Goal: Task Accomplishment & Management: Use online tool/utility

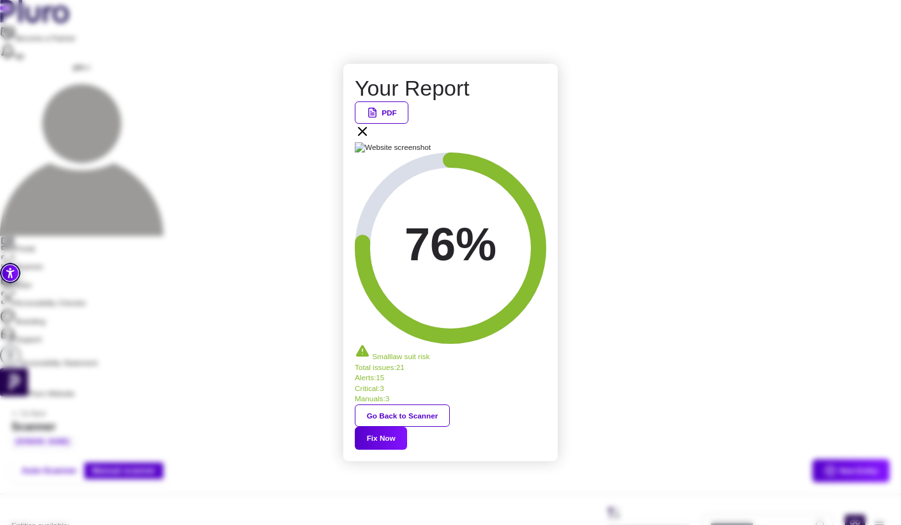
click at [539, 168] on div "Your Report PDF 76% Small law suit risk Total issues : 21 Alerts : 15 Critical …" at bounding box center [450, 262] width 191 height 374
click at [539, 142] on div "PDF" at bounding box center [450, 121] width 191 height 41
click at [370, 139] on icon at bounding box center [362, 131] width 15 height 15
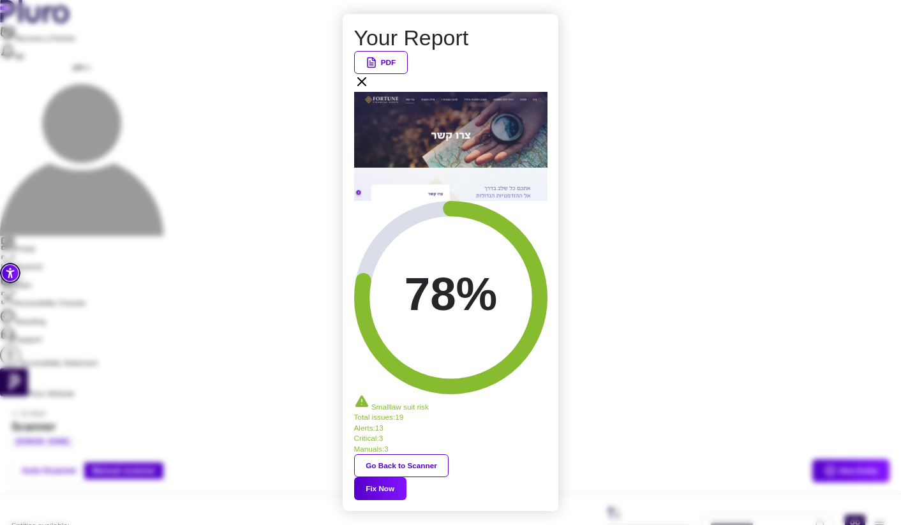
click at [365, 85] on icon at bounding box center [362, 82] width 8 height 8
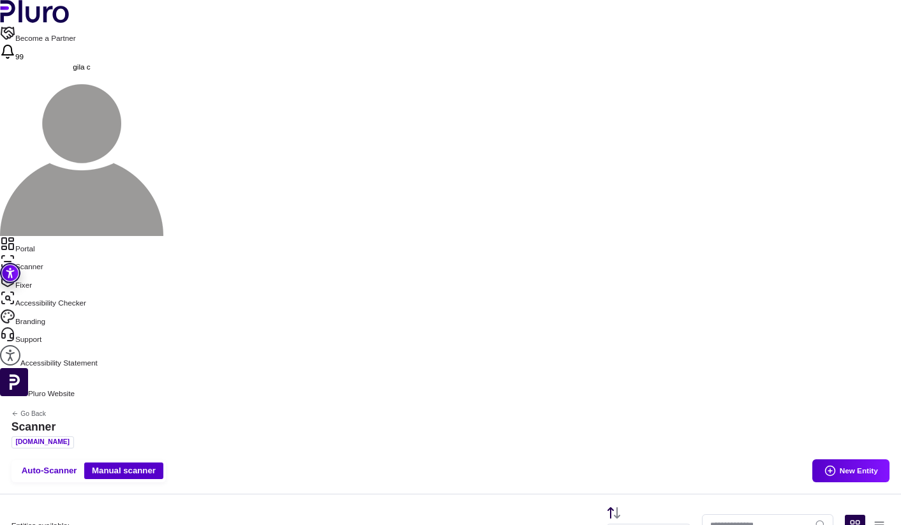
click at [68, 236] on link "Portal" at bounding box center [450, 245] width 901 height 18
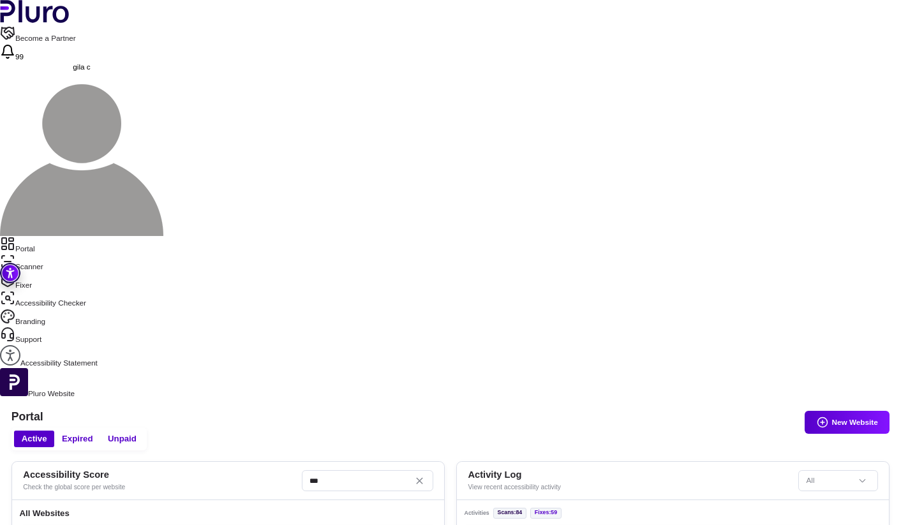
click at [55, 254] on link "Scanner" at bounding box center [450, 263] width 901 height 18
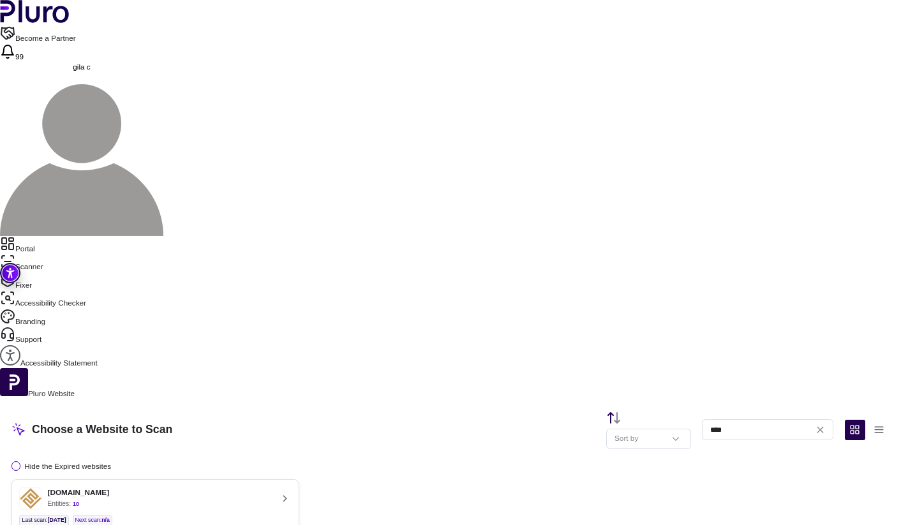
click at [272, 487] on div "fortune-fa.co.il Entities: 10" at bounding box center [145, 498] width 253 height 22
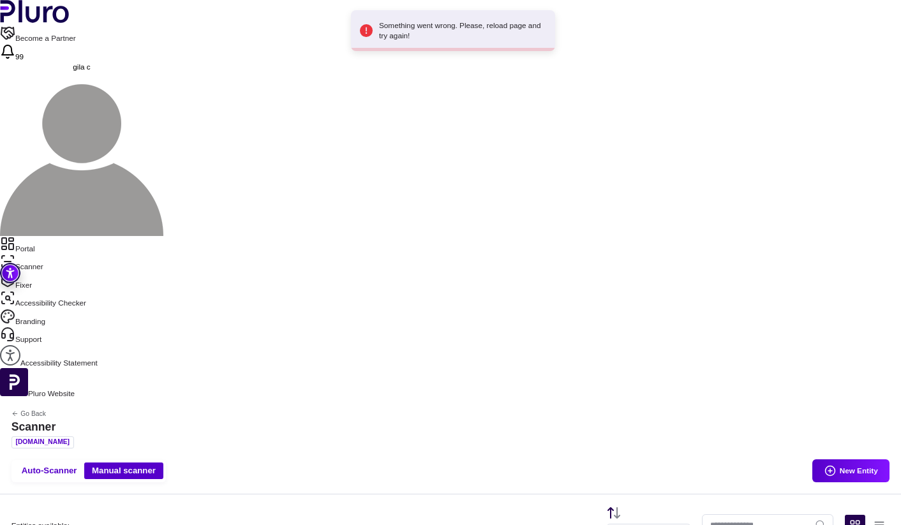
click at [54, 254] on link "Scanner" at bounding box center [450, 263] width 901 height 18
click at [54, 236] on link "Portal" at bounding box center [450, 245] width 901 height 18
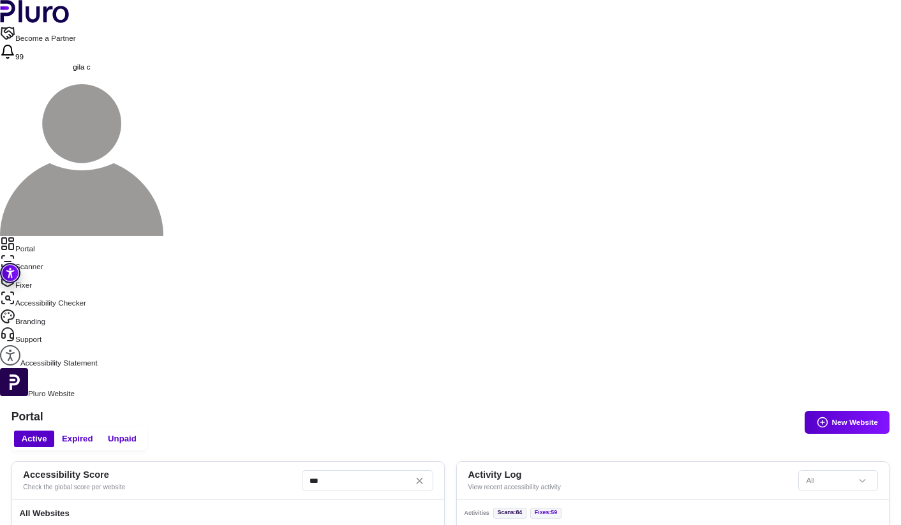
scroll to position [394, 0]
click at [54, 236] on link "Portal" at bounding box center [450, 245] width 901 height 18
click at [58, 236] on link "Portal" at bounding box center [450, 245] width 901 height 18
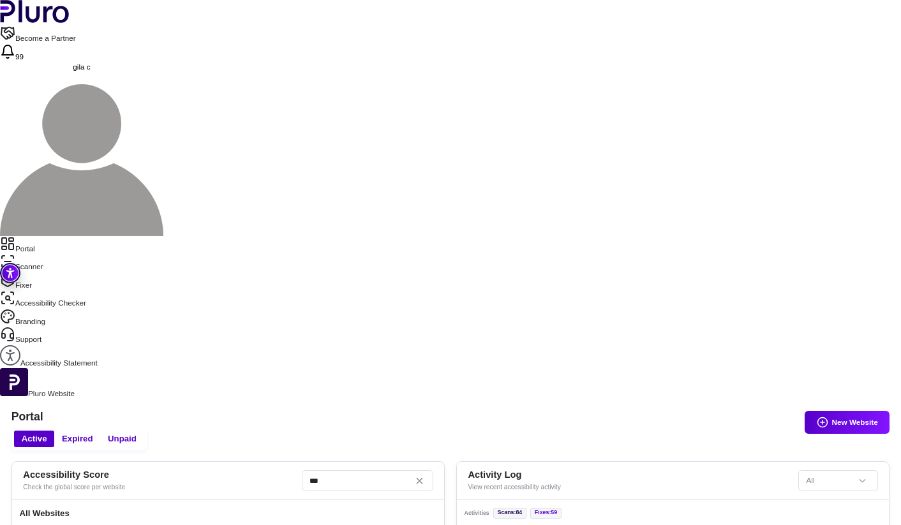
click at [56, 254] on link "Scanner" at bounding box center [450, 263] width 901 height 18
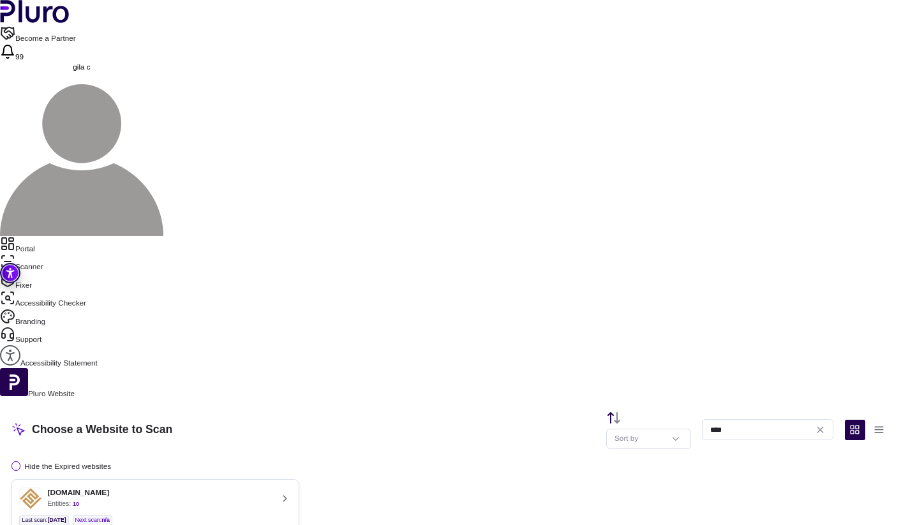
click at [110, 499] on div "Entities: 10" at bounding box center [79, 504] width 62 height 10
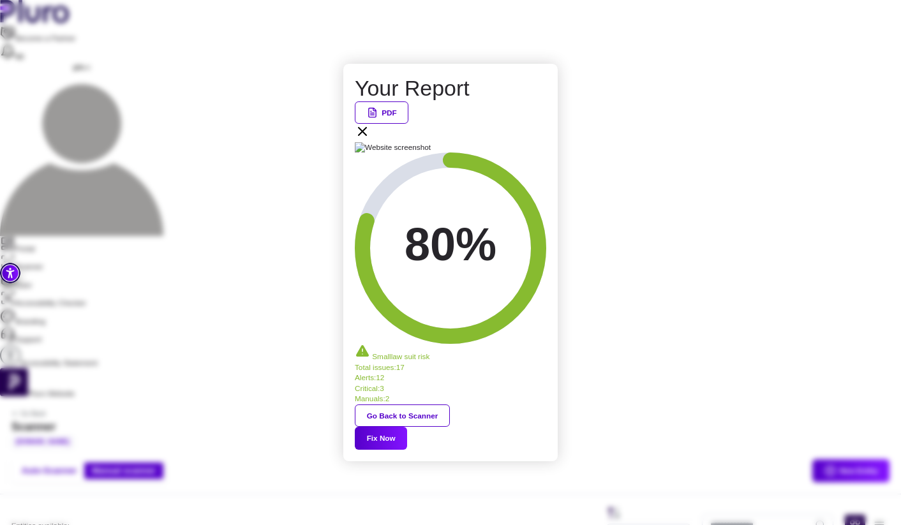
click at [407, 427] on button "Fix Now" at bounding box center [381, 438] width 52 height 23
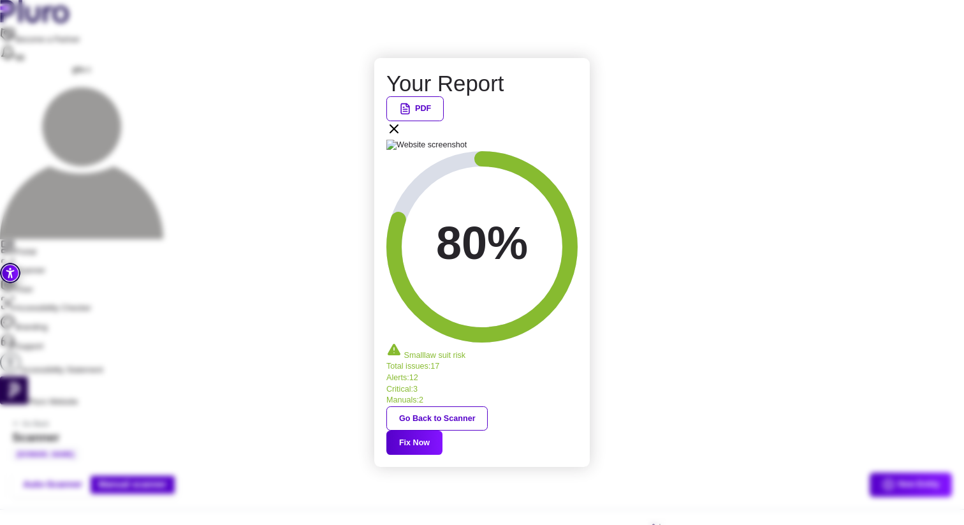
click at [402, 137] on icon at bounding box center [394, 128] width 15 height 15
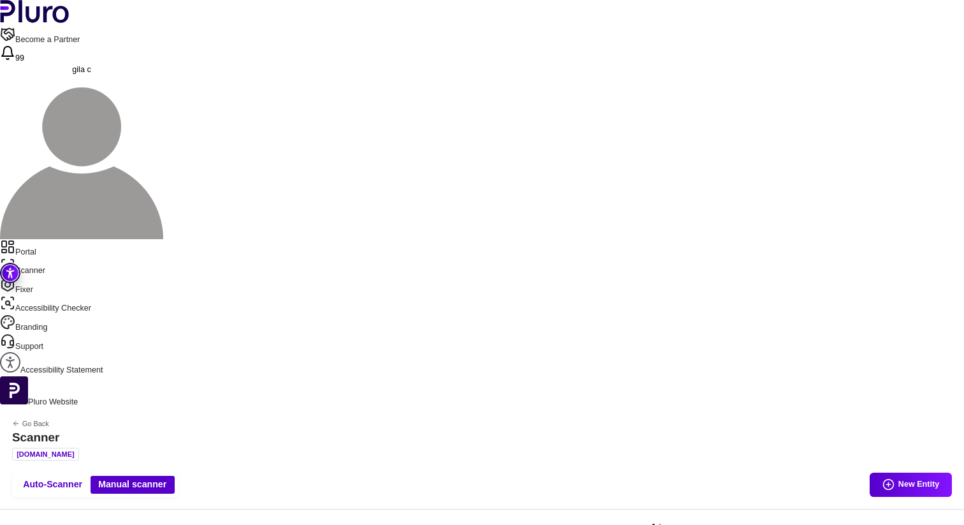
click at [65, 239] on link "Portal" at bounding box center [482, 248] width 964 height 19
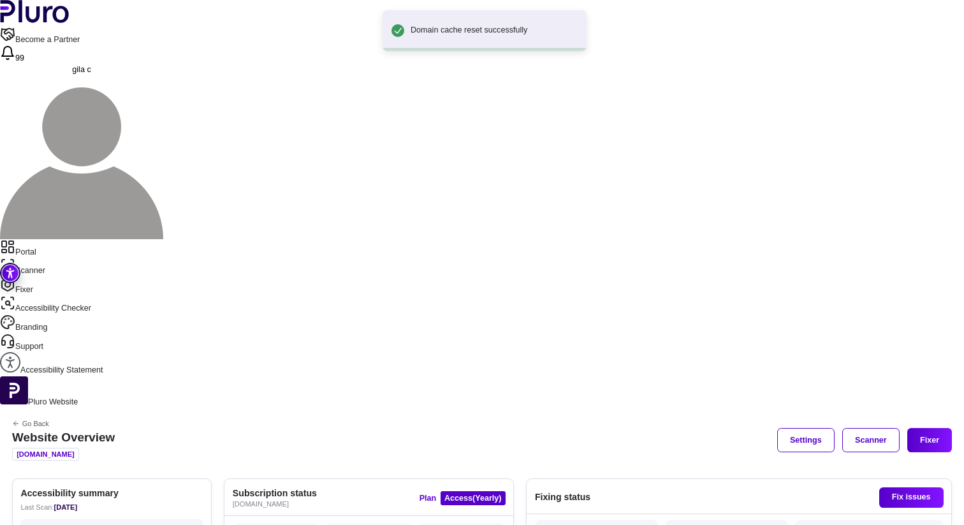
click at [55, 258] on link "Scanner" at bounding box center [482, 267] width 964 height 19
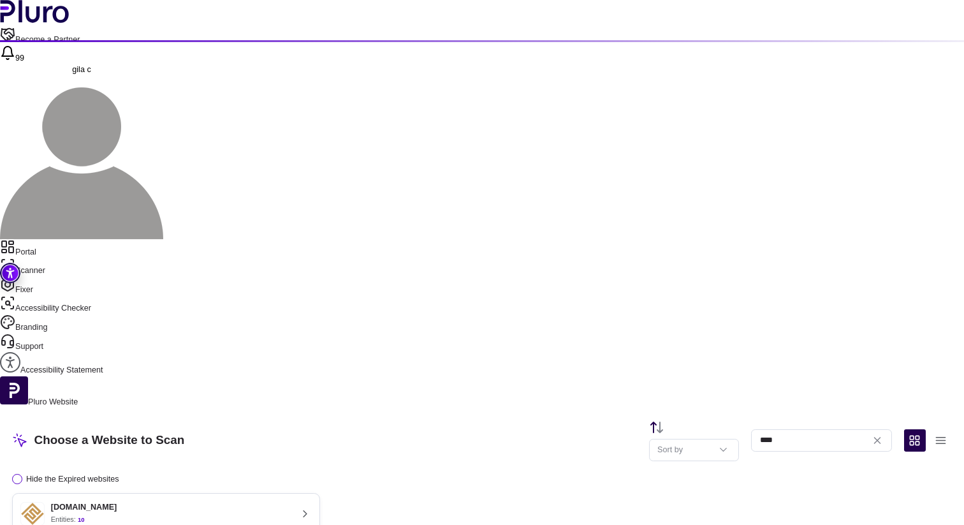
click at [282, 502] on div "fortune-fa.co.il Entities: 10" at bounding box center [155, 514] width 270 height 24
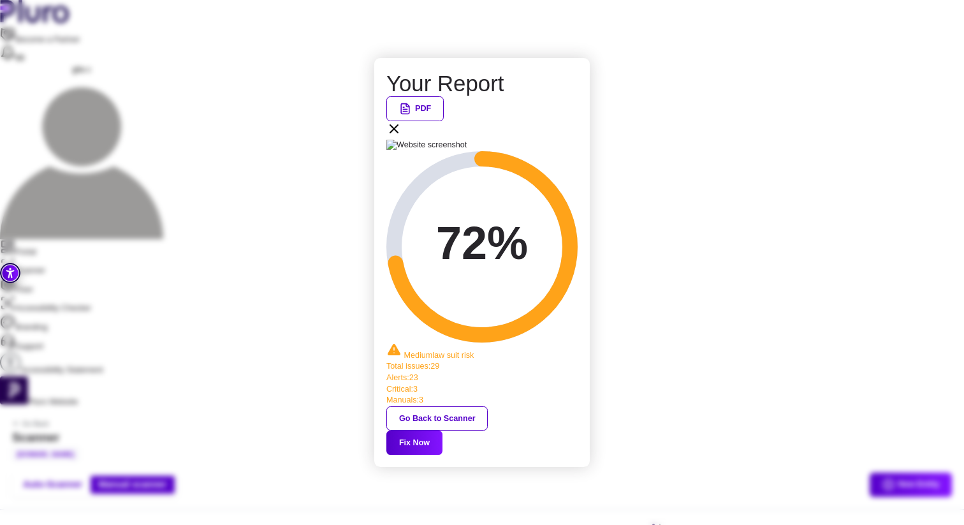
click at [443, 431] on button "Fix Now" at bounding box center [415, 443] width 56 height 24
click at [402, 137] on icon at bounding box center [394, 128] width 15 height 15
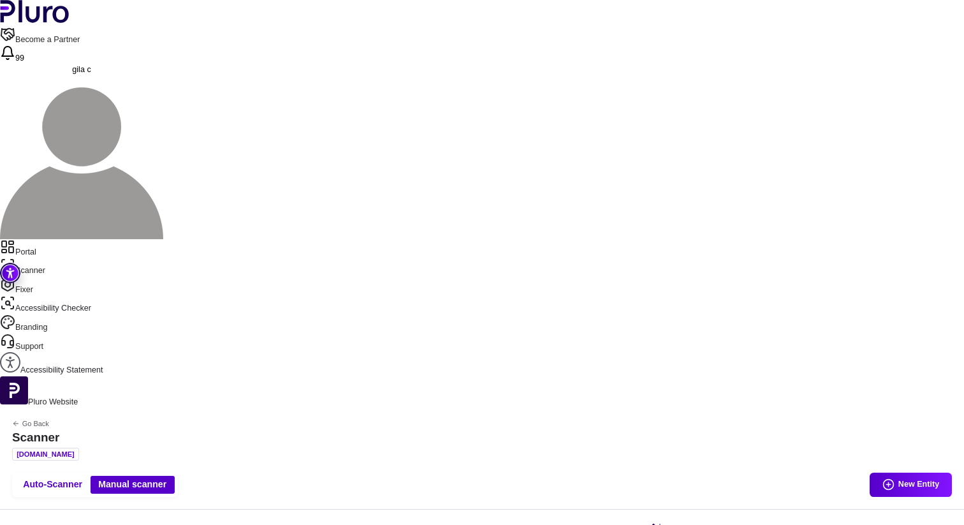
click at [50, 239] on link "Portal" at bounding box center [482, 248] width 964 height 19
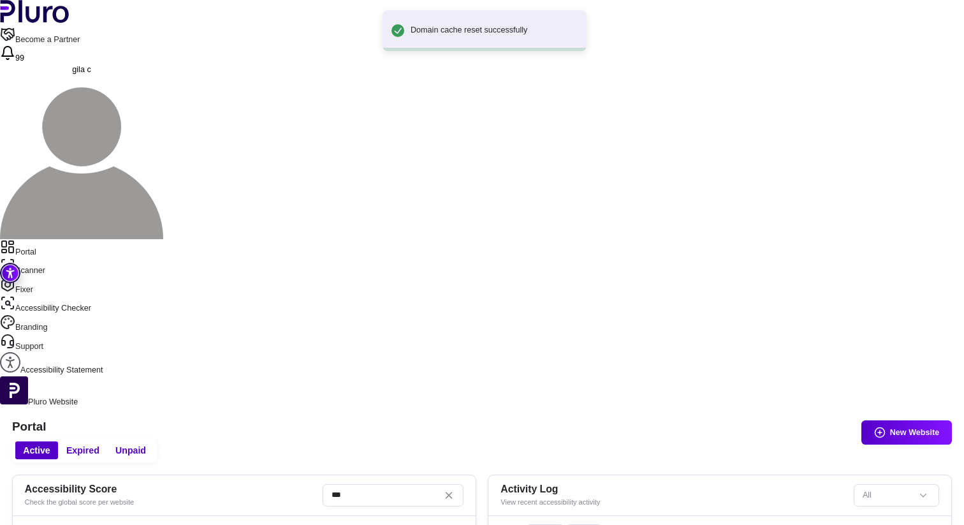
click at [70, 258] on link "Scanner" at bounding box center [482, 267] width 964 height 19
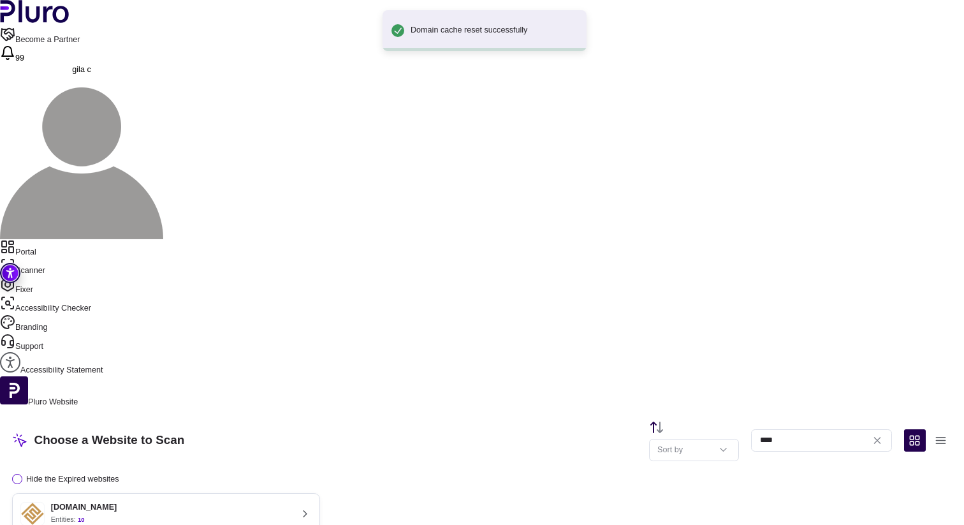
click at [309, 408] on div "Choose a Website to Scan Sort by **** Hide the Expired websites fortune-fa.co.i…" at bounding box center [482, 495] width 964 height 175
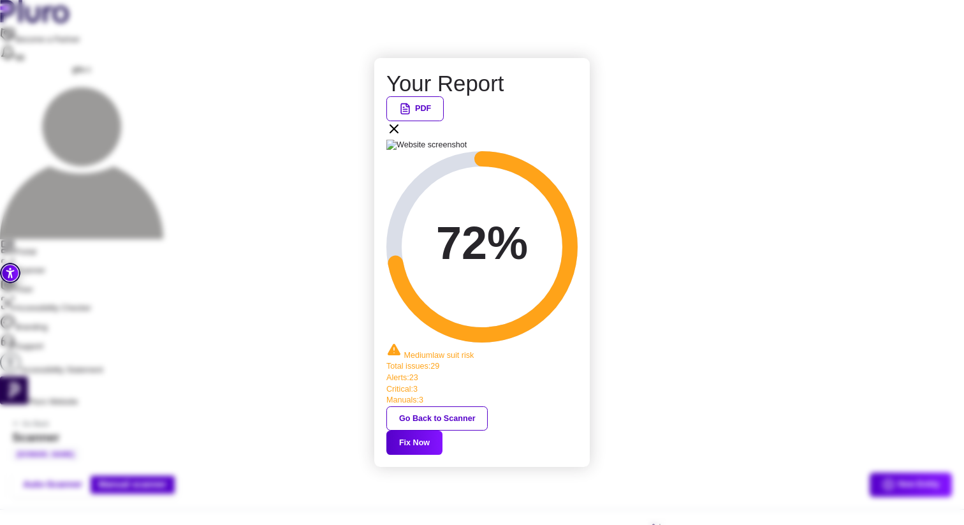
click at [443, 431] on button "Fix Now" at bounding box center [415, 443] width 56 height 24
click at [43, 77] on div "Your Report PDF 72% Medium law suit risk Total issues : 29 Alerts : 23 Critical…" at bounding box center [482, 262] width 964 height 525
click at [449, 406] on button "Go Back to Scanner" at bounding box center [437, 418] width 101 height 24
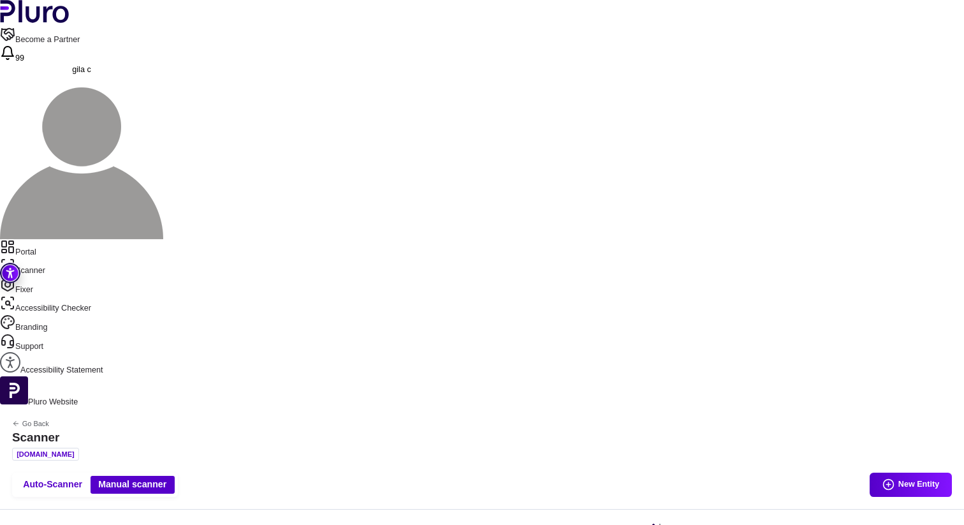
click at [45, 258] on link "Scanner" at bounding box center [482, 267] width 964 height 19
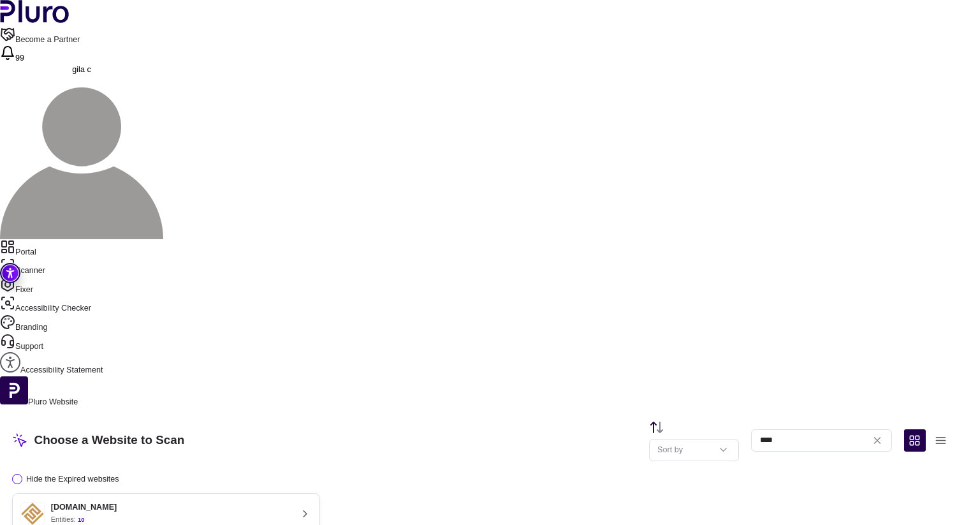
click at [44, 503] on img at bounding box center [32, 514] width 23 height 23
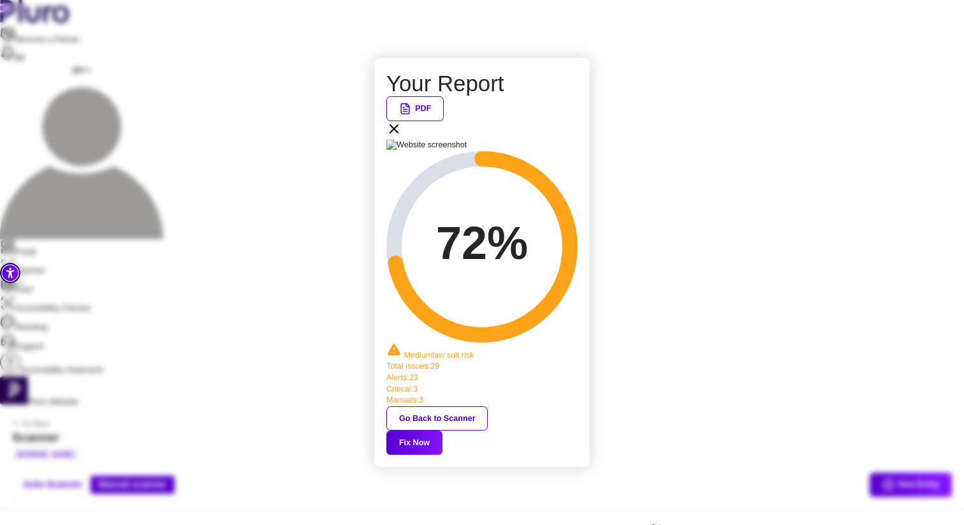
click at [550, 362] on div "Your Report PDF 72% Medium law suit risk Total issues : 29 Alerts : 23 Critical…" at bounding box center [482, 262] width 191 height 385
click at [443, 431] on button "Fix Now" at bounding box center [415, 443] width 56 height 24
click at [587, 142] on div "Your Report PDF 72% Medium law suit risk Total issues : 29 Alerts : 23 Critical…" at bounding box center [482, 263] width 216 height 410
click at [402, 137] on icon at bounding box center [394, 128] width 15 height 15
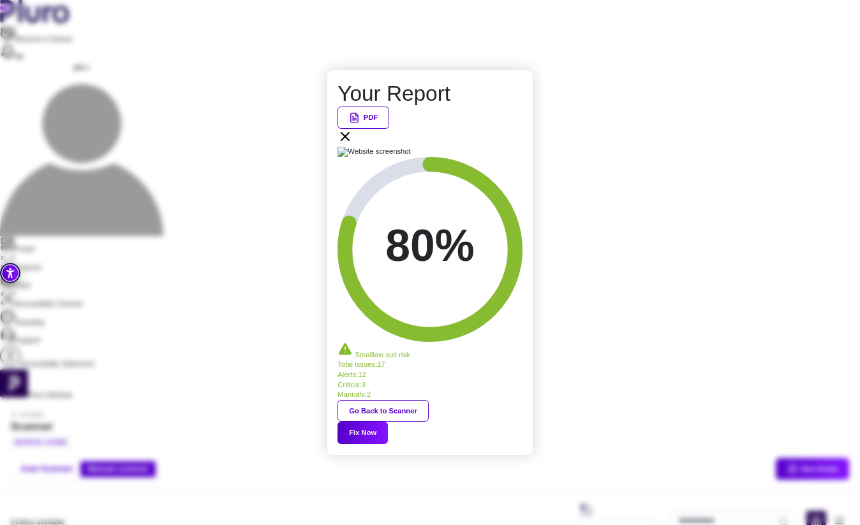
click at [512, 171] on div "Your Report PDF 80% Small law suit risk Total issues : 17 Alerts : 12 Critical …" at bounding box center [429, 262] width 184 height 362
click at [513, 170] on div "Your Report PDF 80% Small law suit risk Total issues : 17 Alerts : 12 Critical …" at bounding box center [429, 262] width 184 height 362
click at [513, 168] on div "Your Report PDF 80% Small law suit risk Total issues : 17 Alerts : 12 Critical …" at bounding box center [429, 262] width 184 height 362
click at [353, 144] on icon at bounding box center [344, 136] width 15 height 15
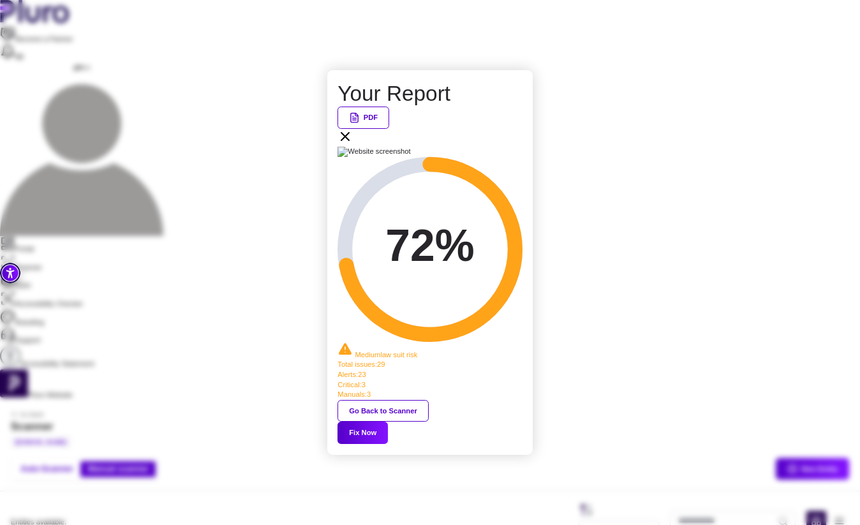
click at [388, 422] on button "Fix Now" at bounding box center [362, 433] width 50 height 22
click at [204, 209] on div "Your Report PDF 72% Medium law suit risk Total issues : 29 Alerts : 23 Critical…" at bounding box center [430, 262] width 860 height 525
click at [353, 144] on icon at bounding box center [344, 136] width 15 height 15
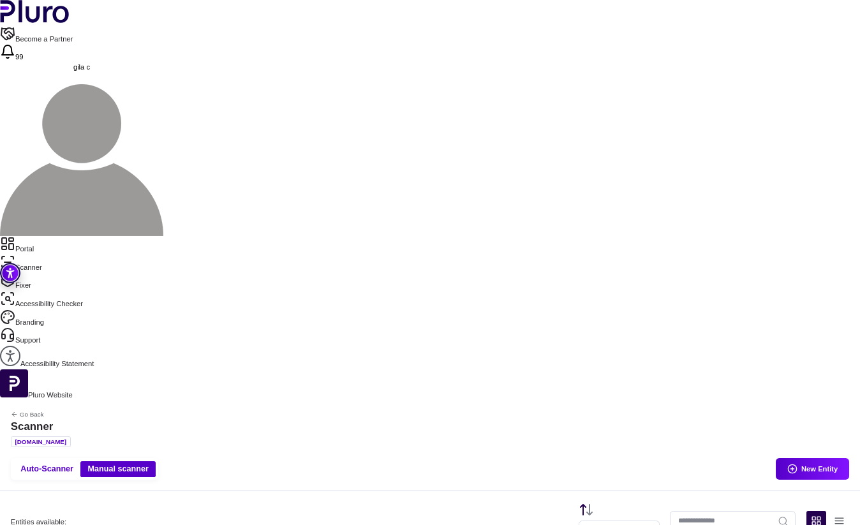
click at [45, 236] on nav "Portal Scanner Fixer Accessibility Checker Branding Support Accessibility State…" at bounding box center [430, 302] width 860 height 133
click at [43, 236] on link "Portal" at bounding box center [430, 245] width 860 height 18
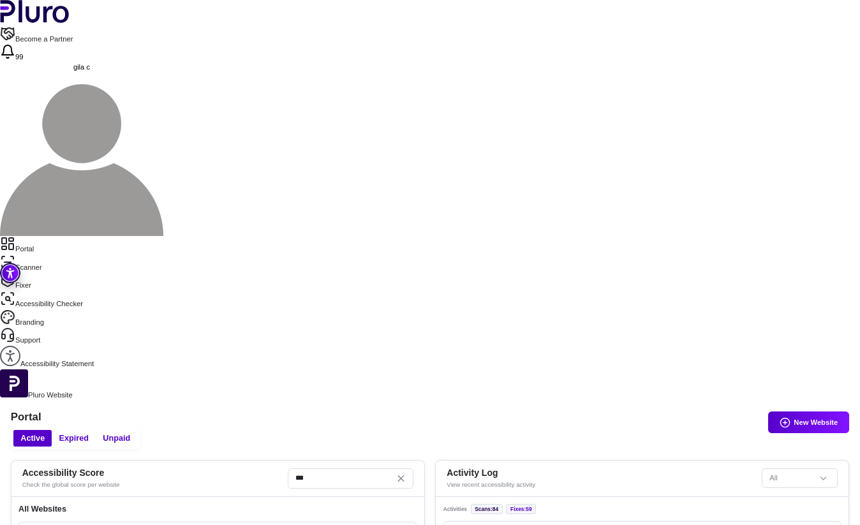
click at [363, 524] on button "Reset the cache" at bounding box center [356, 534] width 13 height 13
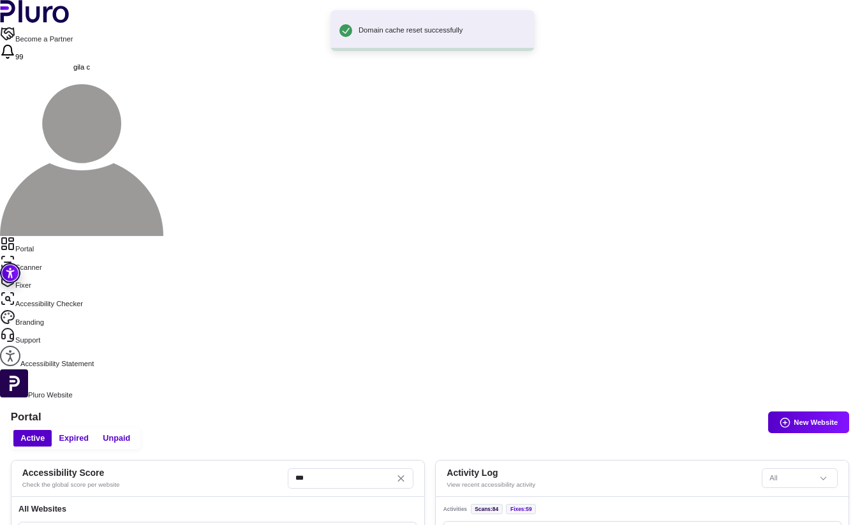
click at [53, 255] on link "Scanner" at bounding box center [430, 264] width 860 height 18
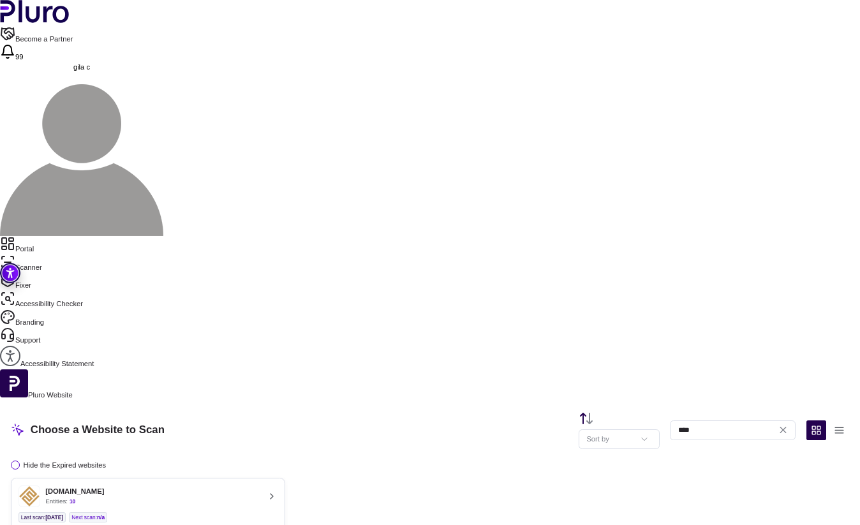
click at [277, 512] on ul "Last scan : [DATE] Next scan : n/a" at bounding box center [147, 517] width 259 height 10
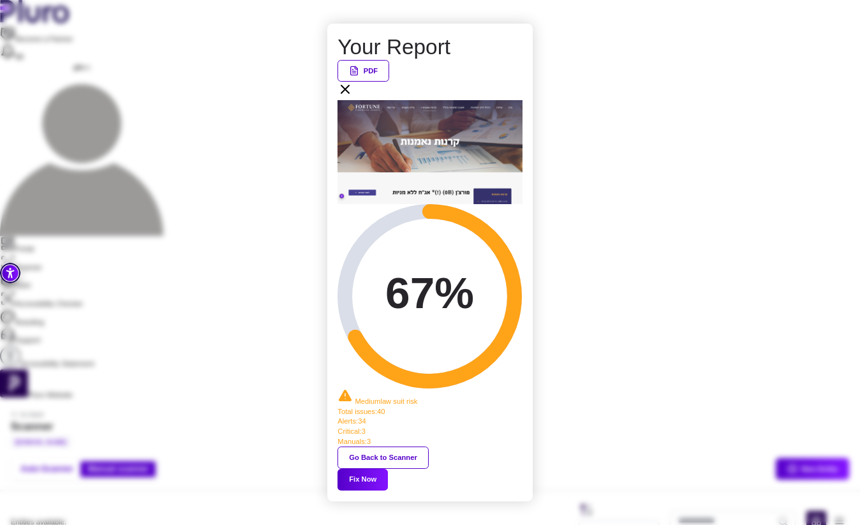
click at [388, 469] on button "Fix Now" at bounding box center [362, 480] width 50 height 22
click at [353, 97] on icon at bounding box center [344, 89] width 15 height 15
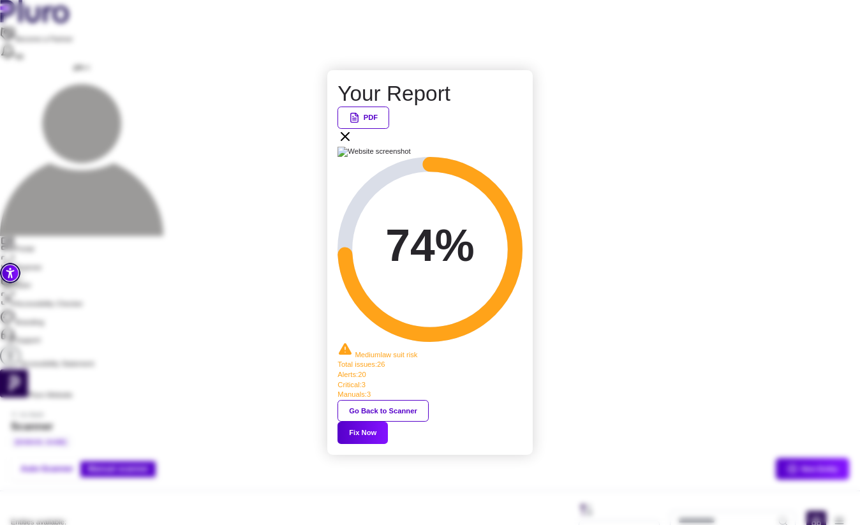
click at [43, 63] on div "Your Report PDF 74% Medium law suit risk Total issues : 26 Alerts : 20 Critical…" at bounding box center [430, 262] width 860 height 525
click at [39, 61] on div "Your Report PDF 74% Medium law suit risk Total issues : 26 Alerts : 20 Critical…" at bounding box center [430, 262] width 860 height 525
click at [510, 147] on div "PDF" at bounding box center [429, 127] width 184 height 40
click at [353, 144] on icon at bounding box center [344, 136] width 15 height 15
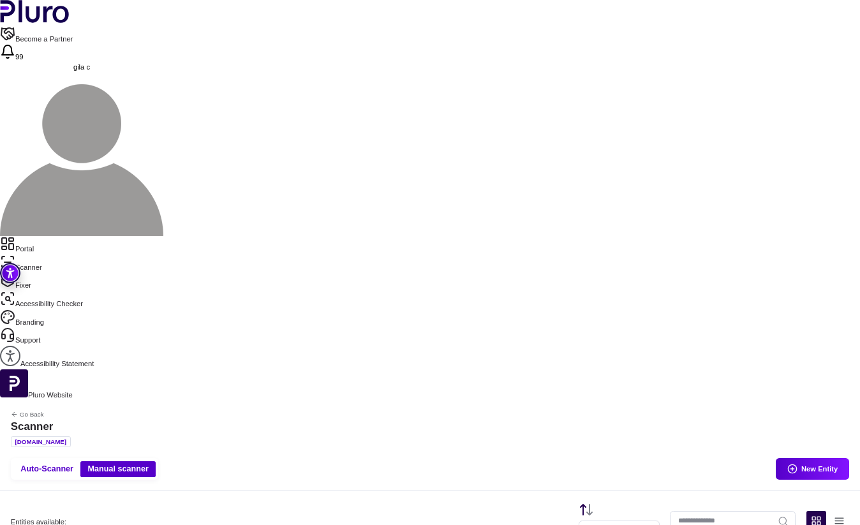
click at [50, 236] on link "Portal" at bounding box center [430, 245] width 860 height 18
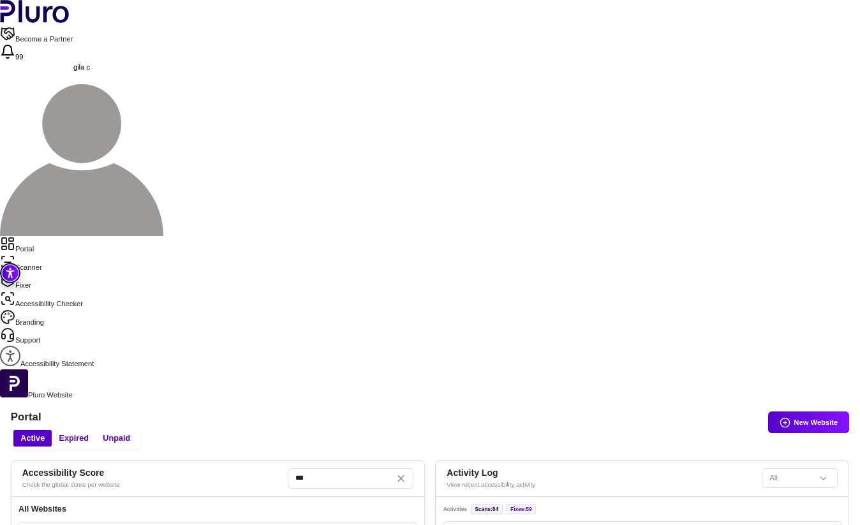
click at [411, 524] on div at bounding box center [380, 534] width 61 height 13
click at [360, 524] on icon "Reset the cache" at bounding box center [356, 534] width 7 height 7
click at [52, 236] on link "Portal" at bounding box center [430, 245] width 860 height 18
click at [54, 255] on link "Scanner" at bounding box center [430, 264] width 860 height 18
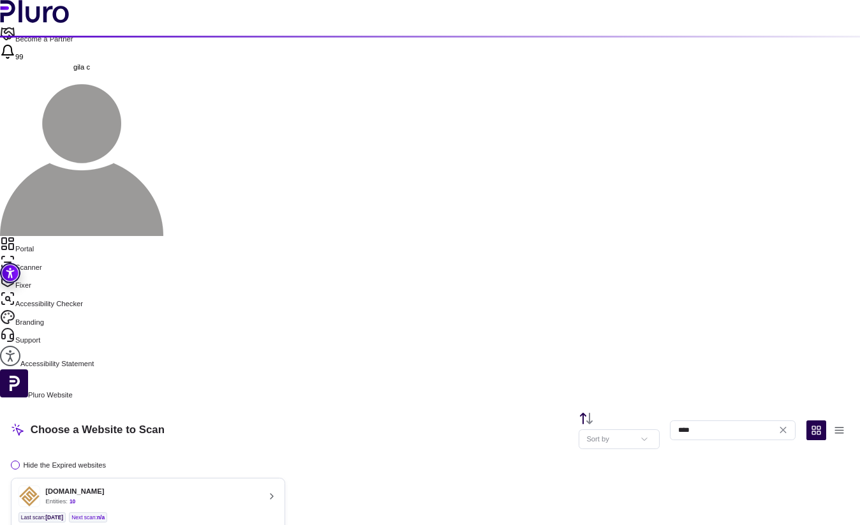
click at [251, 478] on button "[DOMAIN_NAME] Entities: 10 Last scan : [DATE] Next scan : n/a Entities Availabl…" at bounding box center [148, 512] width 275 height 69
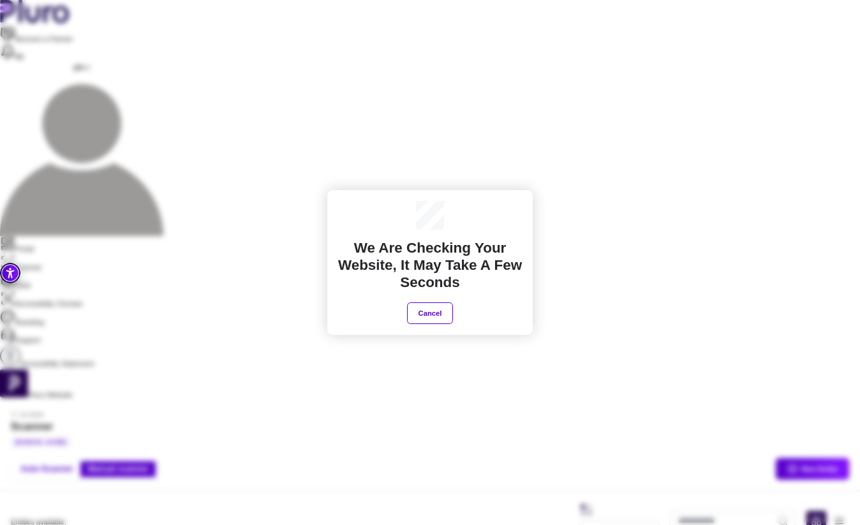
click at [350, 218] on div "We are checking your website, It may take a few seconds Cancel" at bounding box center [429, 263] width 184 height 124
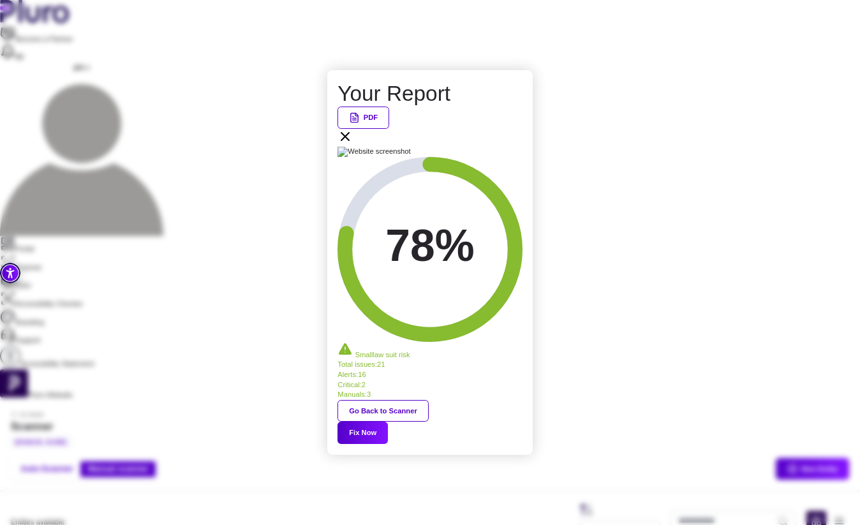
click at [353, 144] on icon at bounding box center [344, 136] width 15 height 15
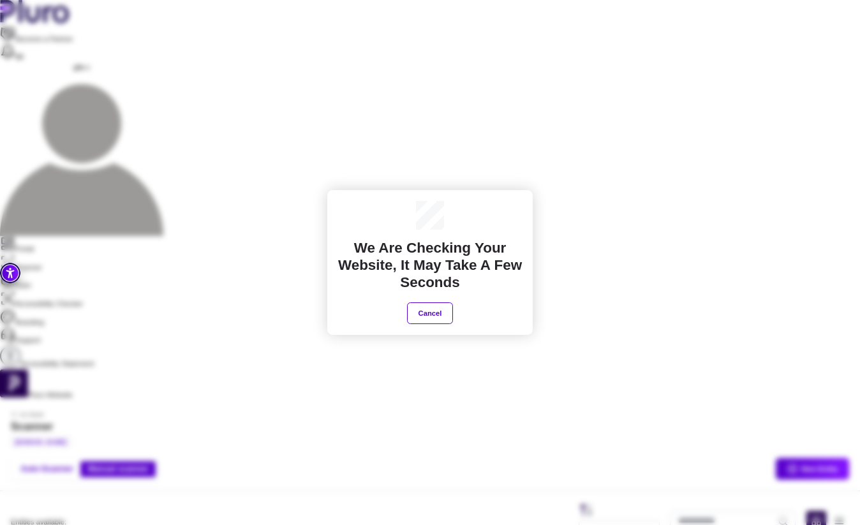
click at [515, 357] on div "We are checking your website, It may take a few seconds Cancel" at bounding box center [430, 262] width 860 height 525
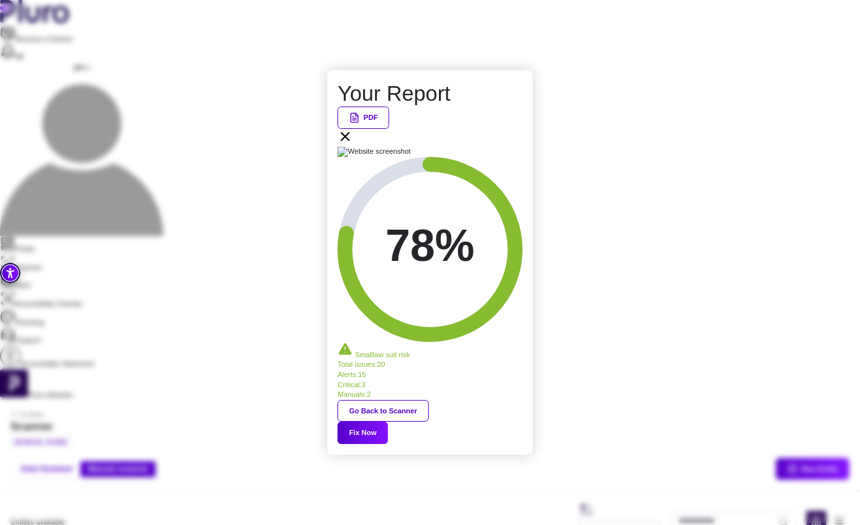
click at [353, 144] on icon at bounding box center [344, 136] width 15 height 15
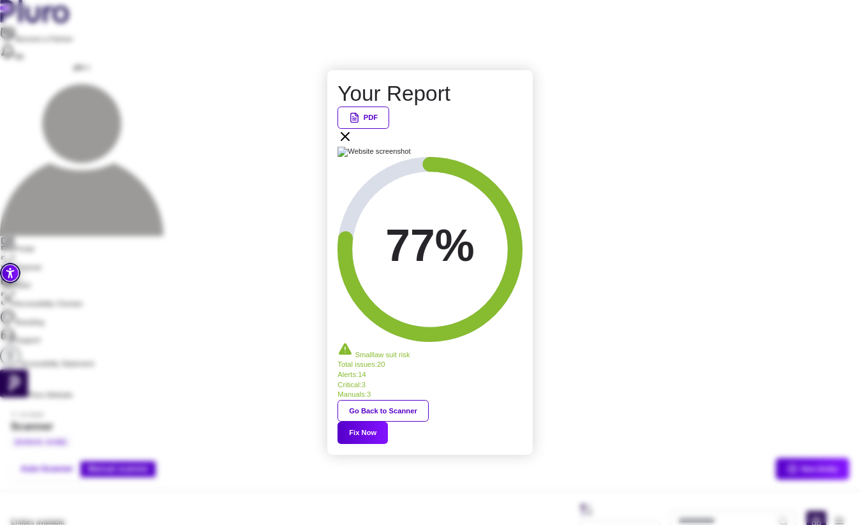
click at [388, 422] on button "Fix Now" at bounding box center [362, 433] width 50 height 22
click at [522, 164] on div "Your Report PDF 77% Small law suit risk Total issues : 20 Alerts : 14 Critical …" at bounding box center [430, 262] width 206 height 384
click at [353, 144] on icon at bounding box center [344, 136] width 15 height 15
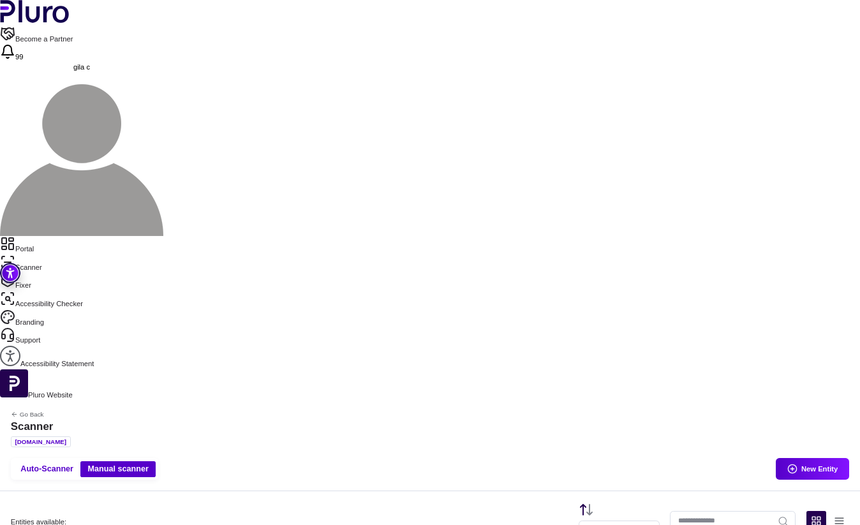
click at [48, 236] on link "Portal" at bounding box center [430, 245] width 860 height 18
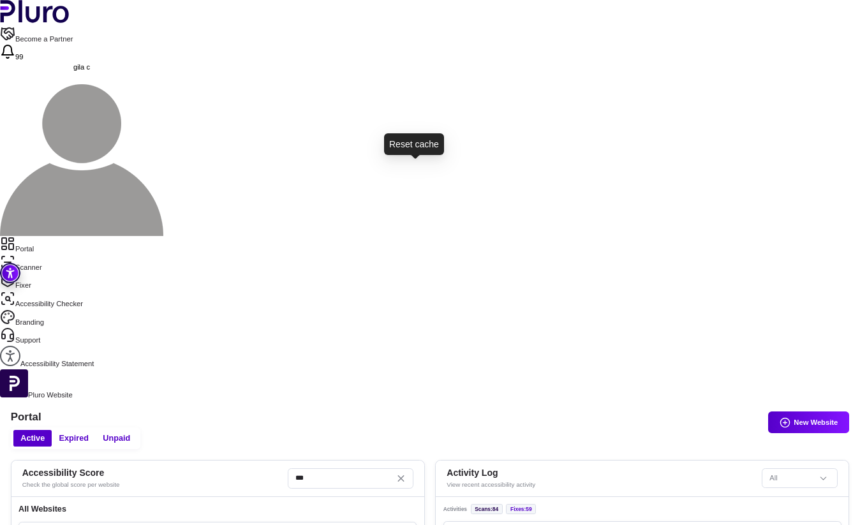
click at [363, 524] on button "Reset the cache" at bounding box center [356, 534] width 13 height 13
click at [360, 524] on icon "Reset the cache" at bounding box center [356, 534] width 7 height 7
click at [43, 255] on link "Scanner" at bounding box center [430, 264] width 860 height 18
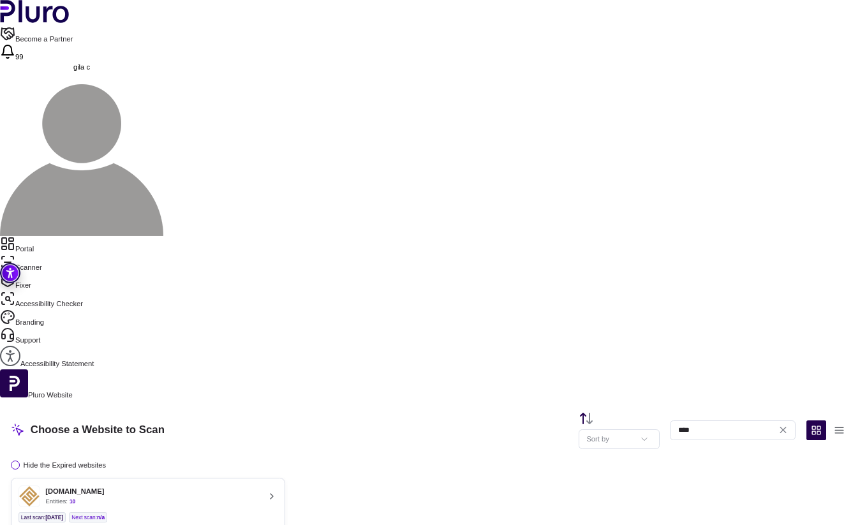
click at [260, 485] on div "fortune-fa.co.il Entities: 10" at bounding box center [138, 496] width 241 height 22
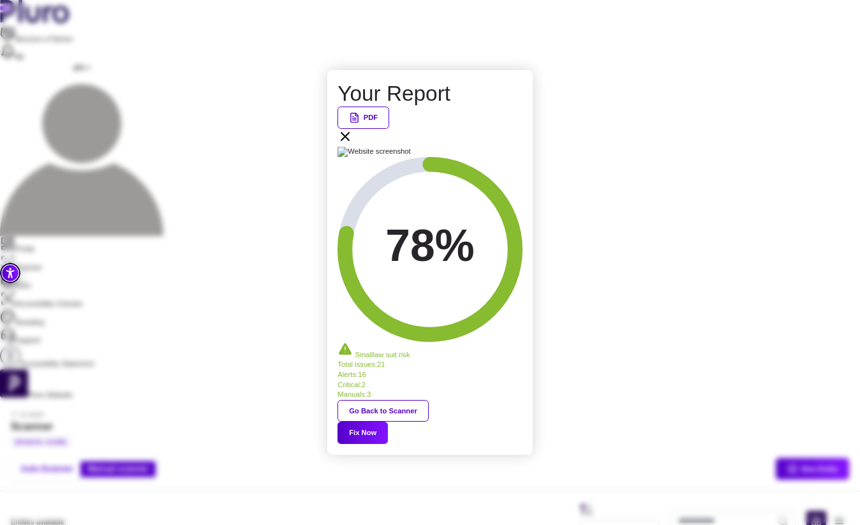
click at [353, 144] on icon at bounding box center [344, 136] width 15 height 15
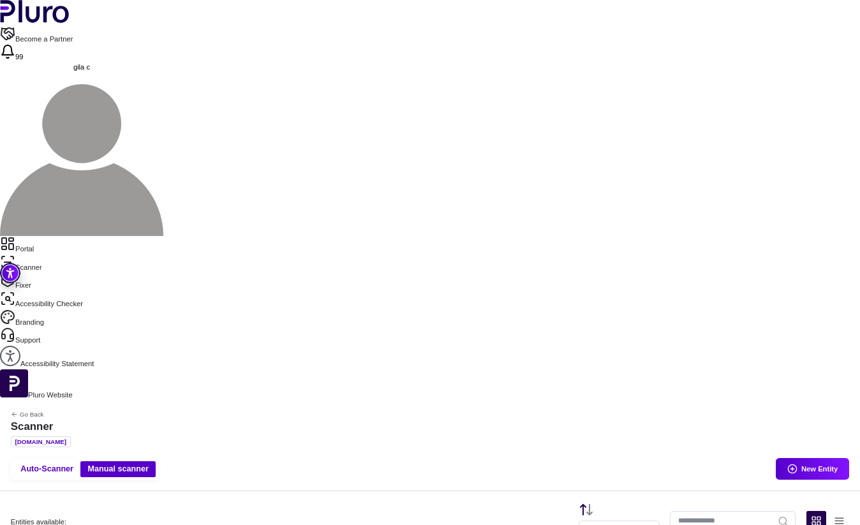
click at [75, 236] on link "Portal" at bounding box center [430, 245] width 860 height 18
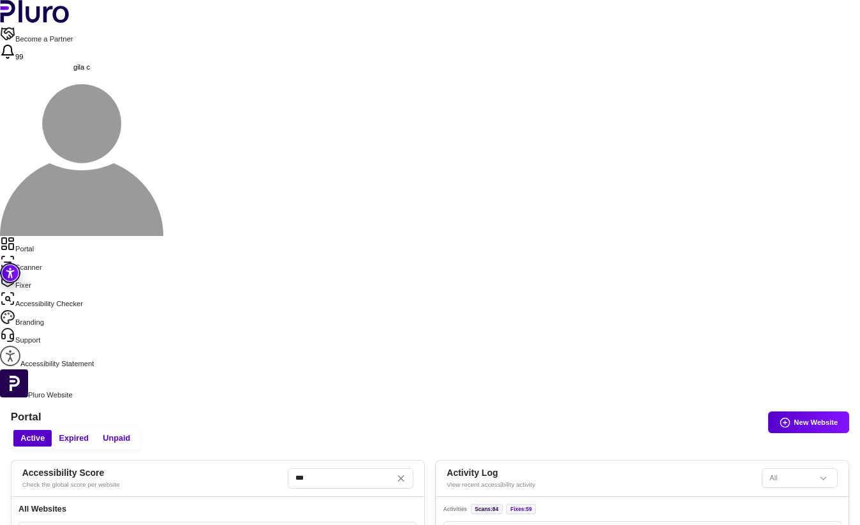
click at [416, 522] on div "fortune-fa.co.il 195 Issues 27 Good" at bounding box center [217, 534] width 397 height 24
click at [363, 524] on button "Reset the cache" at bounding box center [356, 534] width 13 height 13
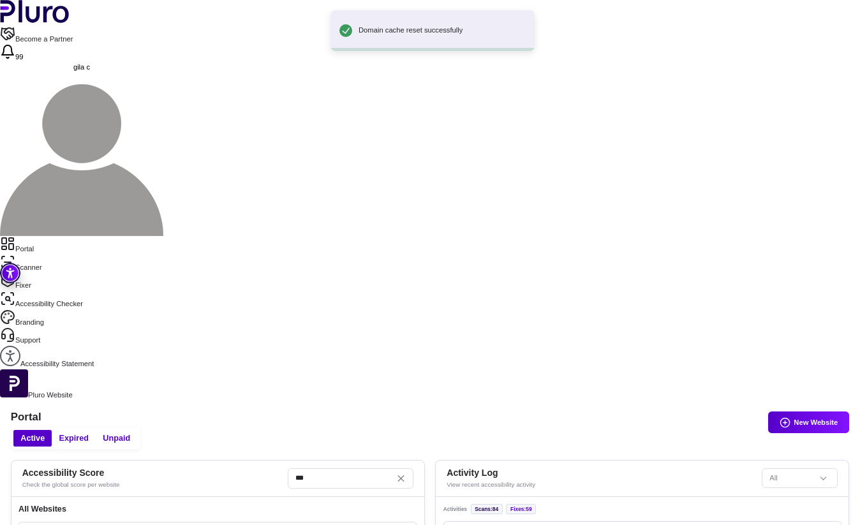
click at [43, 255] on link "Scanner" at bounding box center [430, 264] width 860 height 18
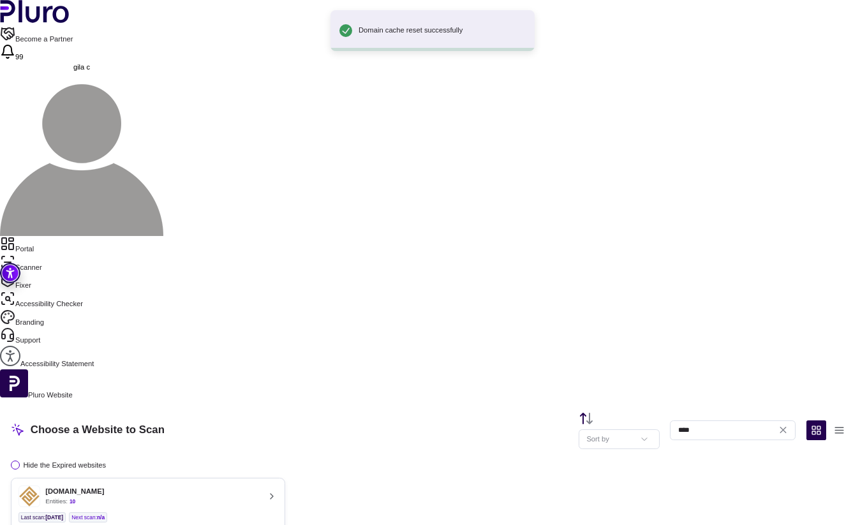
click at [260, 485] on div "fortune-fa.co.il Entities: 10" at bounding box center [138, 496] width 241 height 22
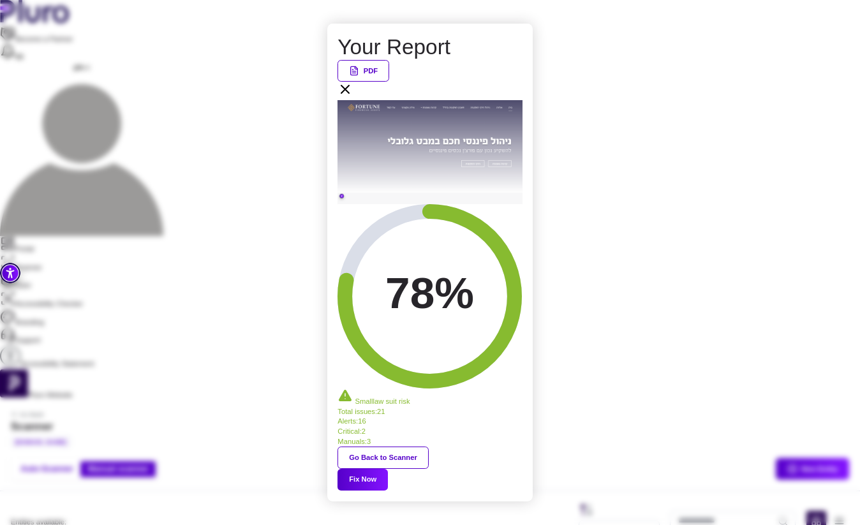
click at [388, 469] on button "Fix Now" at bounding box center [362, 480] width 50 height 22
click at [353, 97] on icon at bounding box center [344, 89] width 15 height 15
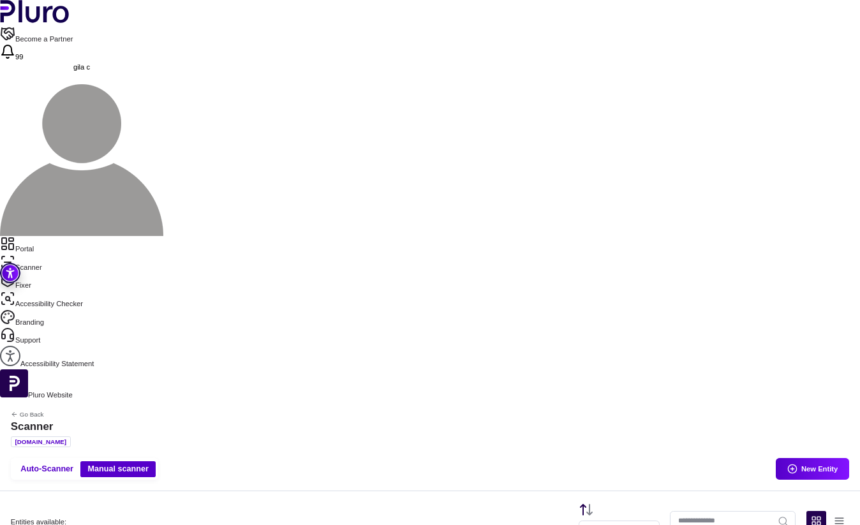
click at [54, 236] on link "Portal" at bounding box center [430, 245] width 860 height 18
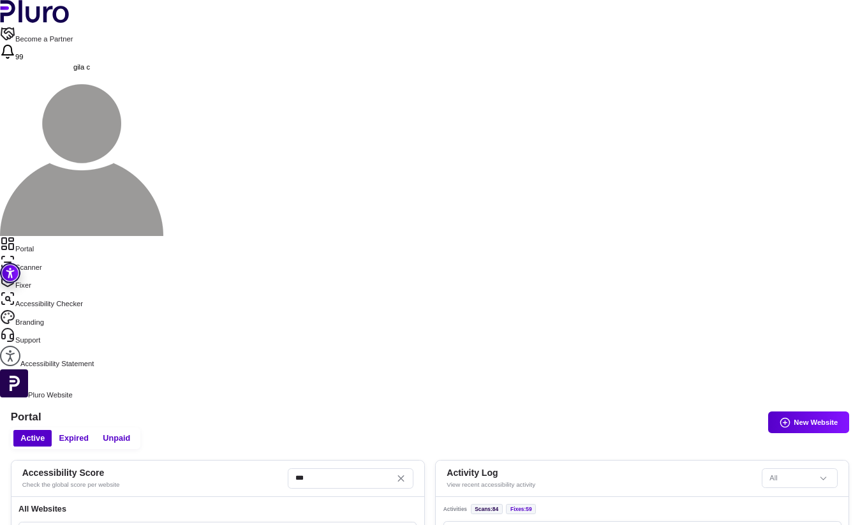
click at [409, 524] on icon "Open website overview" at bounding box center [404, 533] width 9 height 9
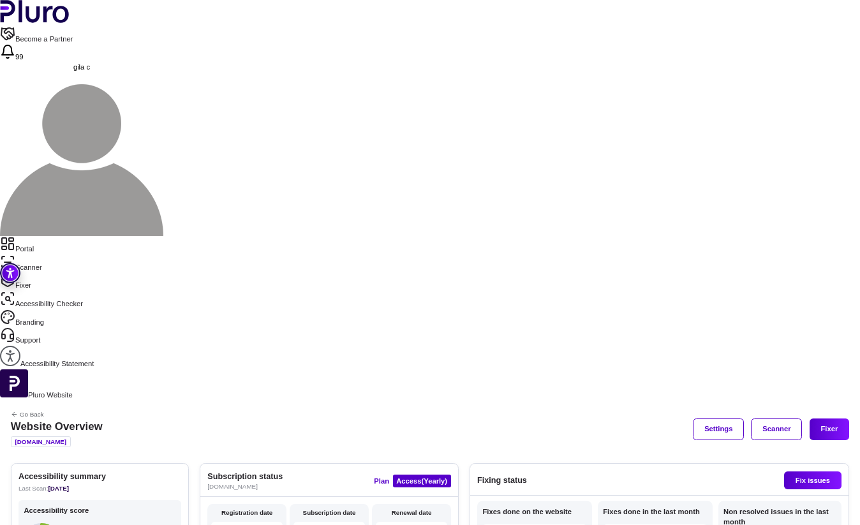
click at [57, 255] on link "Scanner" at bounding box center [430, 264] width 860 height 18
click at [63, 236] on aside "Portal Scanner Fixer Accessibility Checker Branding Support Accessibility State…" at bounding box center [430, 318] width 860 height 165
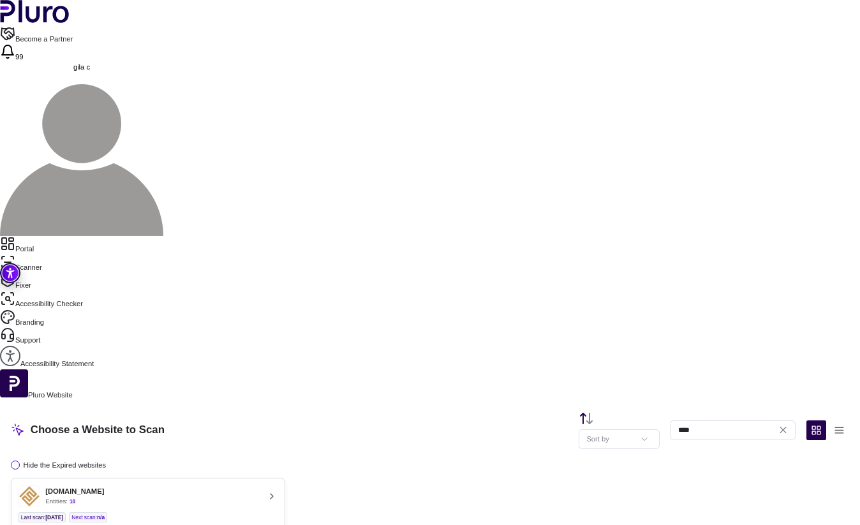
click at [64, 236] on link "Portal" at bounding box center [430, 245] width 860 height 18
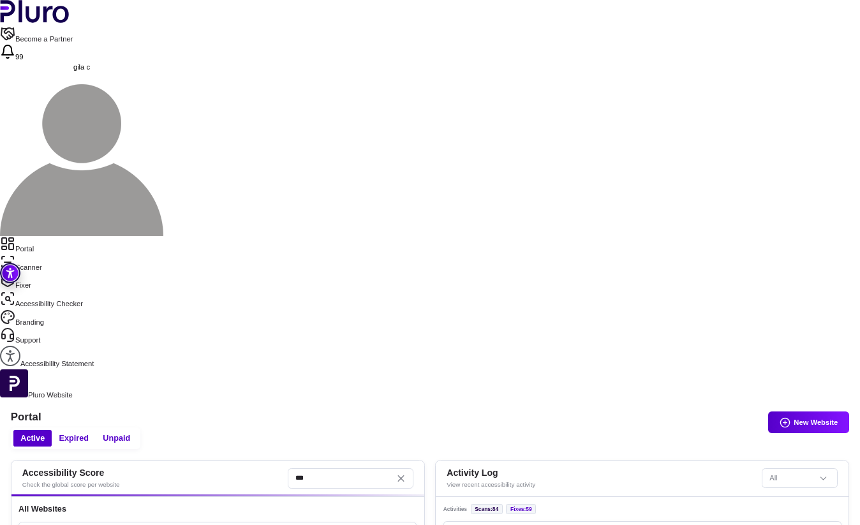
click at [360, 524] on icon "Reset the cache" at bounding box center [355, 533] width 9 height 9
click at [47, 255] on link "Scanner" at bounding box center [430, 264] width 860 height 18
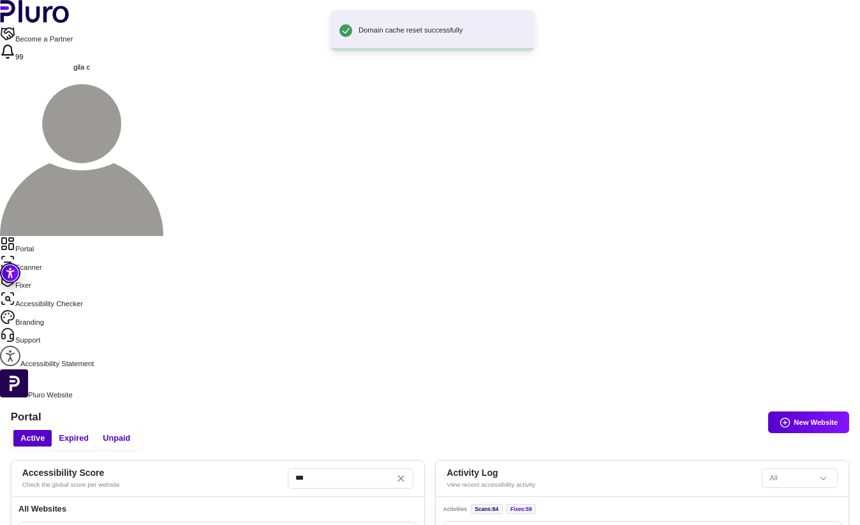
click at [47, 255] on link "Scanner" at bounding box center [430, 264] width 860 height 18
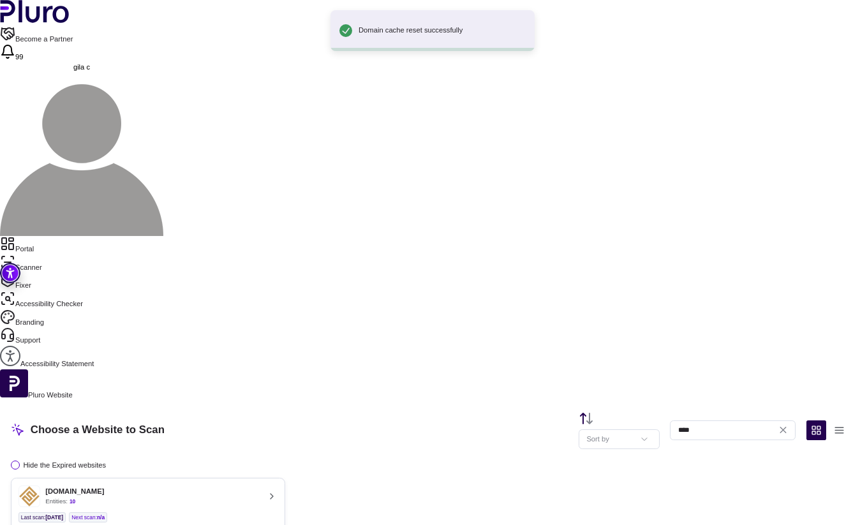
click at [277, 512] on ul "Last scan : [DATE] Next scan : n/a" at bounding box center [147, 517] width 259 height 10
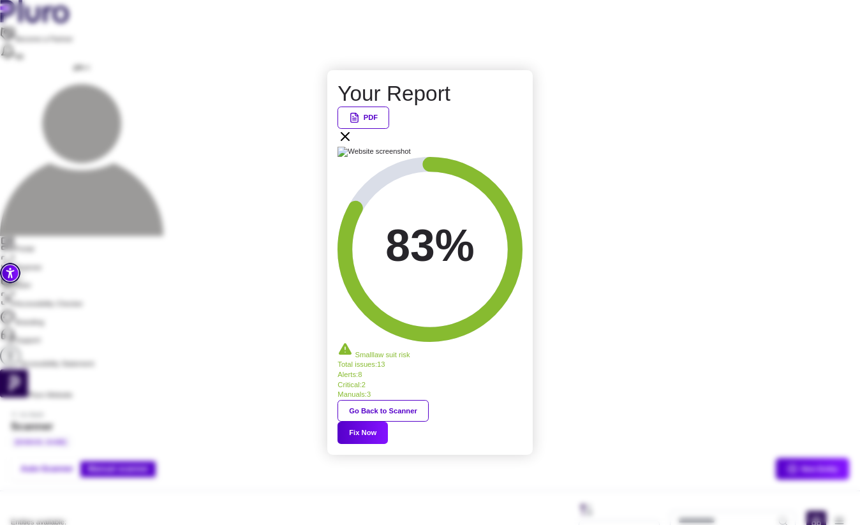
click at [388, 422] on button "Fix Now" at bounding box center [362, 433] width 50 height 22
click at [353, 144] on icon at bounding box center [344, 136] width 15 height 15
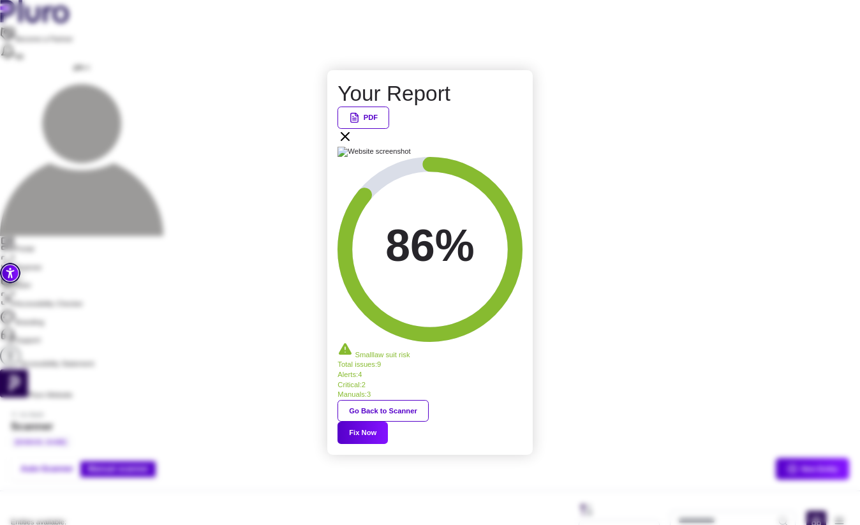
click at [353, 144] on icon at bounding box center [344, 136] width 15 height 15
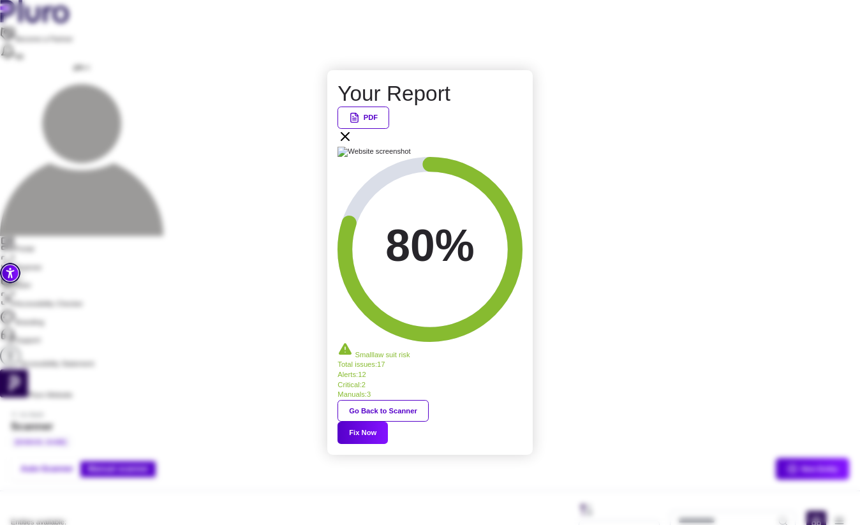
click at [353, 144] on icon at bounding box center [344, 136] width 15 height 15
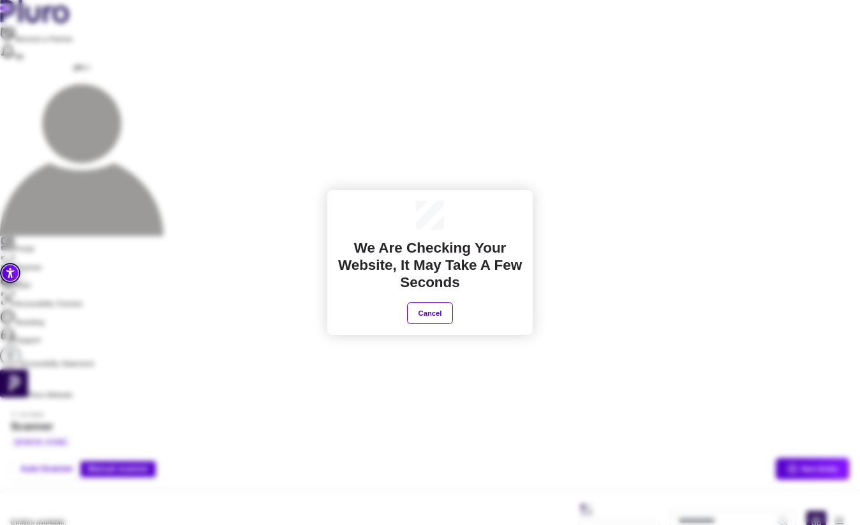
click at [428, 320] on button "Cancel" at bounding box center [430, 313] width 46 height 22
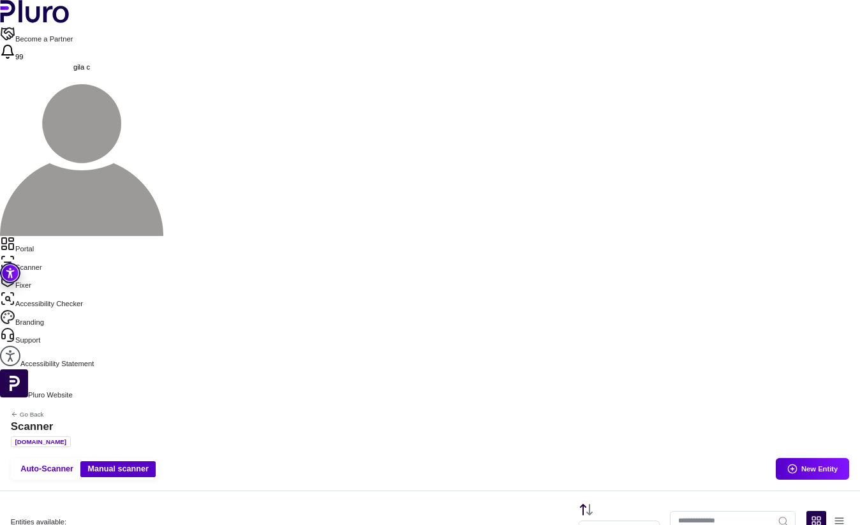
click at [41, 272] on link "Fixer" at bounding box center [430, 281] width 860 height 18
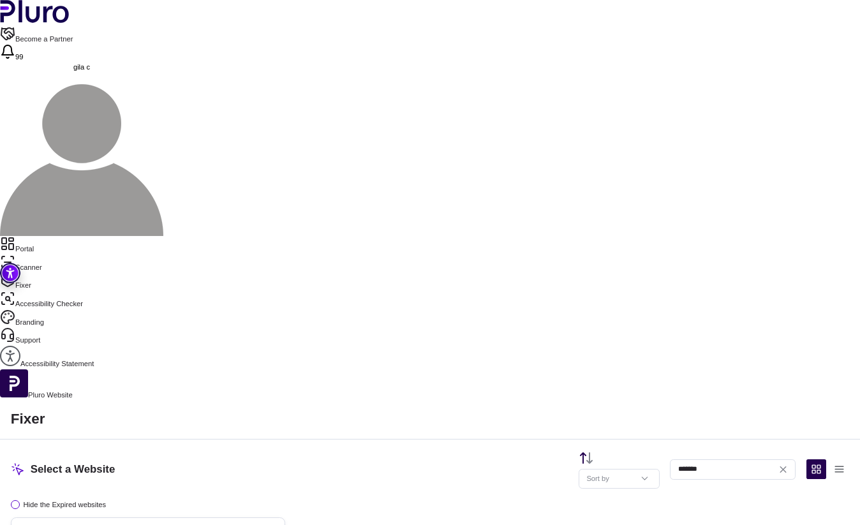
click at [104, 524] on h3 "[DOMAIN_NAME]" at bounding box center [74, 529] width 59 height 9
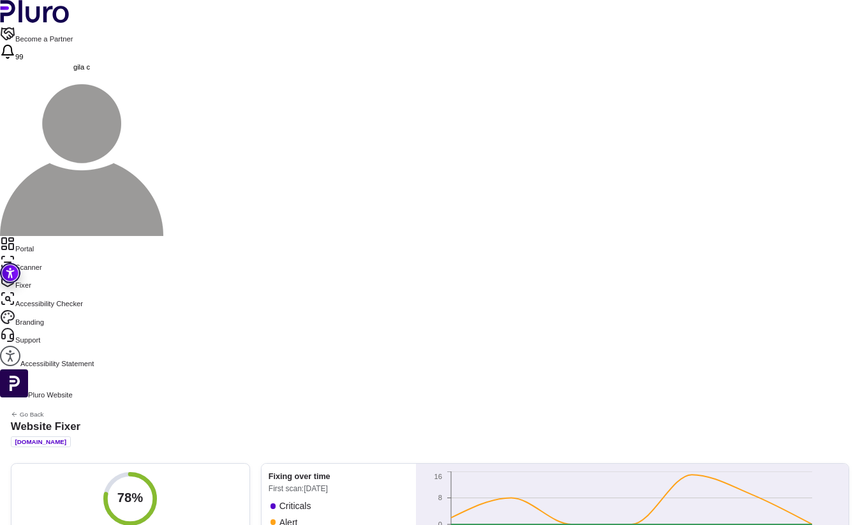
click at [51, 236] on link "Portal" at bounding box center [430, 245] width 860 height 18
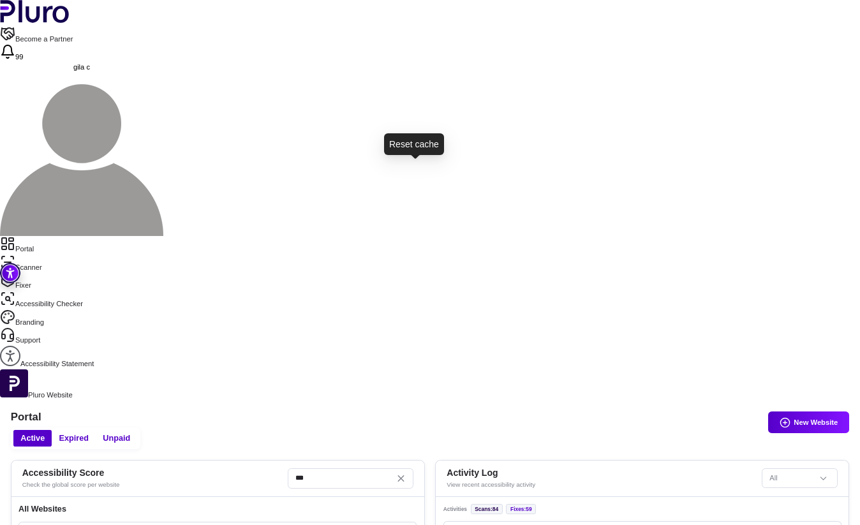
click at [360, 524] on icon "Reset the cache" at bounding box center [356, 534] width 7 height 7
click at [52, 255] on link "Scanner" at bounding box center [430, 264] width 860 height 18
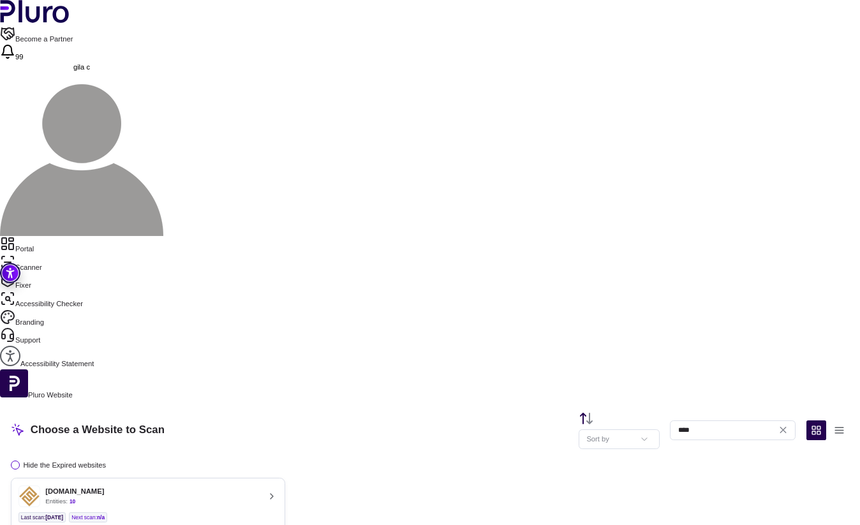
click at [337, 401] on div "Choose a Website to Scan Sort by **** Hide the Expired websites fortune-fa.co.i…" at bounding box center [430, 480] width 860 height 158
click at [277, 512] on ul "Last scan : [DATE] Next scan : n/a" at bounding box center [147, 517] width 259 height 10
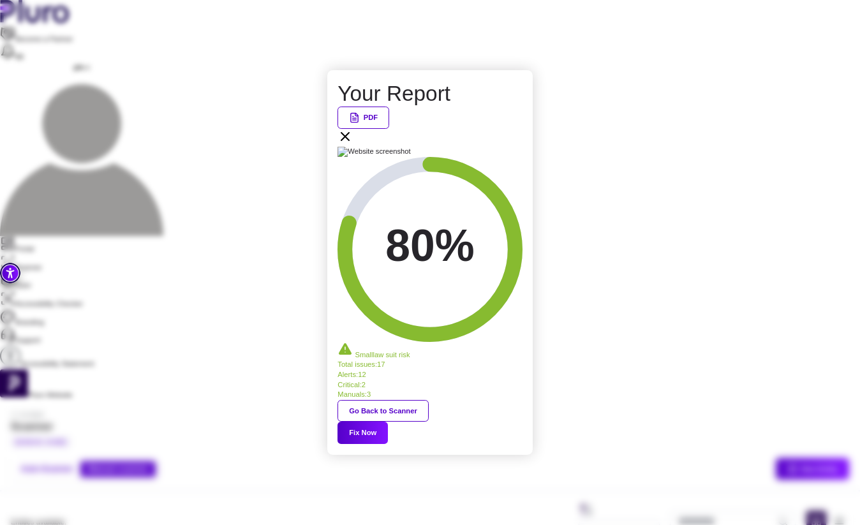
click at [257, 115] on div "Your Report PDF 80% Small law suit risk Total issues : 17 Alerts : 12 Critical …" at bounding box center [430, 262] width 860 height 525
click at [353, 144] on icon at bounding box center [344, 136] width 15 height 15
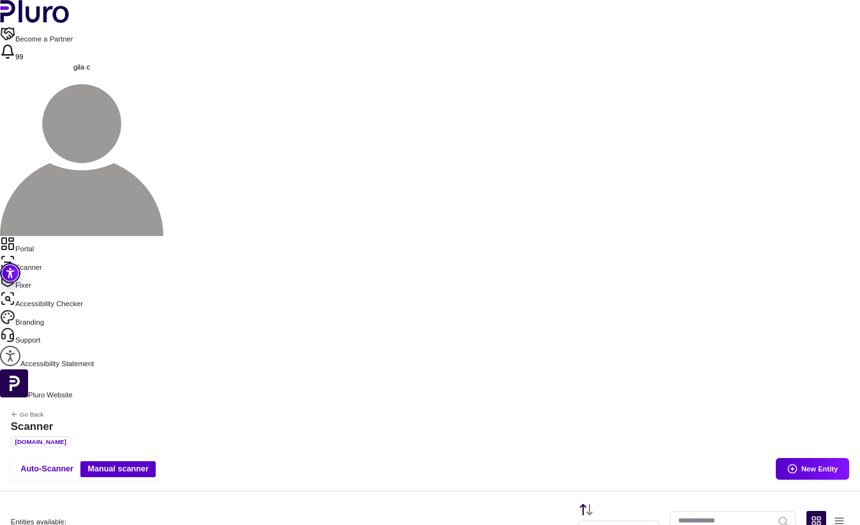
click at [64, 236] on link "Portal" at bounding box center [430, 245] width 860 height 18
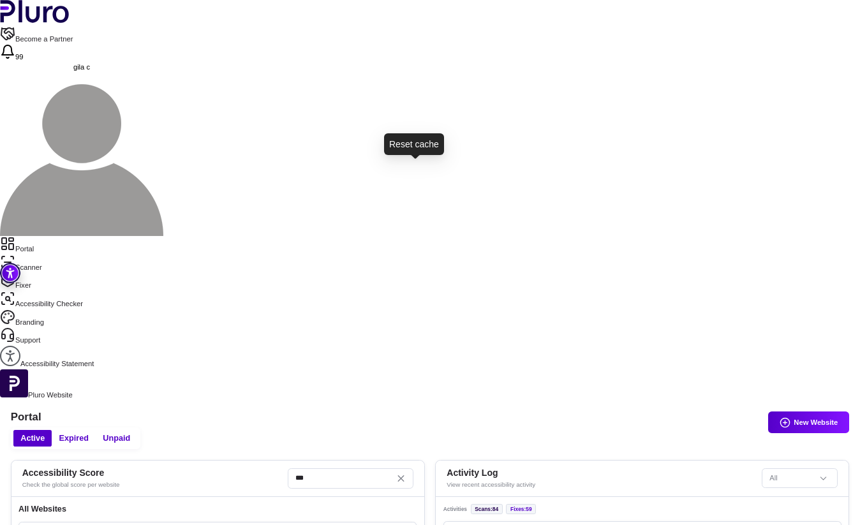
click at [360, 524] on icon "Reset the cache" at bounding box center [355, 533] width 9 height 9
click at [45, 255] on link "Scanner" at bounding box center [430, 264] width 860 height 18
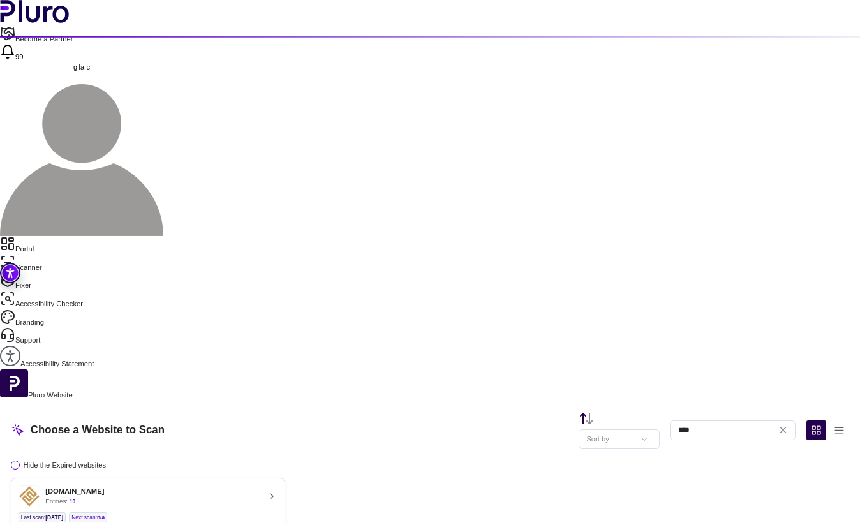
click at [277, 512] on ul "Last scan : [DATE] Next scan : n/a" at bounding box center [147, 517] width 259 height 10
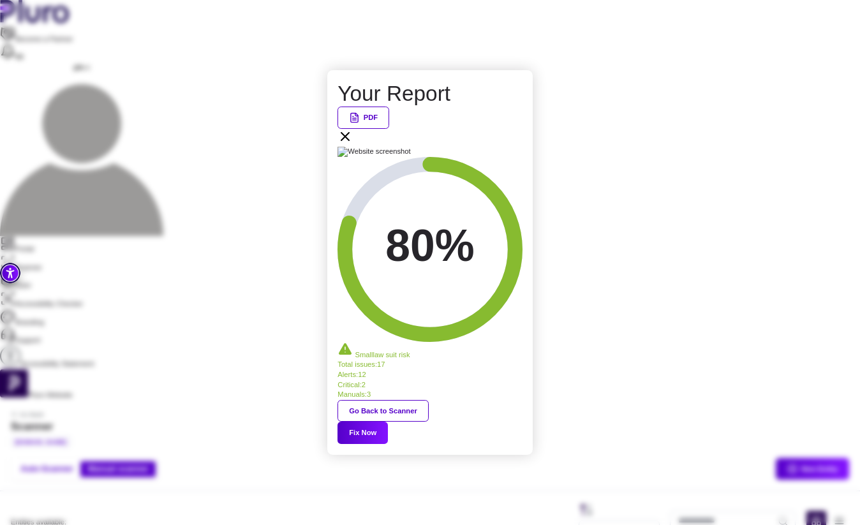
click at [388, 422] on button "Fix Now" at bounding box center [362, 433] width 50 height 22
click at [353, 144] on icon at bounding box center [344, 136] width 15 height 15
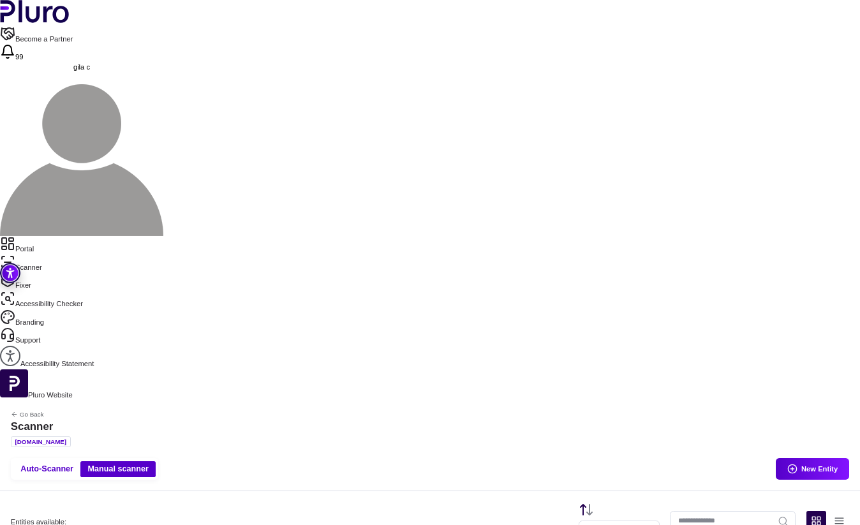
click at [64, 236] on link "Portal" at bounding box center [430, 245] width 860 height 18
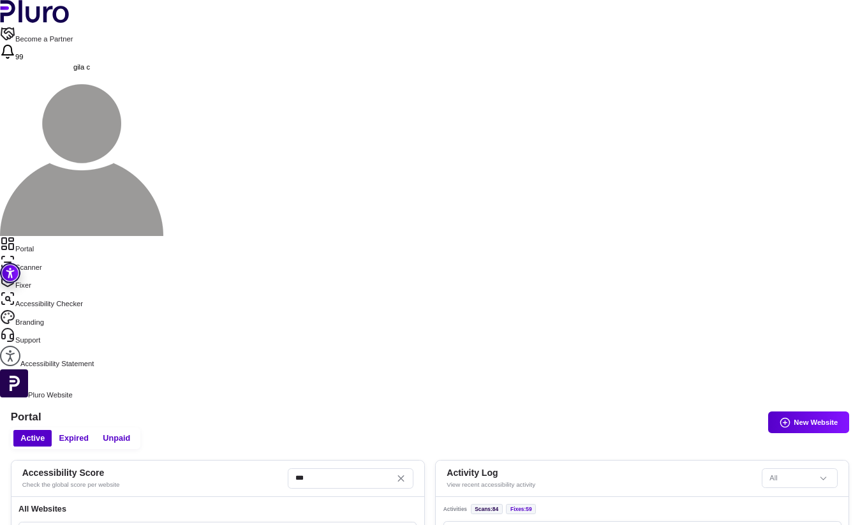
click at [47, 255] on link "Scanner" at bounding box center [430, 264] width 860 height 18
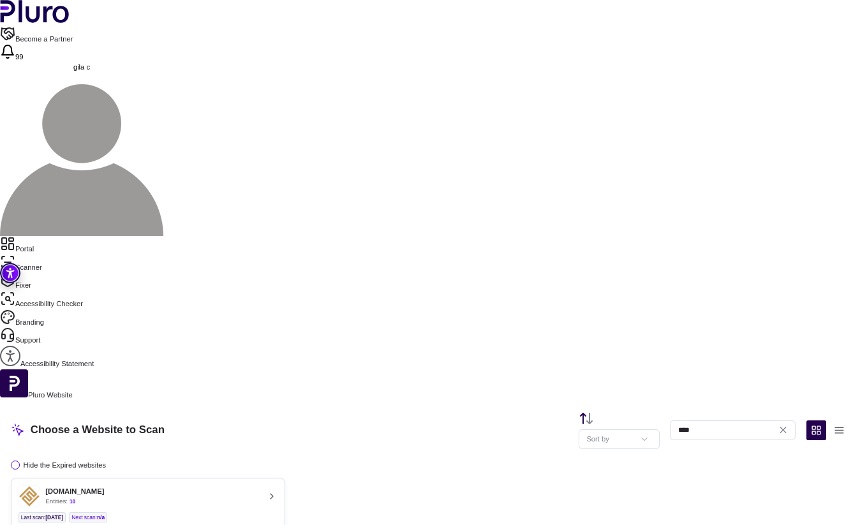
click at [281, 478] on button "[DOMAIN_NAME] Entities: 10 Last scan : [DATE] Next scan : n/a Entities Availabl…" at bounding box center [148, 512] width 275 height 69
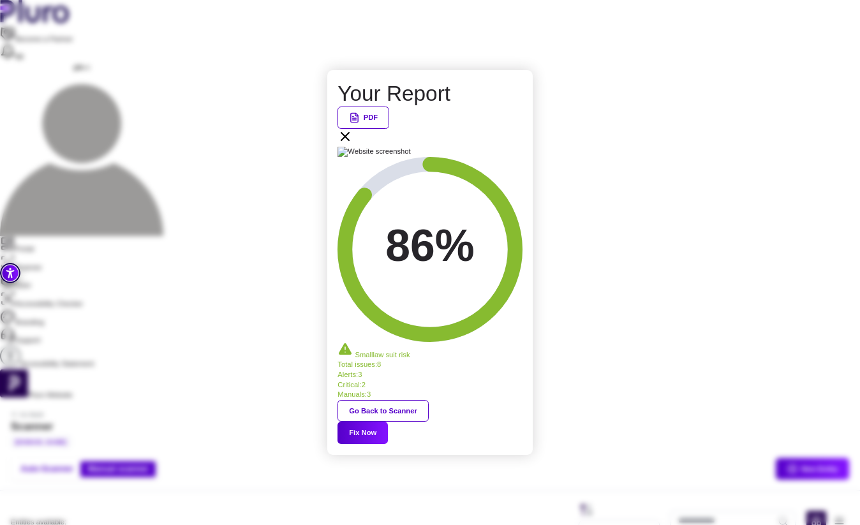
click at [353, 144] on icon at bounding box center [344, 136] width 15 height 15
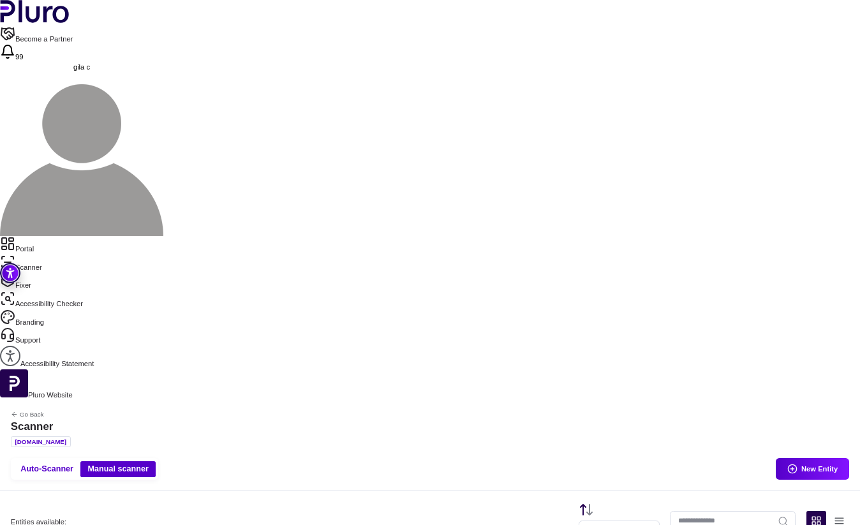
click at [54, 236] on link "Portal" at bounding box center [430, 245] width 860 height 18
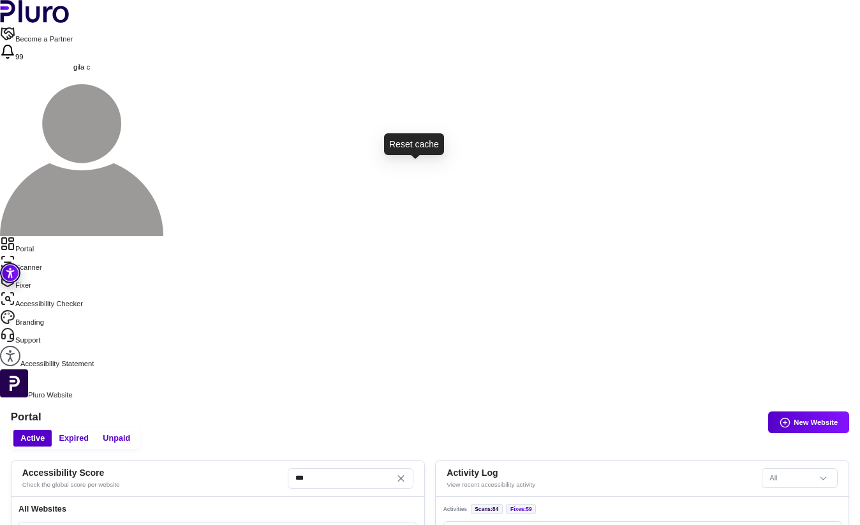
click at [360, 524] on icon "Reset the cache" at bounding box center [356, 534] width 7 height 7
click at [52, 255] on link "Scanner" at bounding box center [430, 264] width 860 height 18
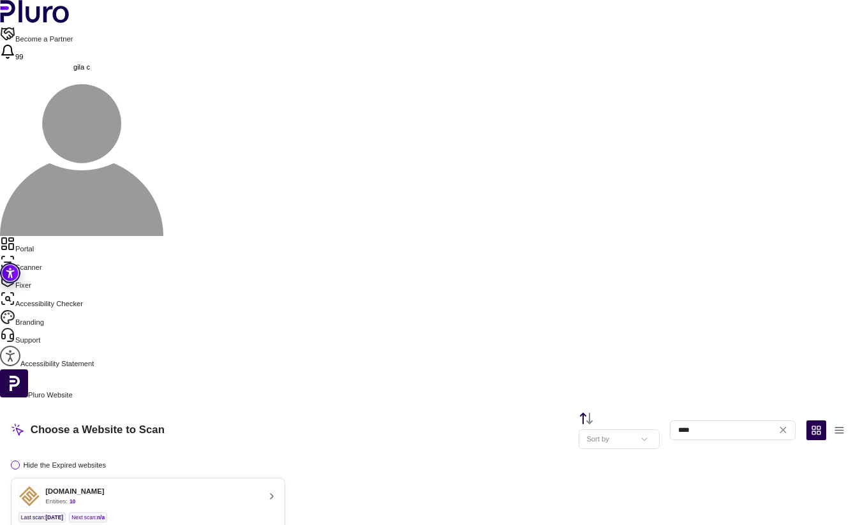
click at [277, 524] on div "Entities Available: 10 / 25" at bounding box center [147, 532] width 259 height 8
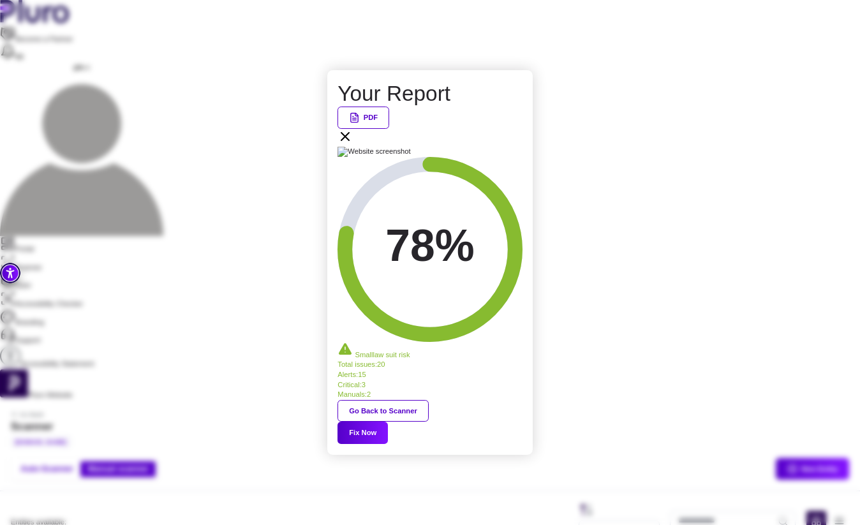
click at [388, 422] on button "Fix Now" at bounding box center [362, 433] width 50 height 22
click at [417, 92] on div "Your Report PDF 78% Small law suit risk Total issues : 20 Alerts : 15 Critical …" at bounding box center [430, 262] width 860 height 525
click at [353, 144] on icon at bounding box center [344, 136] width 15 height 15
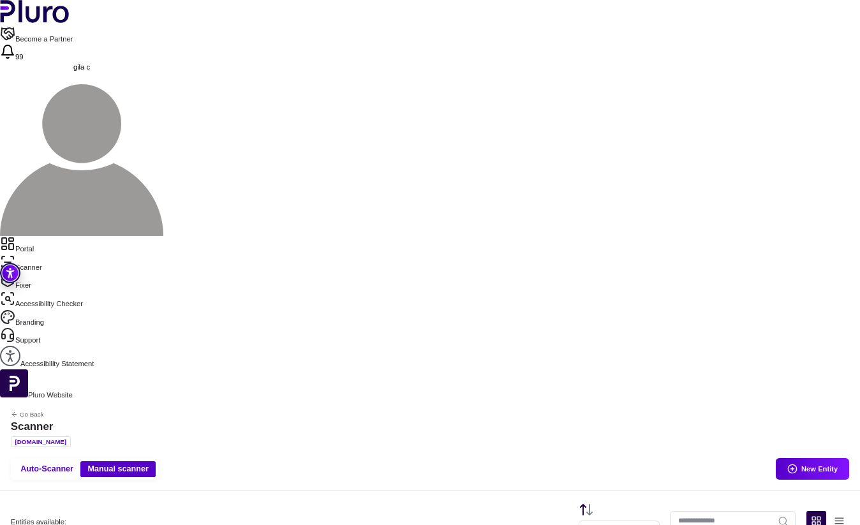
click at [59, 236] on link "Portal" at bounding box center [430, 245] width 860 height 18
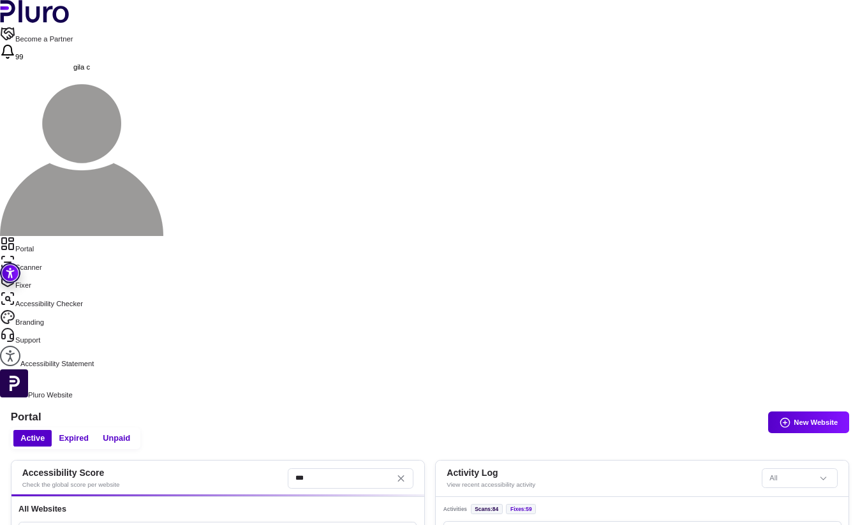
click at [66, 255] on link "Scanner" at bounding box center [430, 264] width 860 height 18
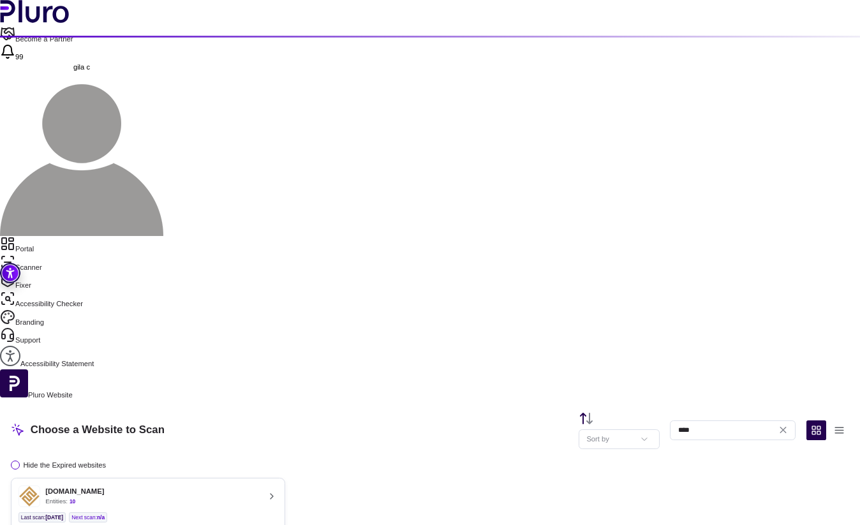
click at [286, 478] on button "[DOMAIN_NAME] Entities: 10 Last scan : [DATE] Next scan : n/a Entities Availabl…" at bounding box center [148, 512] width 275 height 69
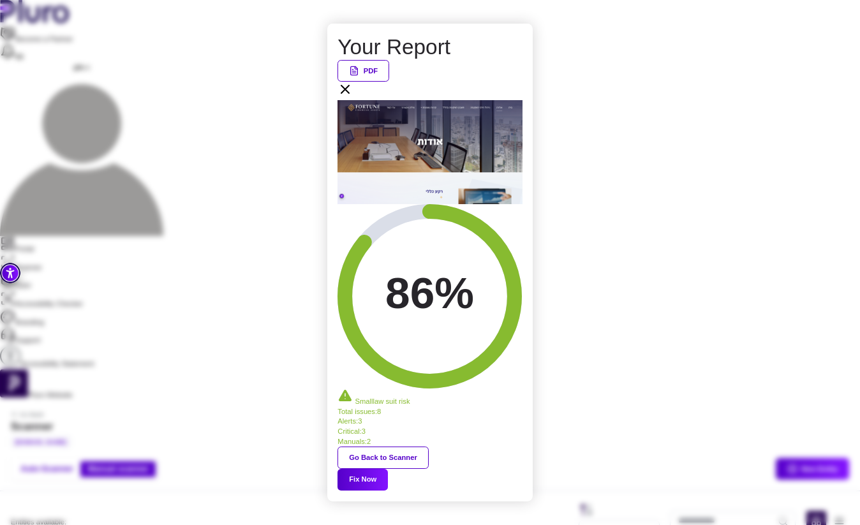
click at [353, 97] on icon at bounding box center [344, 89] width 15 height 15
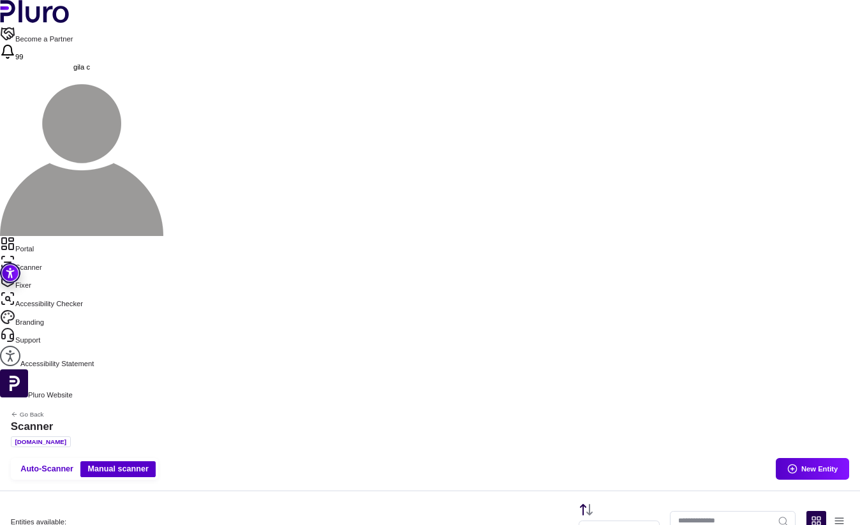
click at [39, 236] on link "Portal" at bounding box center [430, 245] width 860 height 18
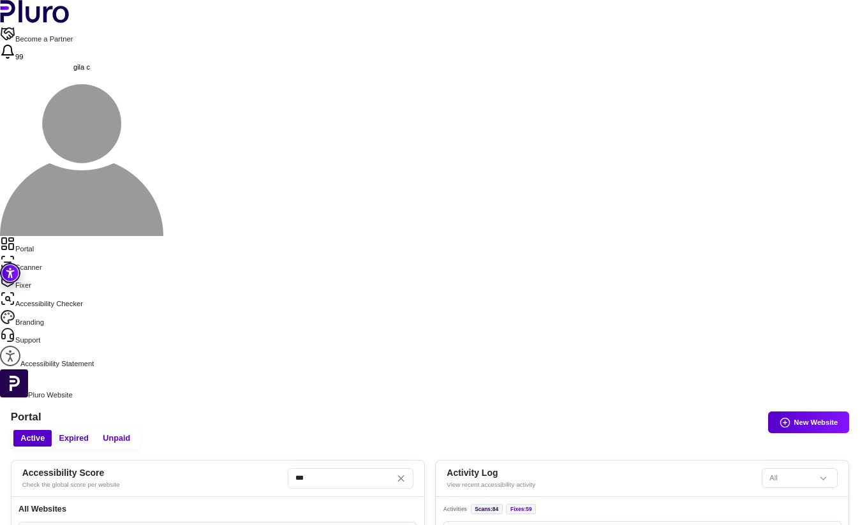
click at [360, 524] on icon "Reset the cache" at bounding box center [355, 533] width 9 height 9
click at [51, 255] on link "Scanner" at bounding box center [430, 264] width 860 height 18
click at [51, 272] on link "Fixer" at bounding box center [430, 281] width 860 height 18
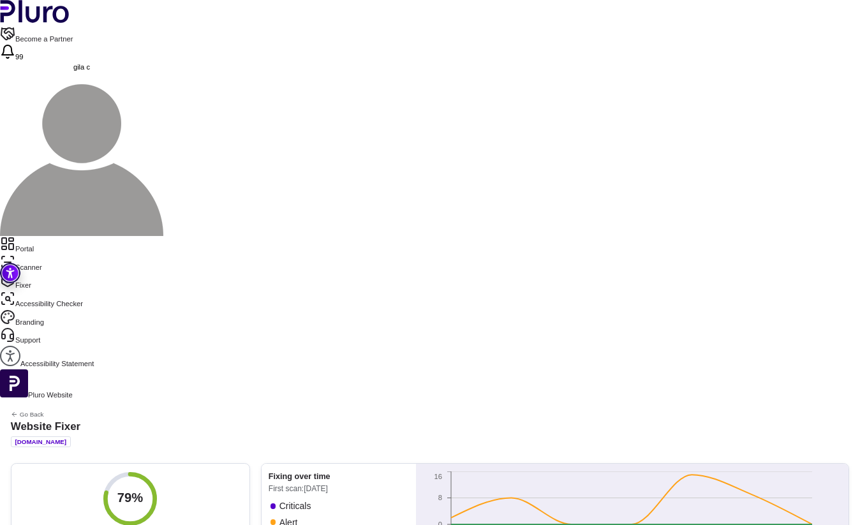
click at [47, 255] on link "Scanner" at bounding box center [430, 264] width 860 height 18
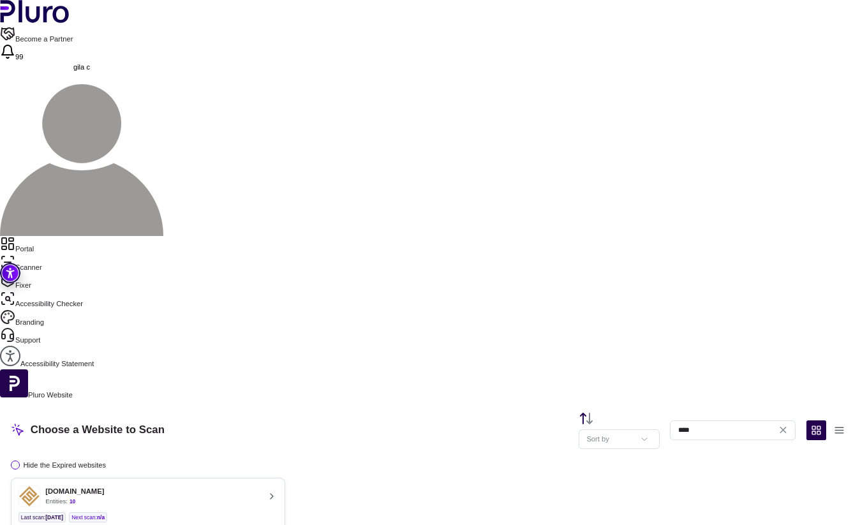
click at [51, 236] on link "Portal" at bounding box center [430, 245] width 860 height 18
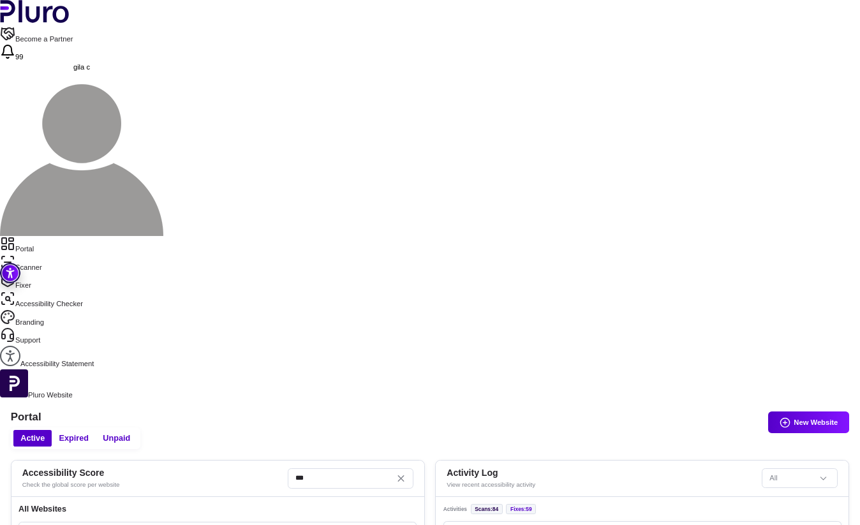
click at [61, 255] on link "Scanner" at bounding box center [430, 264] width 860 height 18
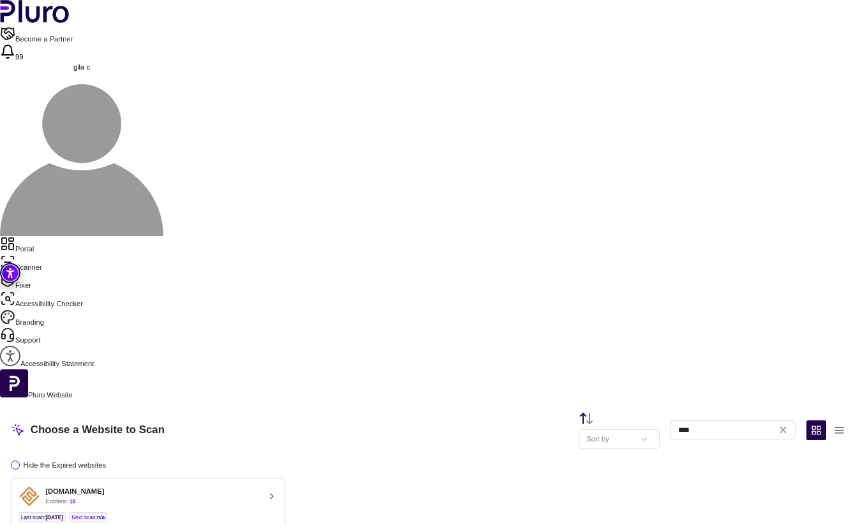
click at [233, 485] on div "fortune-fa.co.il Entities: 10" at bounding box center [138, 496] width 241 height 22
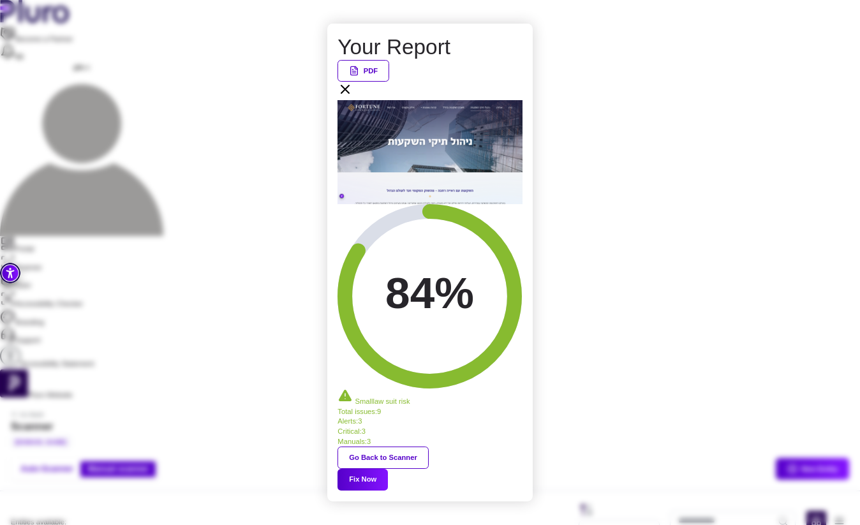
click at [353, 97] on icon at bounding box center [344, 89] width 15 height 15
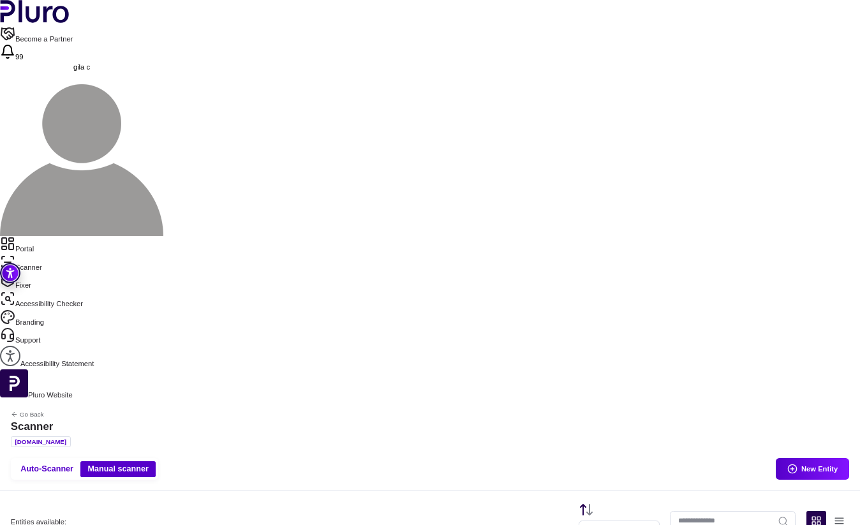
click at [62, 236] on link "Portal" at bounding box center [430, 245] width 860 height 18
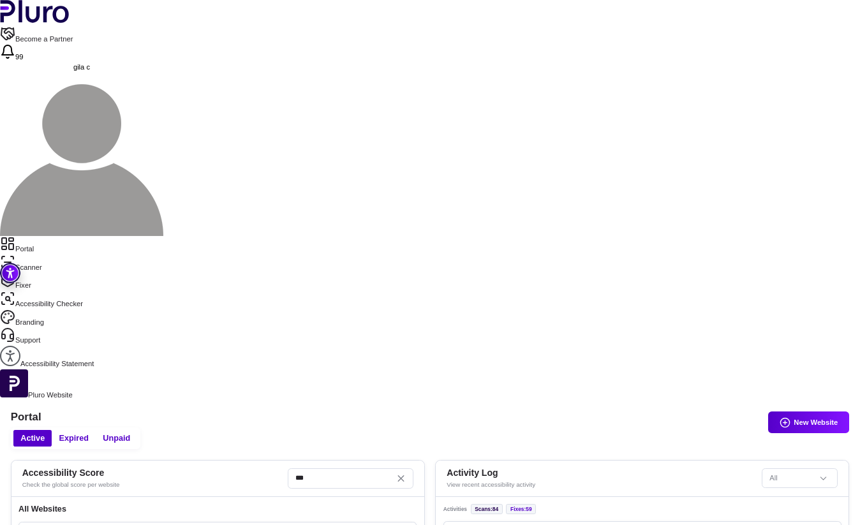
click at [49, 236] on link "Portal" at bounding box center [430, 245] width 860 height 18
click at [50, 236] on nav "Portal Scanner Fixer Accessibility Checker Branding Support Accessibility State…" at bounding box center [430, 302] width 860 height 133
click at [51, 255] on link "Scanner" at bounding box center [430, 264] width 860 height 18
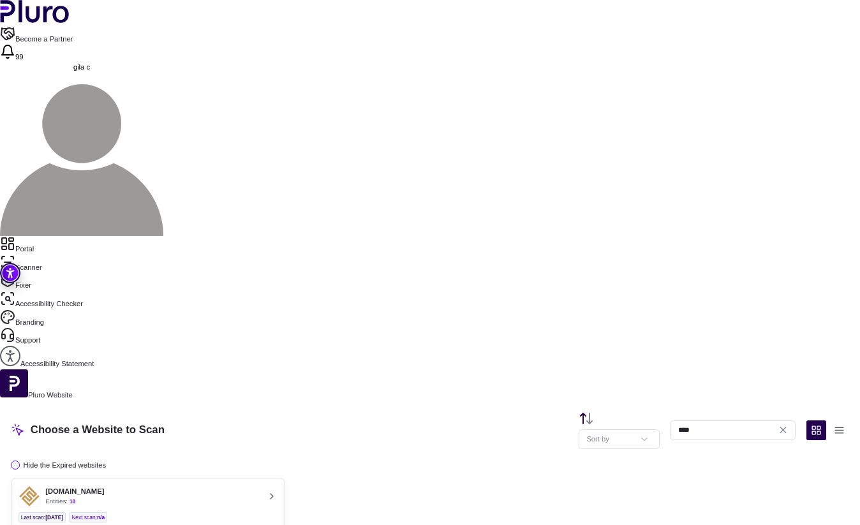
click at [50, 272] on link "Fixer" at bounding box center [430, 281] width 860 height 18
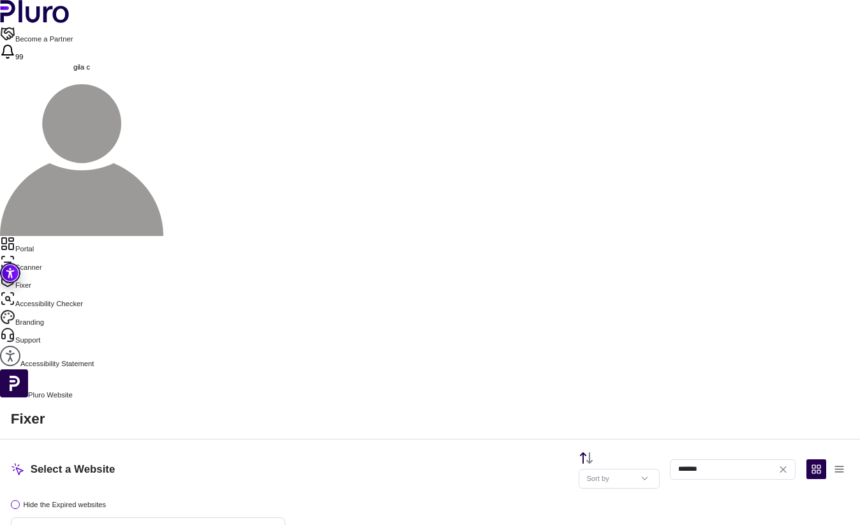
click at [40, 255] on link "Scanner" at bounding box center [430, 264] width 860 height 18
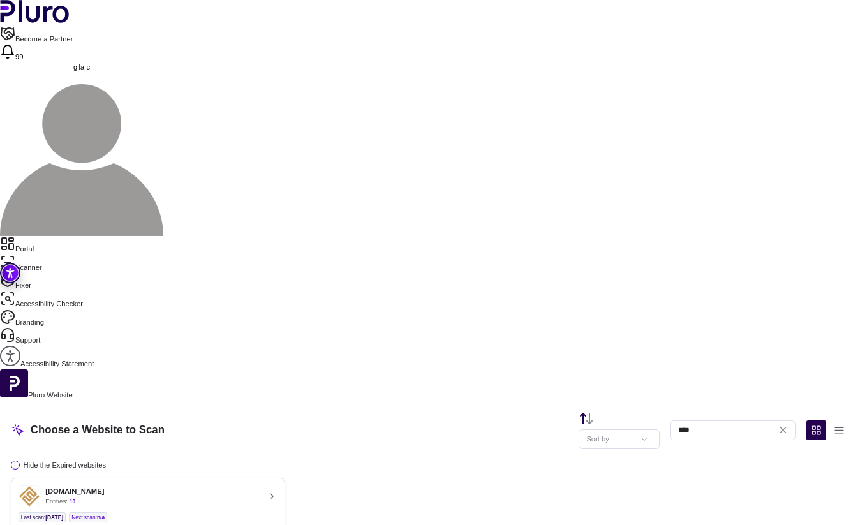
click at [28, 236] on link "Portal" at bounding box center [430, 245] width 860 height 18
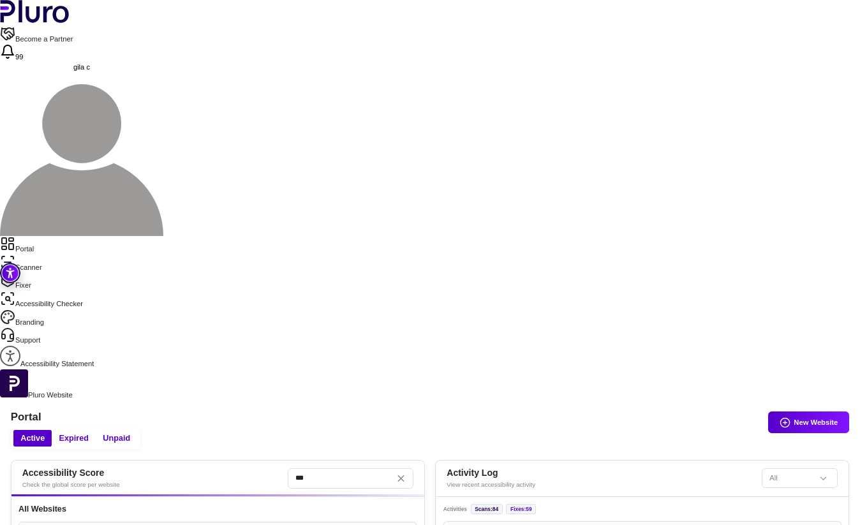
click at [41, 255] on link "Scanner" at bounding box center [430, 264] width 860 height 18
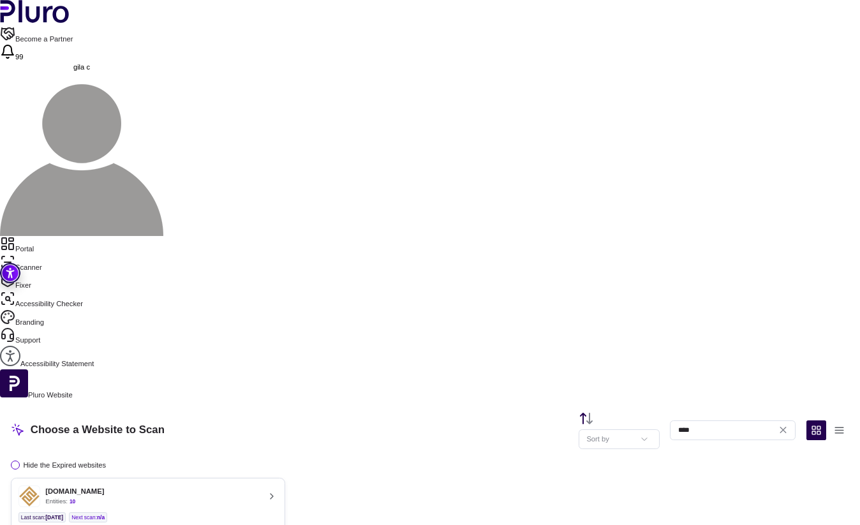
click at [260, 485] on div "fortune-fa.co.il Entities: 10" at bounding box center [138, 496] width 241 height 22
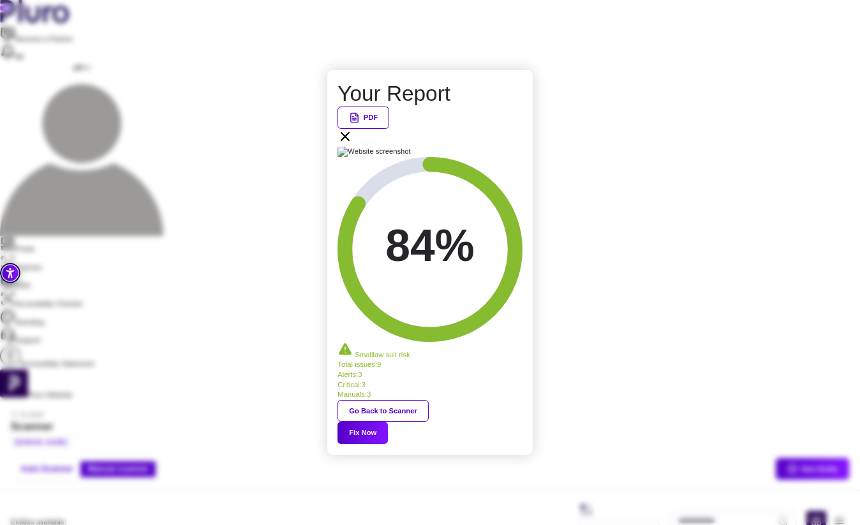
click at [353, 144] on icon at bounding box center [344, 136] width 15 height 15
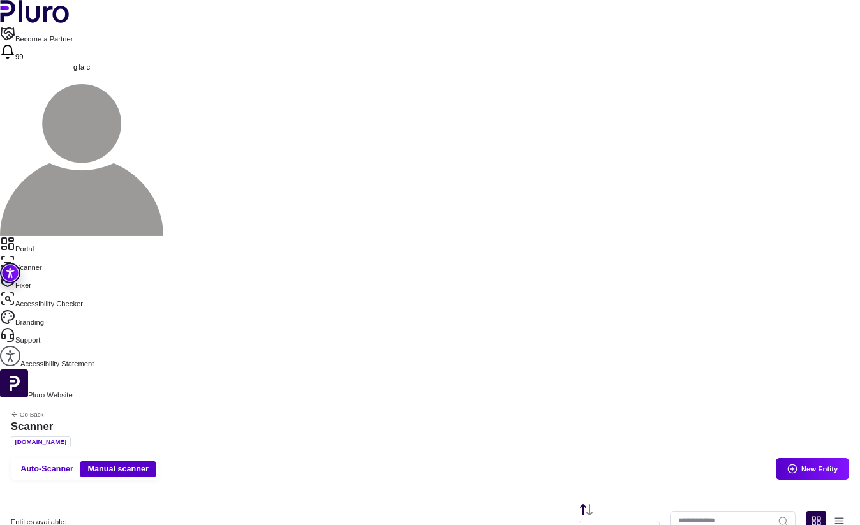
click at [78, 236] on link "Portal" at bounding box center [430, 245] width 860 height 18
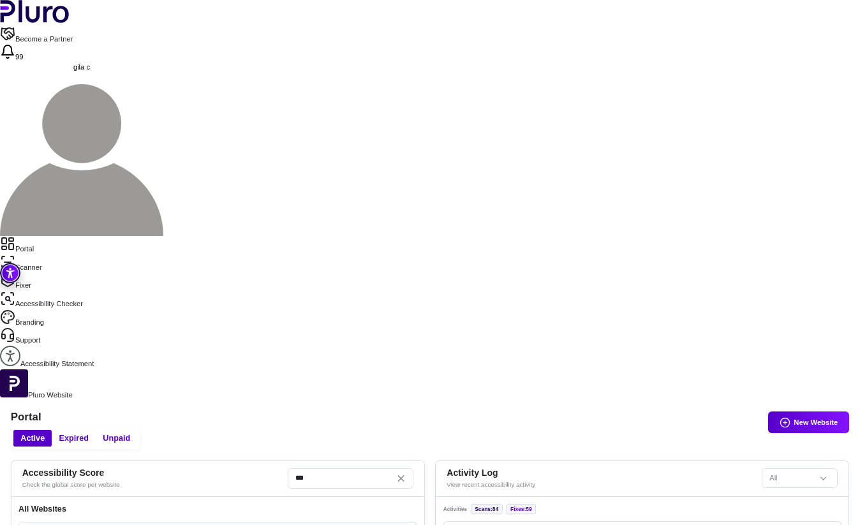
click at [51, 255] on link "Scanner" at bounding box center [430, 264] width 860 height 18
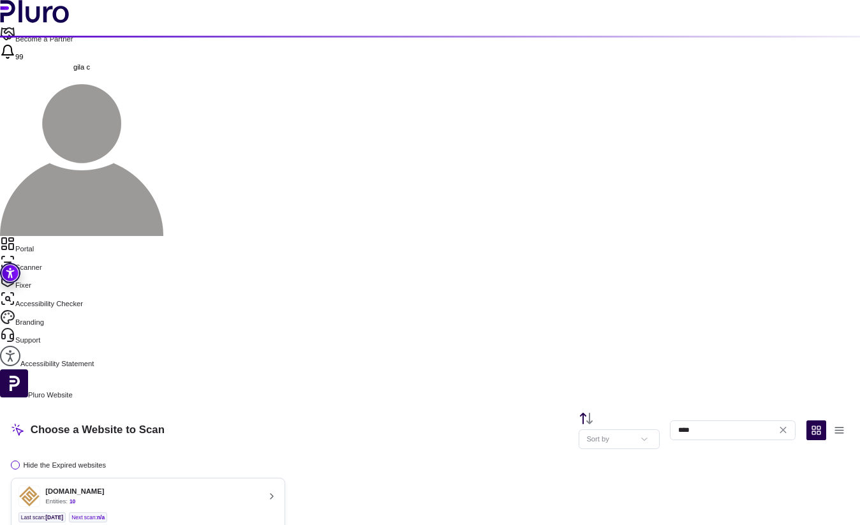
click at [104, 497] on div "Entities: 10" at bounding box center [74, 501] width 59 height 9
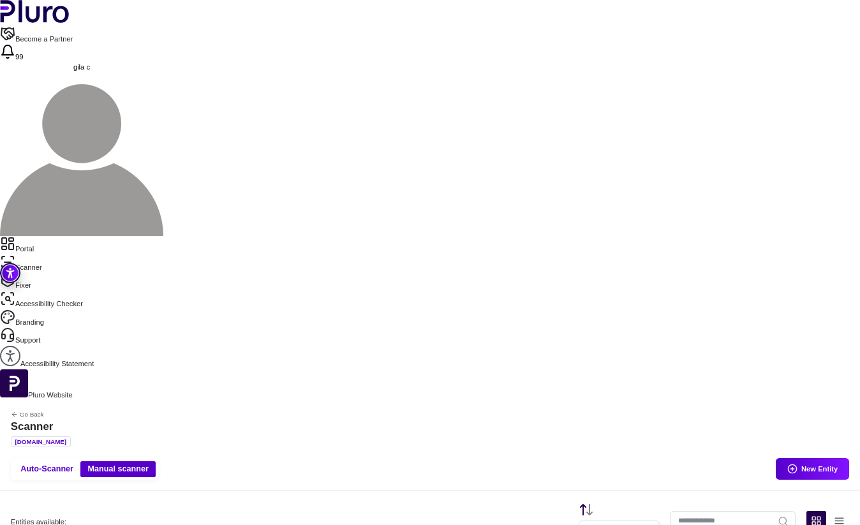
click at [44, 236] on nav "Portal Scanner Fixer Accessibility Checker Branding Support Accessibility State…" at bounding box center [430, 302] width 860 height 133
click at [44, 272] on link "Fixer" at bounding box center [430, 281] width 860 height 18
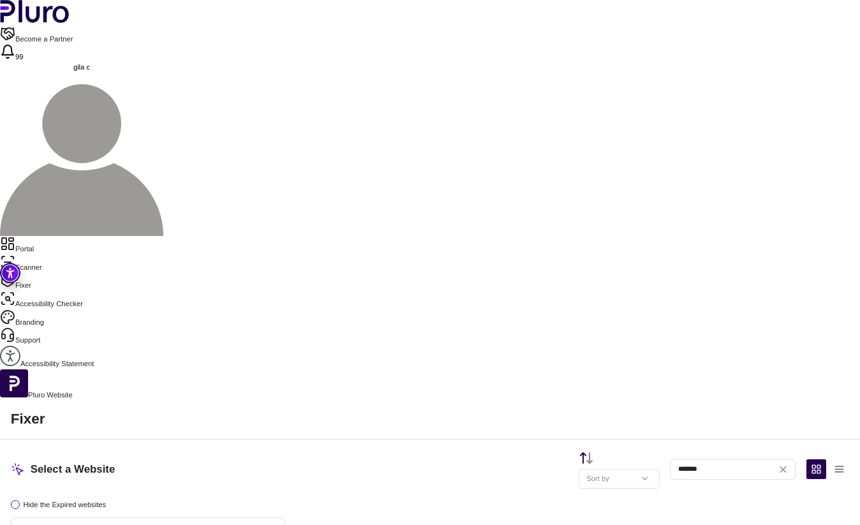
click at [104, 524] on h3 "[DOMAIN_NAME]" at bounding box center [74, 529] width 59 height 9
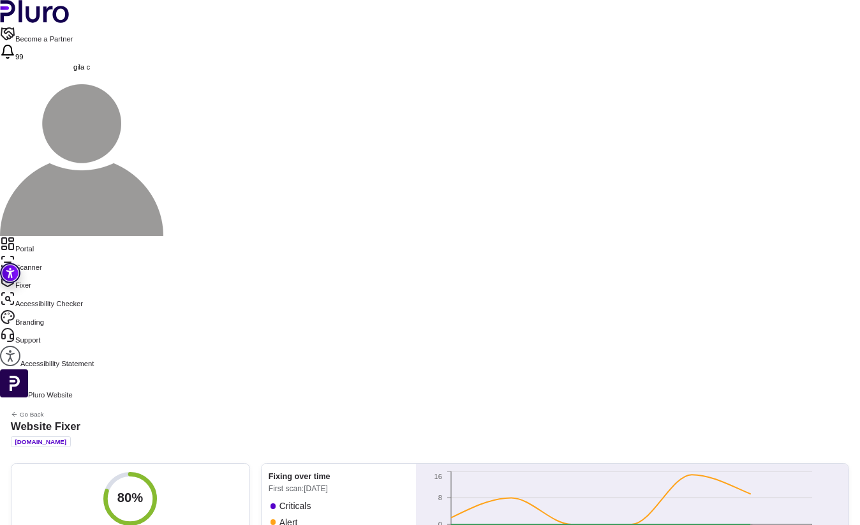
click at [71, 236] on link "Portal" at bounding box center [430, 245] width 860 height 18
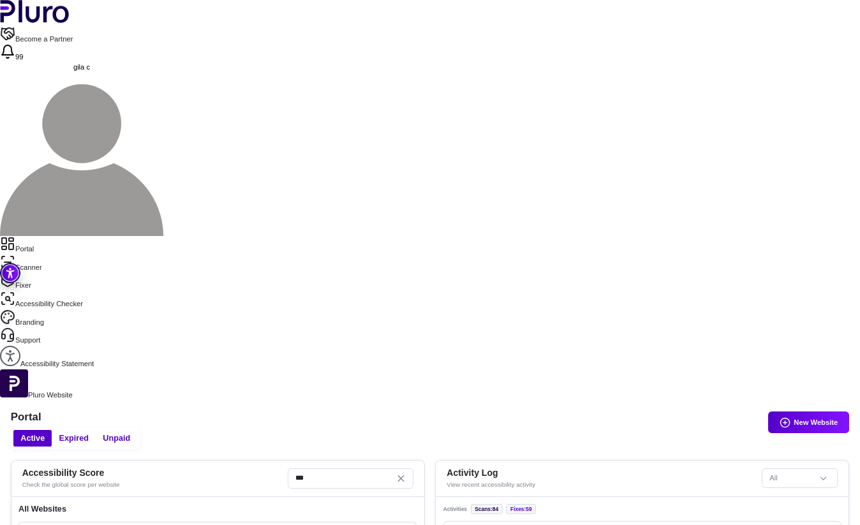
click at [360, 524] on icon "Reset the cache" at bounding box center [356, 534] width 7 height 7
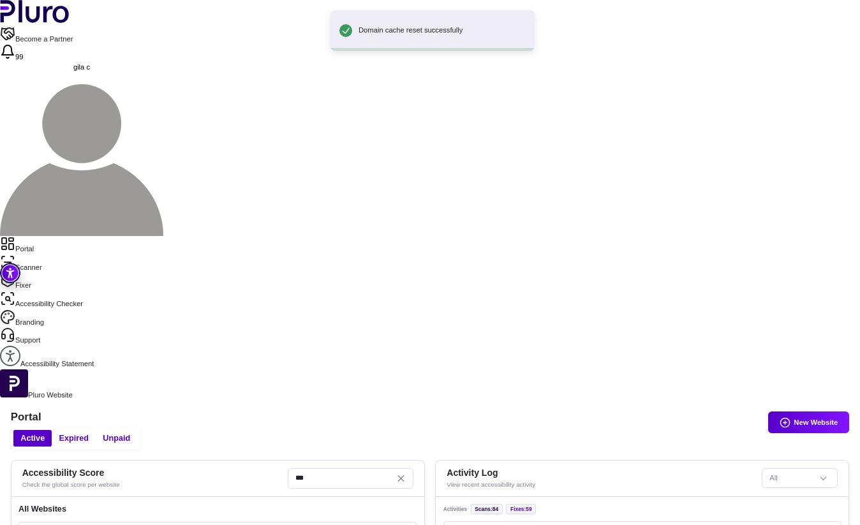
click at [33, 255] on link "Scanner" at bounding box center [430, 264] width 860 height 18
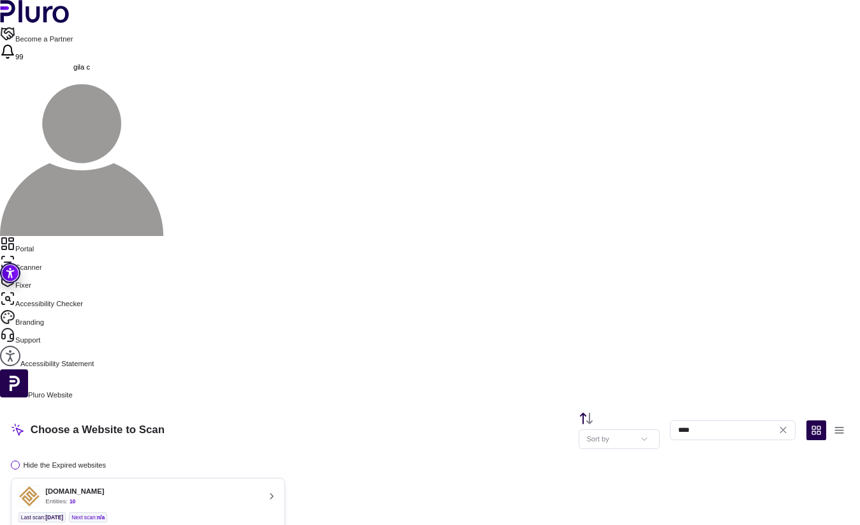
click at [286, 478] on button "[DOMAIN_NAME] Entities: 10 Last scan : [DATE] Next scan : n/a Entities Availabl…" at bounding box center [148, 512] width 275 height 69
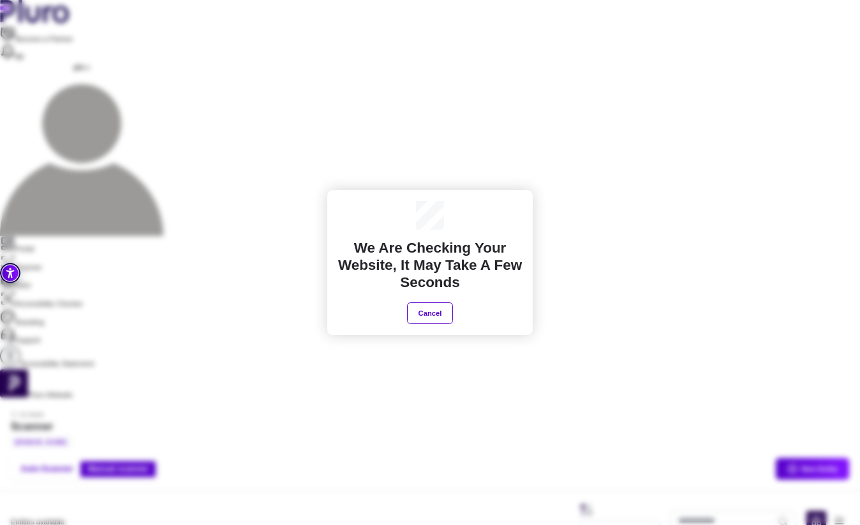
click at [443, 316] on button "Cancel" at bounding box center [430, 313] width 46 height 22
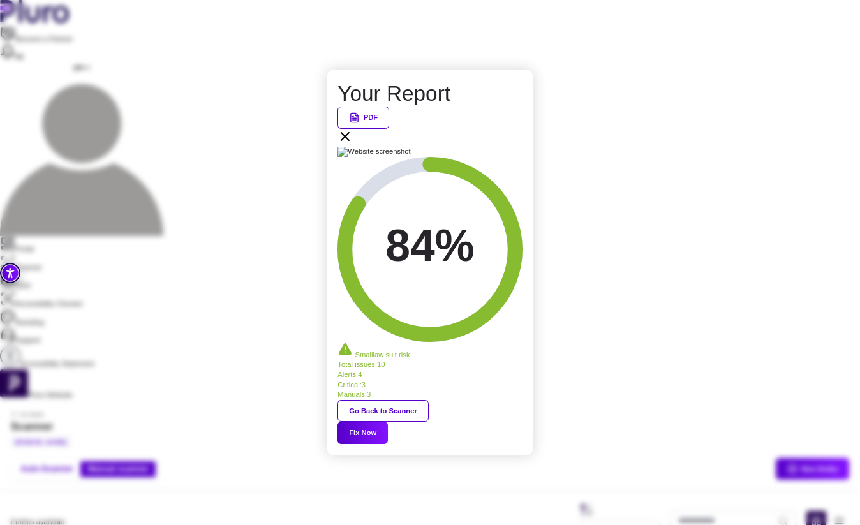
click at [353, 144] on icon at bounding box center [344, 136] width 15 height 15
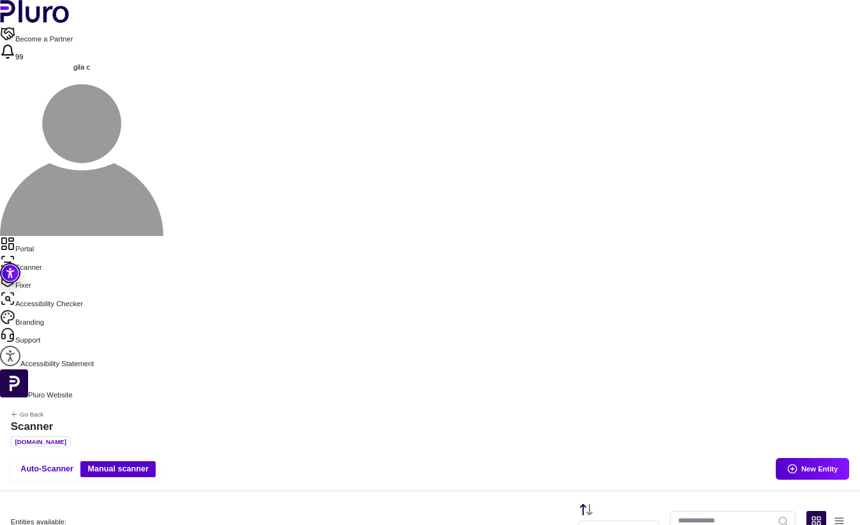
click at [44, 272] on link "Fixer" at bounding box center [430, 281] width 860 height 18
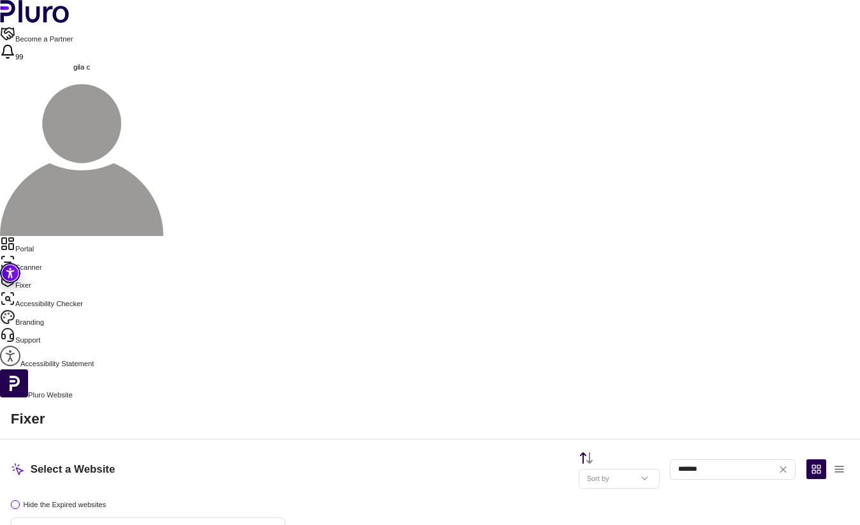
click at [47, 255] on link "Scanner" at bounding box center [430, 264] width 860 height 18
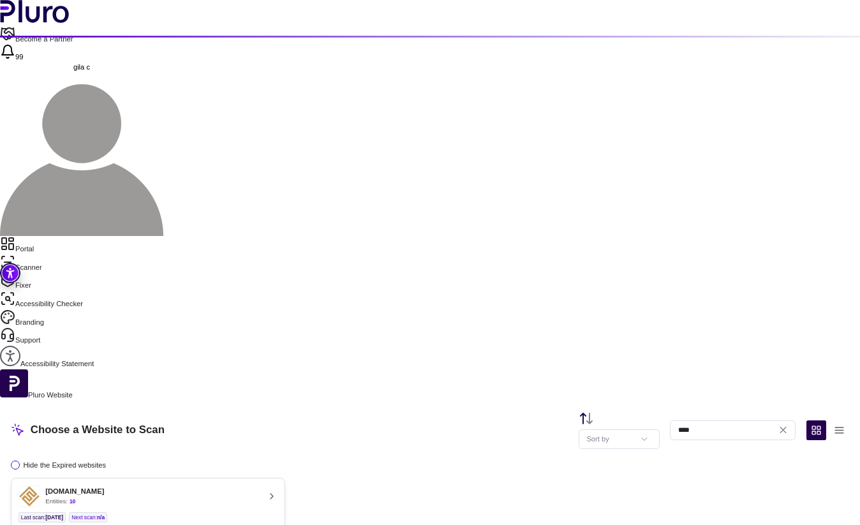
click at [47, 236] on link "Portal" at bounding box center [430, 245] width 860 height 18
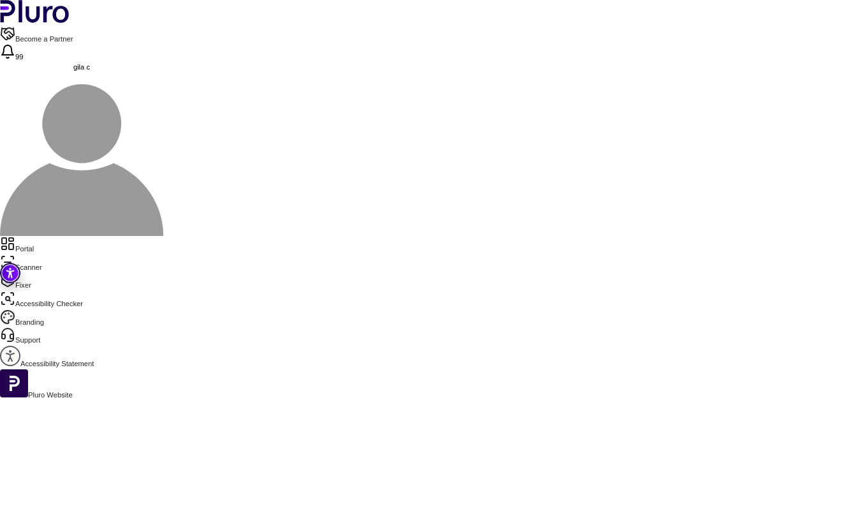
click at [52, 255] on link "Scanner" at bounding box center [430, 264] width 860 height 18
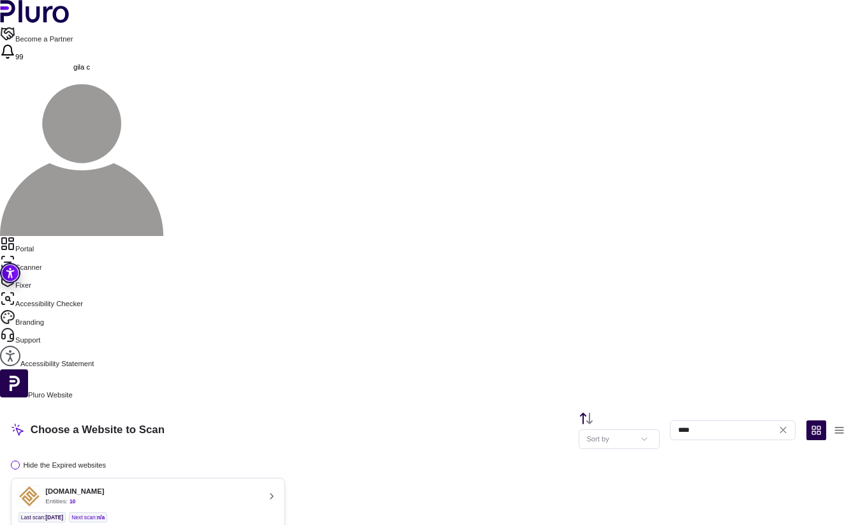
click at [75, 497] on div "10" at bounding box center [73, 501] width 6 height 9
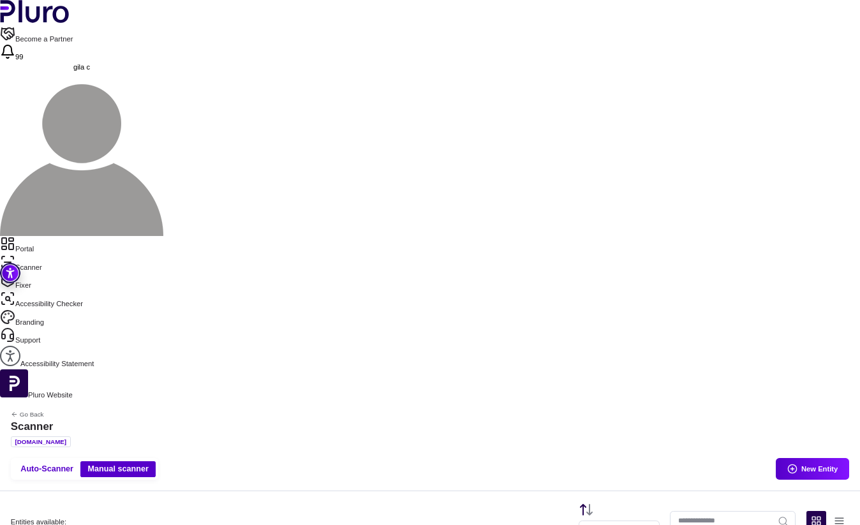
click at [83, 236] on link "Portal" at bounding box center [430, 245] width 860 height 18
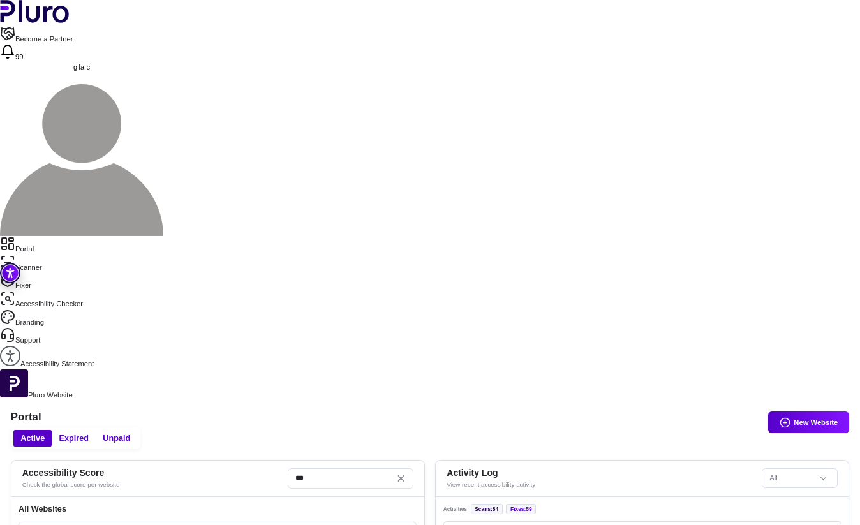
click at [44, 272] on link "Fixer" at bounding box center [430, 281] width 860 height 18
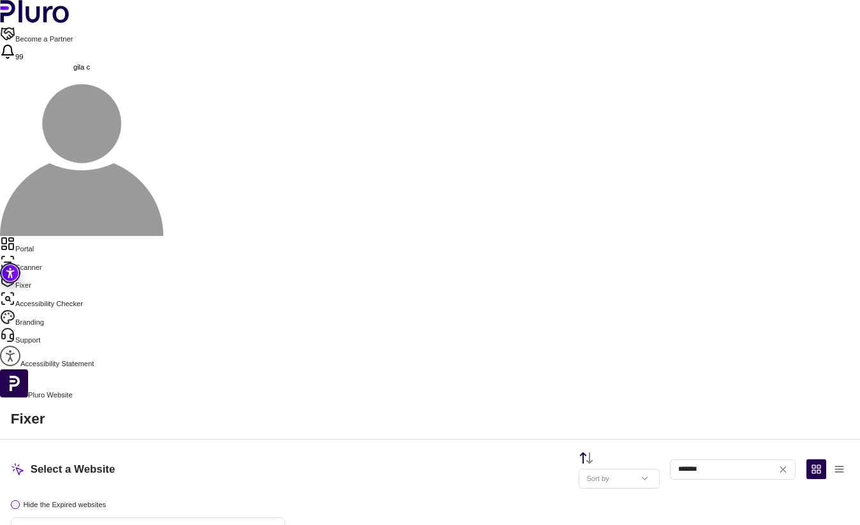
click at [306, 401] on div "Fixer Select a Website Sort by ******* Hide the Expired websites 79% fortune-fa…" at bounding box center [430, 495] width 860 height 189
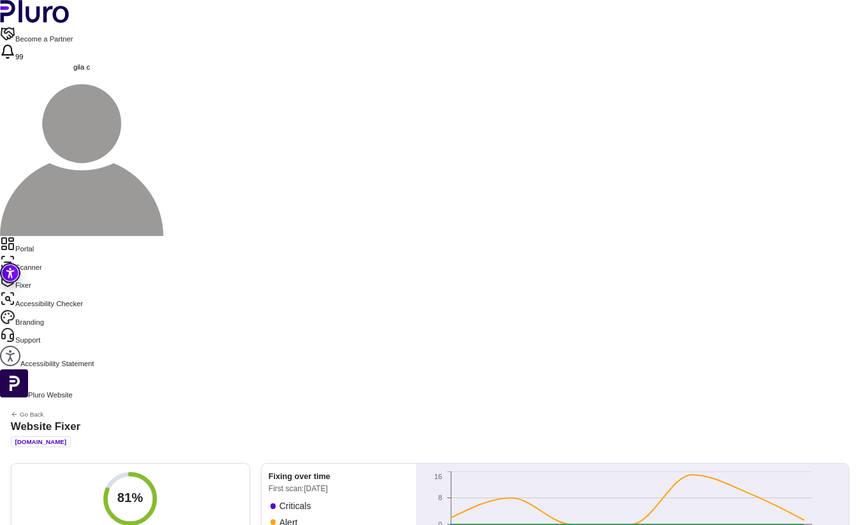
click at [79, 255] on link "Scanner" at bounding box center [430, 264] width 860 height 18
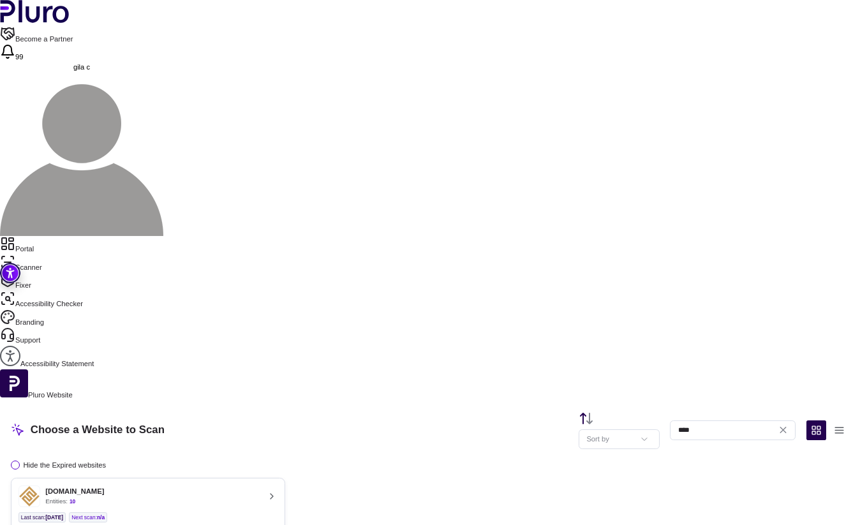
click at [260, 485] on div "fortune-fa.co.il Entities: 10" at bounding box center [138, 496] width 241 height 22
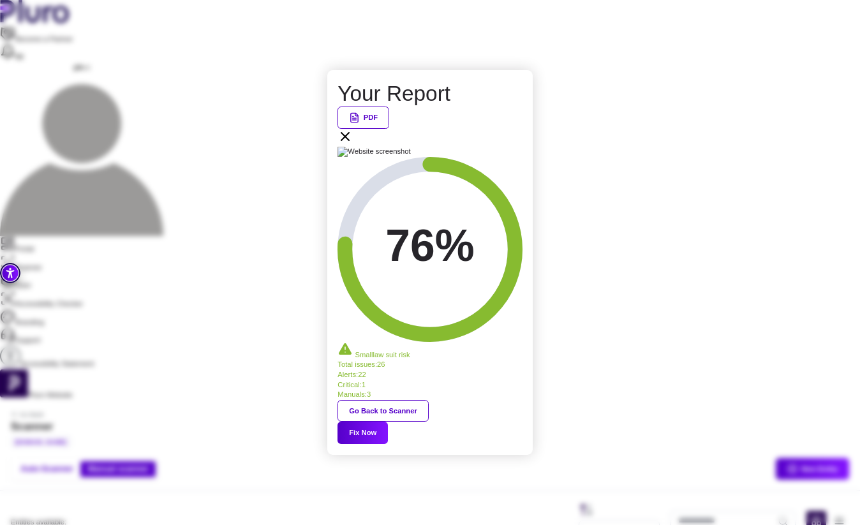
click at [500, 157] on img at bounding box center [429, 152] width 184 height 10
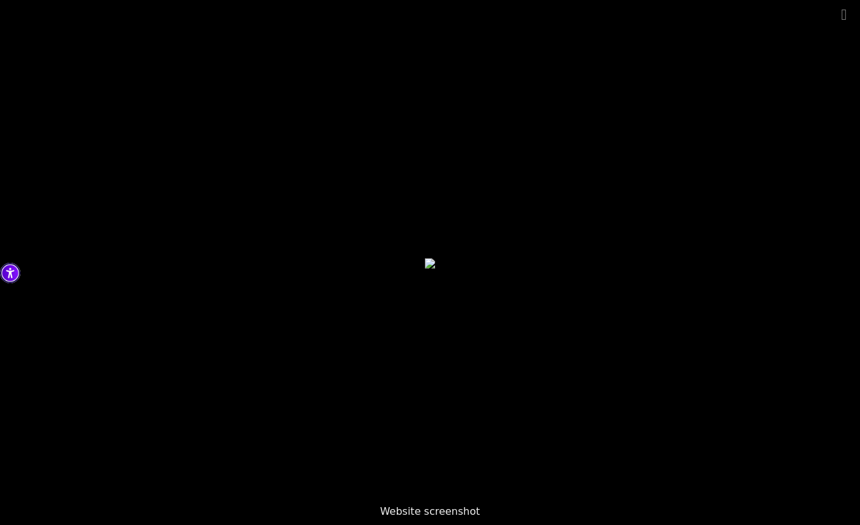
click at [839, 14] on button "Close gallery" at bounding box center [844, 15] width 32 height 30
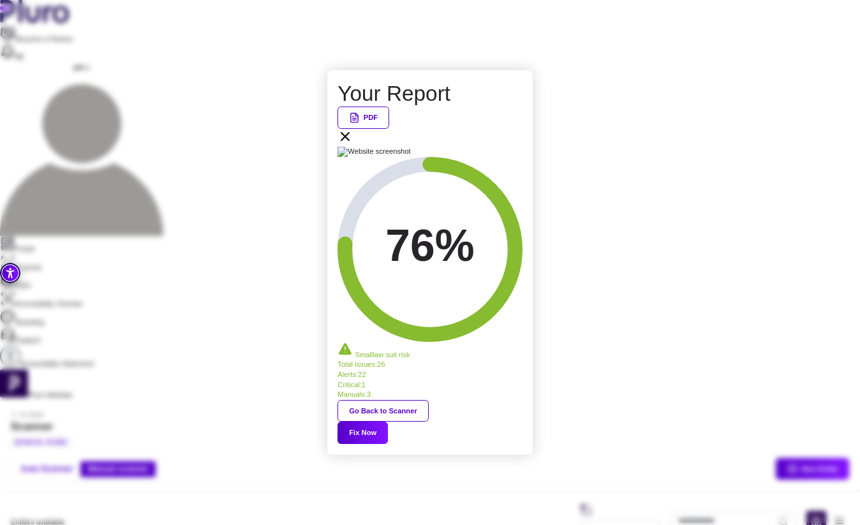
click at [388, 422] on button "Fix Now" at bounding box center [362, 433] width 50 height 22
click at [353, 144] on icon at bounding box center [344, 136] width 15 height 15
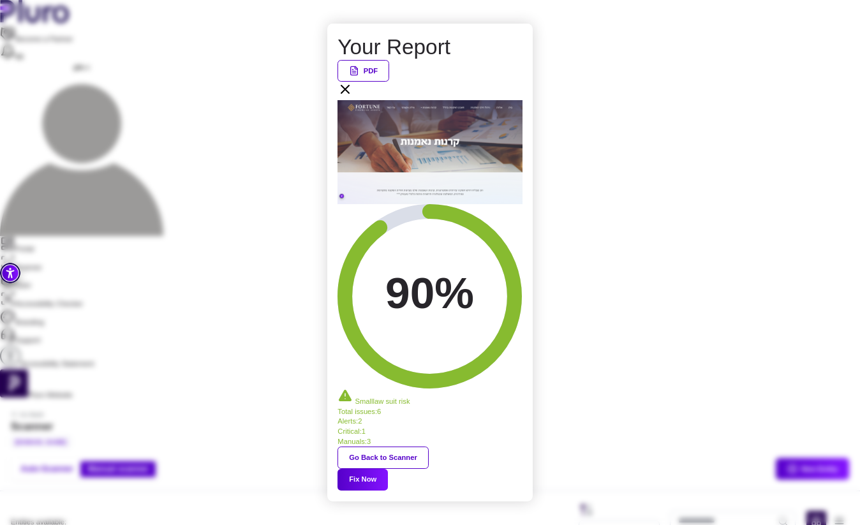
click at [353, 97] on icon at bounding box center [344, 89] width 15 height 15
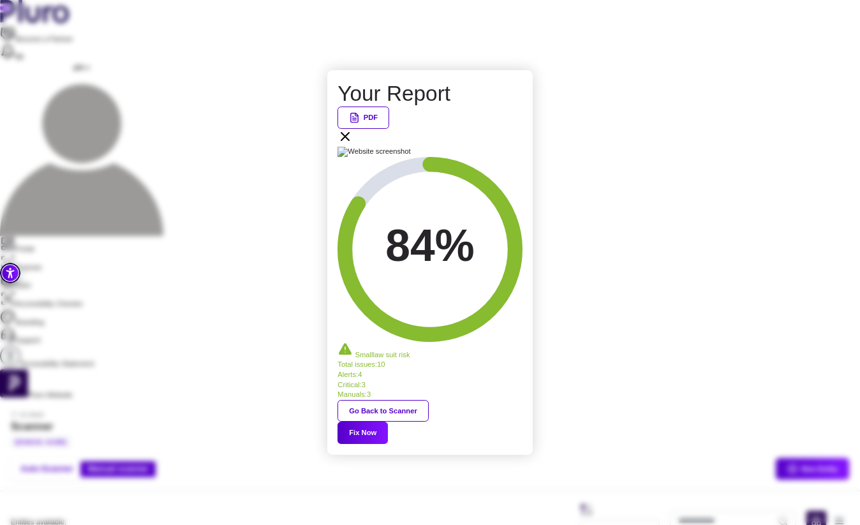
click at [353, 144] on icon at bounding box center [344, 136] width 15 height 15
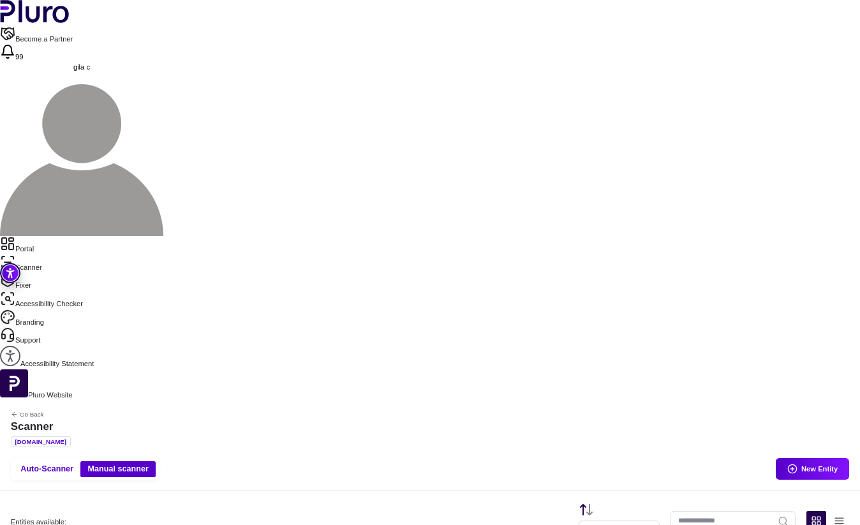
click at [56, 236] on link "Portal" at bounding box center [430, 245] width 860 height 18
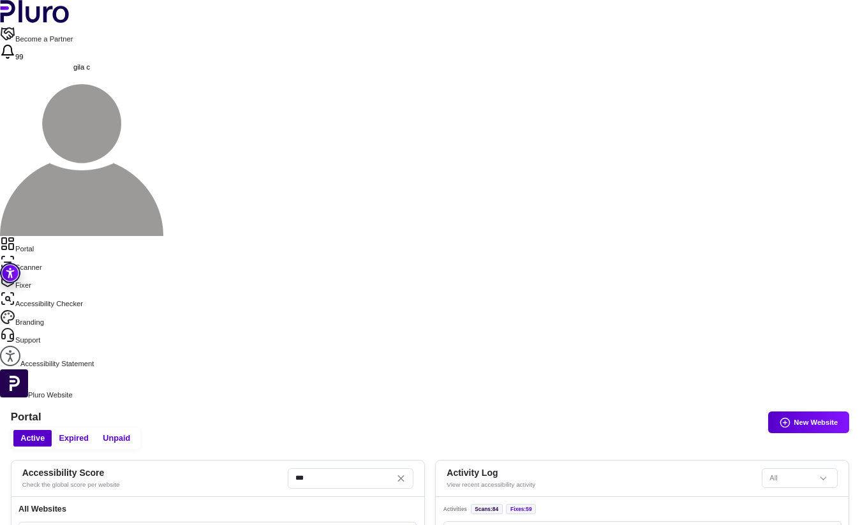
click at [59, 272] on link "Fixer" at bounding box center [430, 281] width 860 height 18
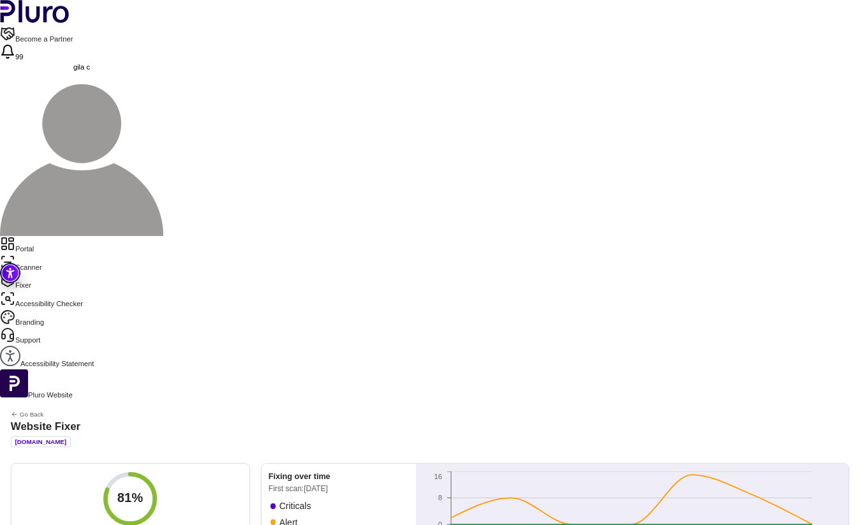
click at [26, 255] on link "Scanner" at bounding box center [430, 264] width 860 height 18
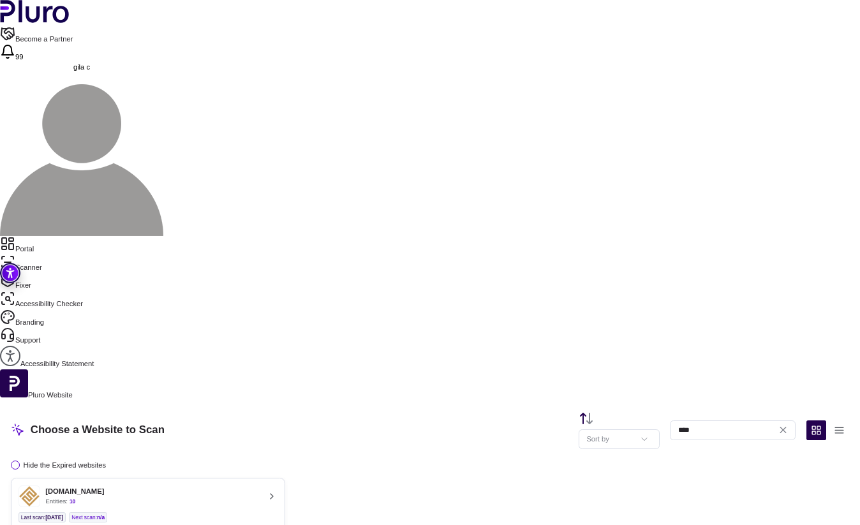
click at [147, 478] on button "[DOMAIN_NAME] Entities: 10 Last scan : [DATE] Next scan : n/a Entities Availabl…" at bounding box center [148, 512] width 275 height 69
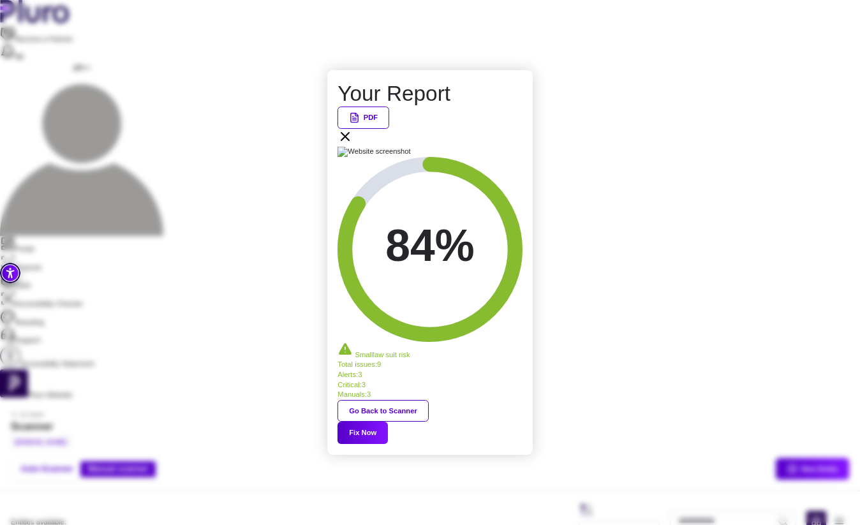
click at [510, 147] on div "PDF" at bounding box center [429, 127] width 184 height 40
click at [353, 144] on icon at bounding box center [344, 136] width 15 height 15
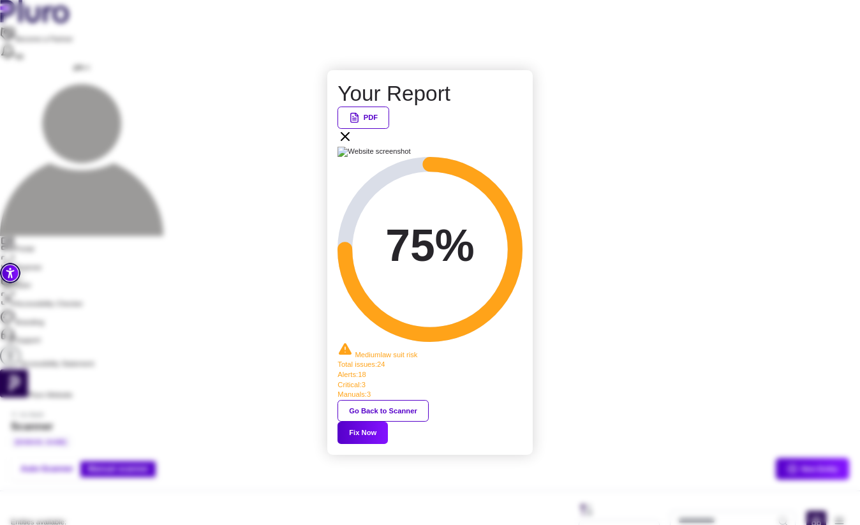
click at [388, 422] on button "Fix Now" at bounding box center [362, 433] width 50 height 22
click at [353, 144] on icon at bounding box center [344, 136] width 15 height 15
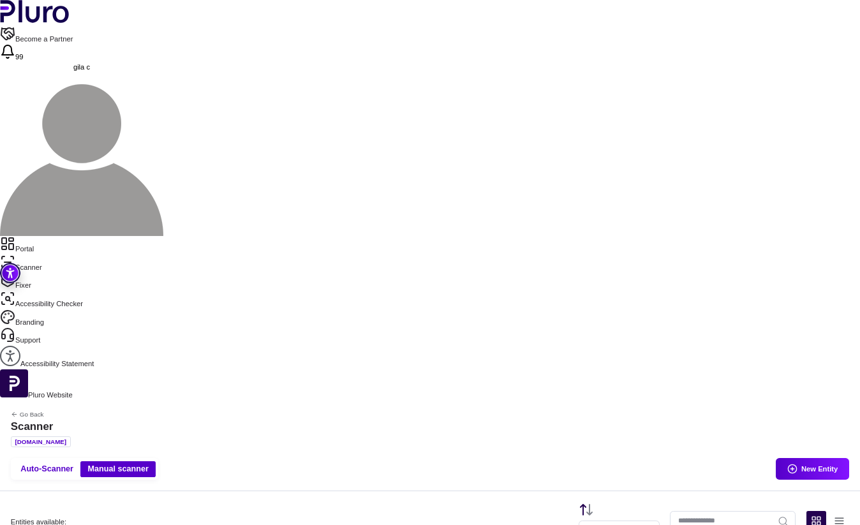
click at [85, 236] on nav "Portal Scanner Fixer Accessibility Checker Branding Support Accessibility State…" at bounding box center [430, 302] width 860 height 133
click at [57, 236] on link "Portal" at bounding box center [430, 245] width 860 height 18
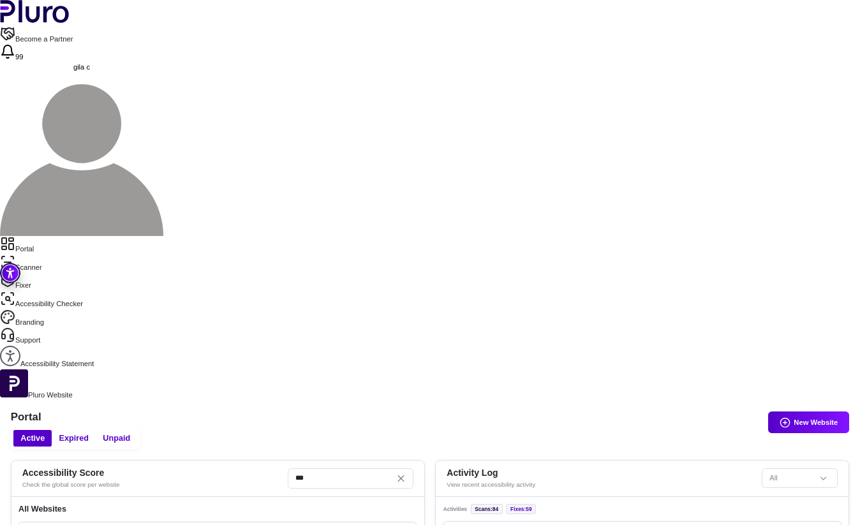
click at [56, 255] on link "Scanner" at bounding box center [430, 264] width 860 height 18
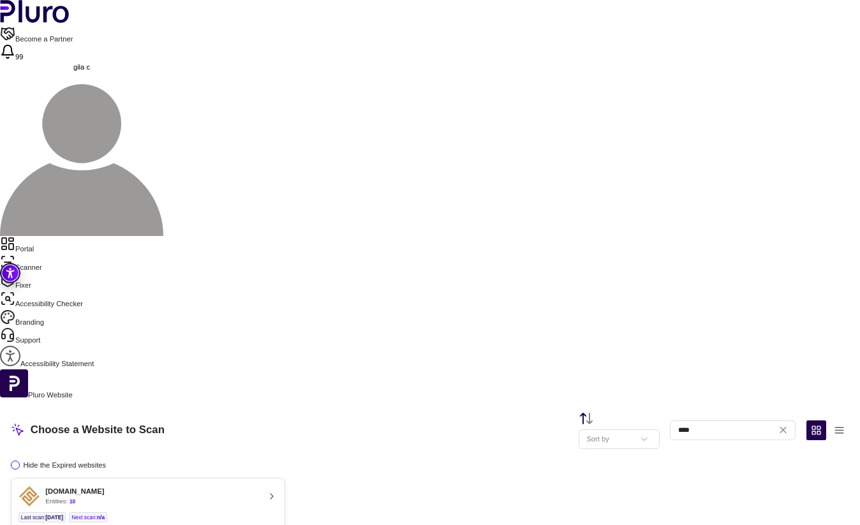
click at [104, 497] on div "Entities: 10" at bounding box center [74, 501] width 59 height 9
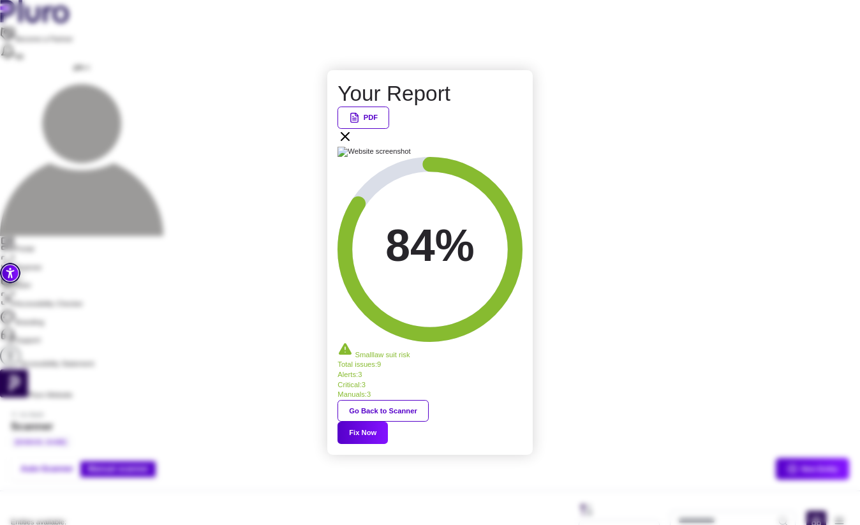
click at [353, 144] on icon at bounding box center [344, 136] width 15 height 15
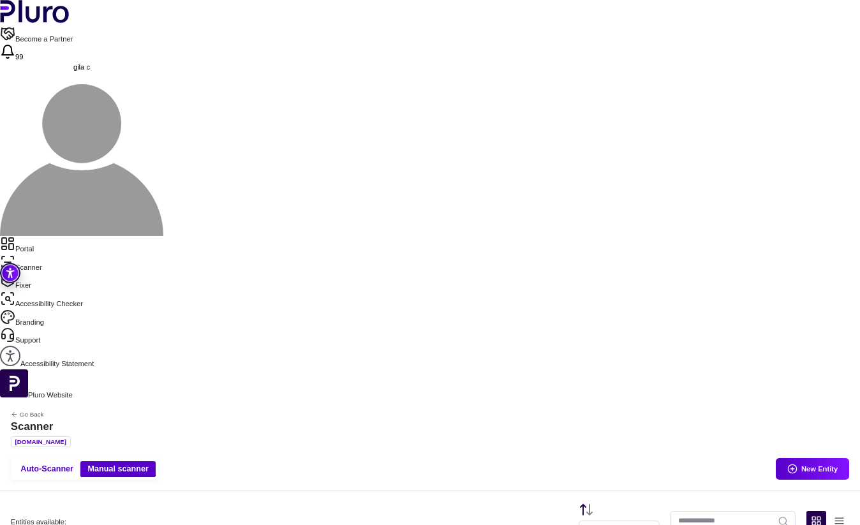
click at [40, 236] on link "Portal" at bounding box center [430, 245] width 860 height 18
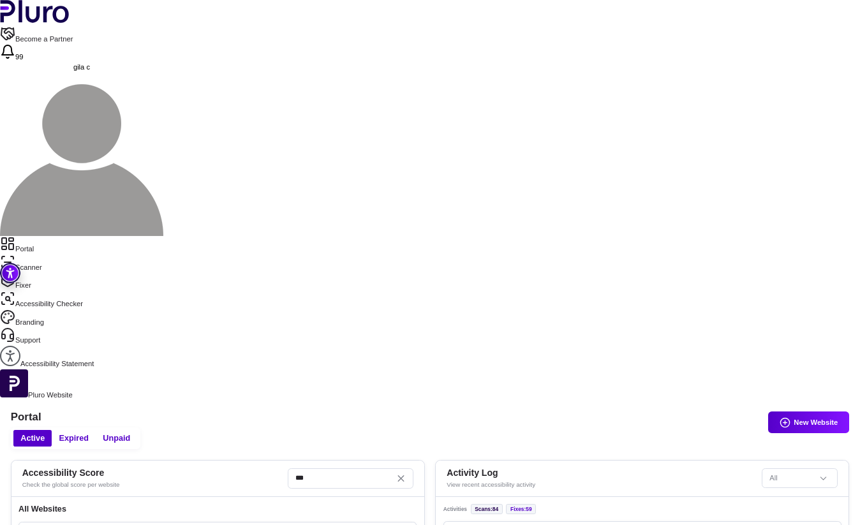
click at [44, 272] on link "Fixer" at bounding box center [430, 281] width 860 height 18
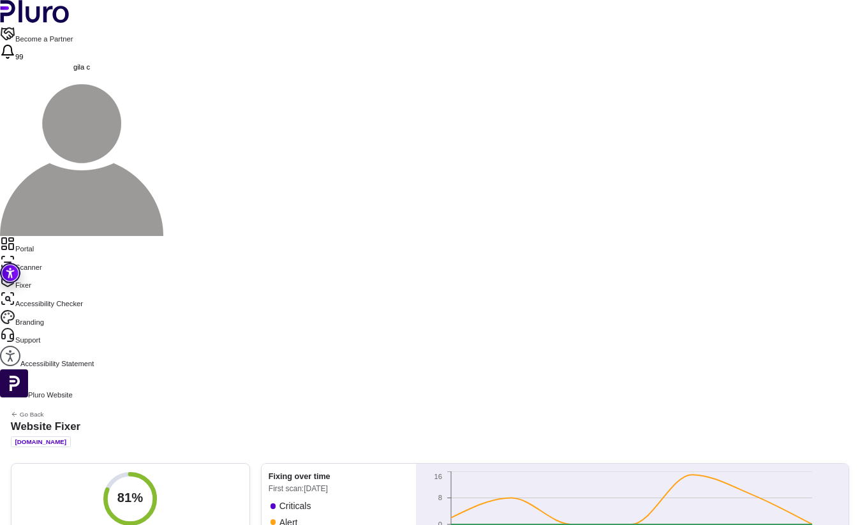
click at [39, 236] on link "Portal" at bounding box center [430, 245] width 860 height 18
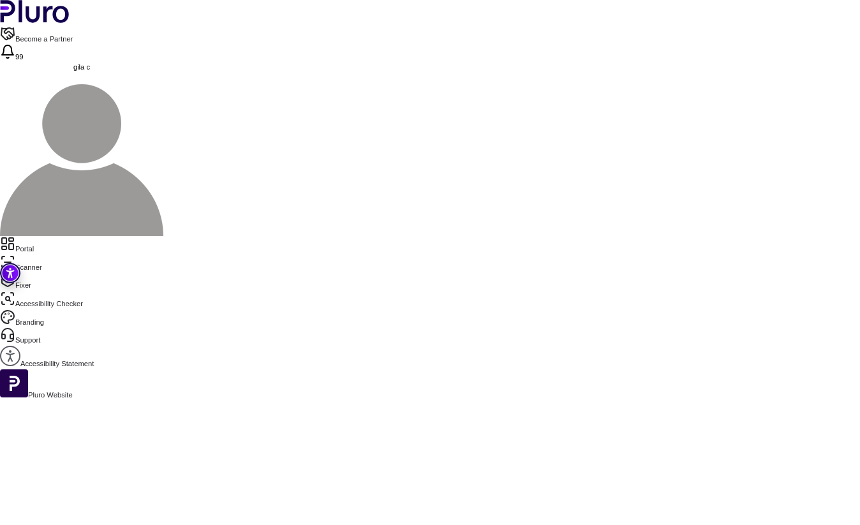
click at [39, 255] on link "Scanner" at bounding box center [430, 264] width 860 height 18
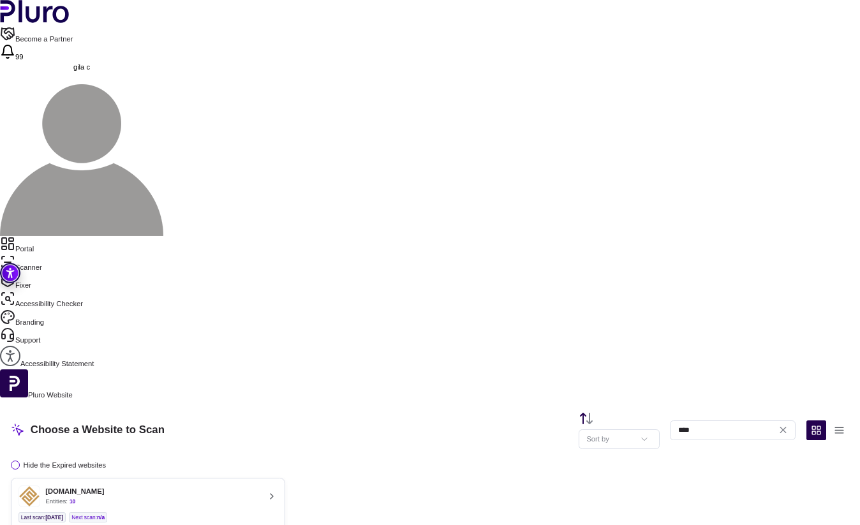
click at [267, 478] on button "[DOMAIN_NAME] Entities: 10 Last scan : [DATE] Next scan : n/a Entities Availabl…" at bounding box center [148, 512] width 275 height 69
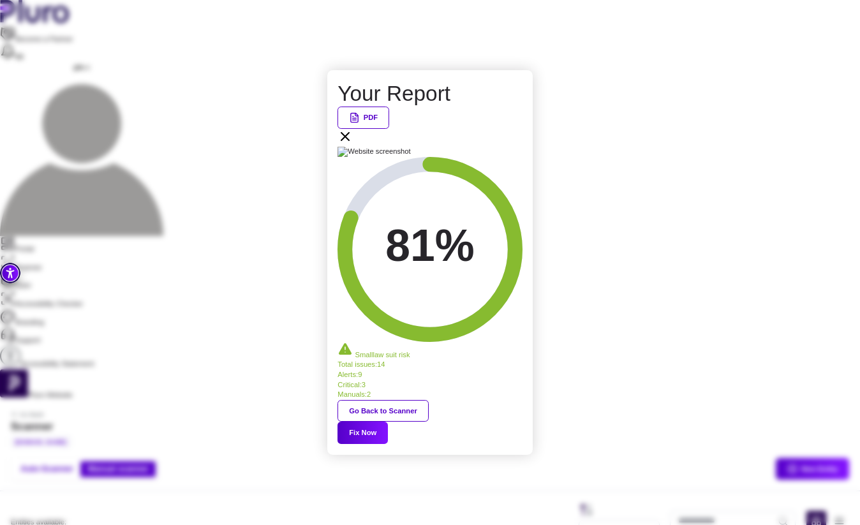
click at [388, 422] on button "Fix Now" at bounding box center [362, 433] width 50 height 22
click at [353, 144] on icon at bounding box center [344, 136] width 15 height 15
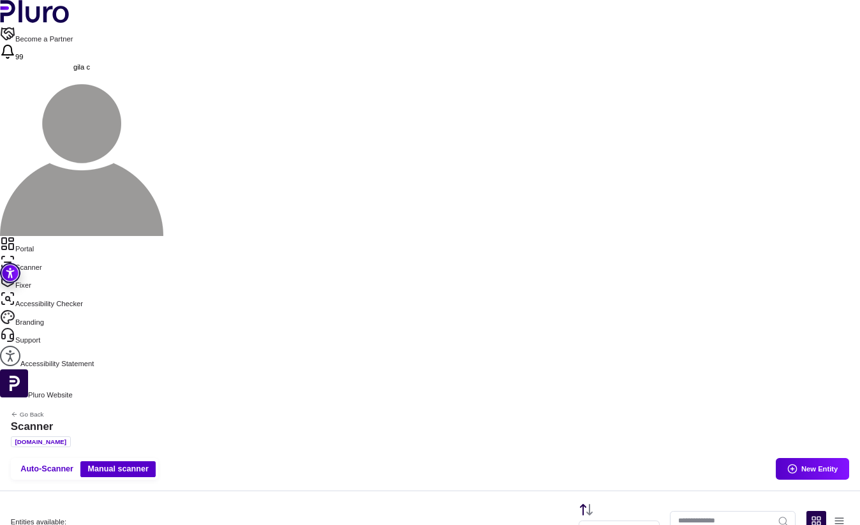
click at [41, 255] on link "Scanner" at bounding box center [430, 264] width 860 height 18
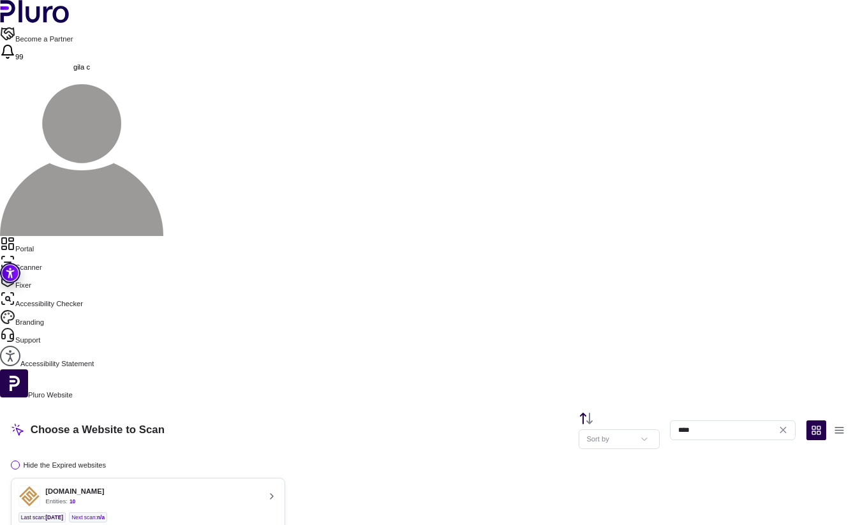
click at [216, 478] on button "[DOMAIN_NAME] Entities: 10 Last scan : [DATE] Next scan : n/a Entities Availabl…" at bounding box center [148, 512] width 275 height 69
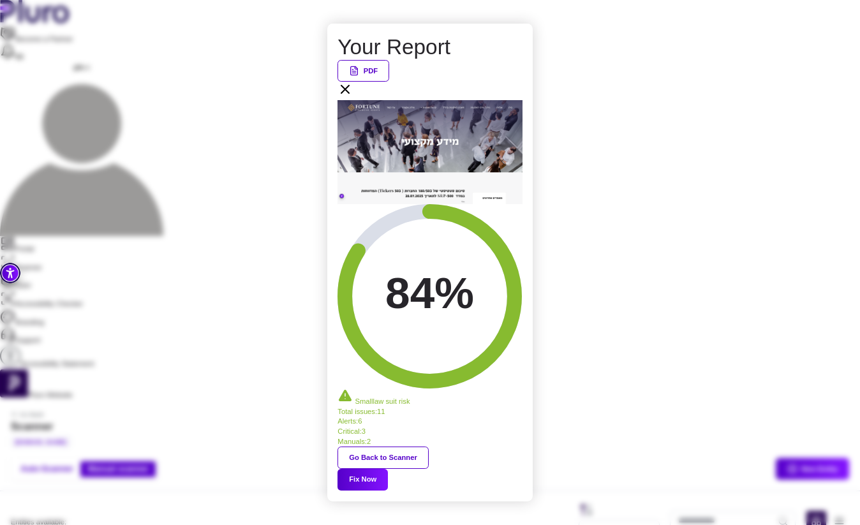
click at [520, 100] on div "PDF" at bounding box center [429, 80] width 184 height 40
click at [353, 97] on icon at bounding box center [344, 89] width 15 height 15
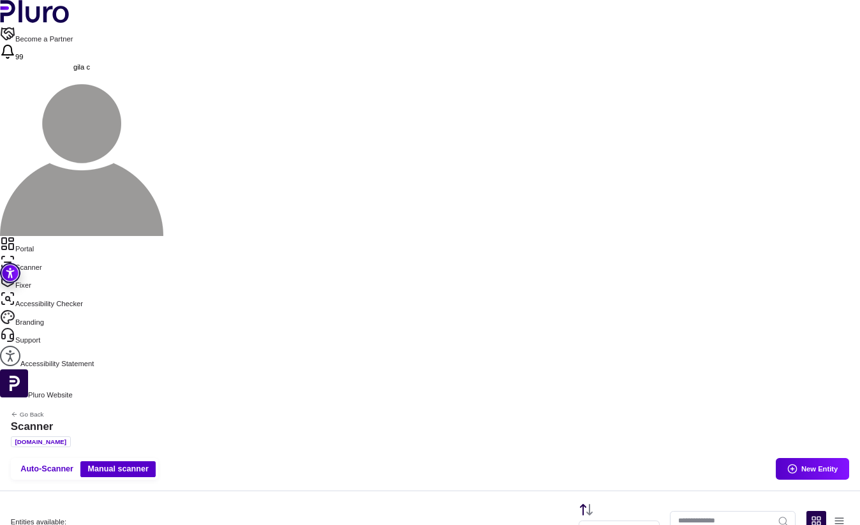
click at [44, 236] on link "Portal" at bounding box center [430, 245] width 860 height 18
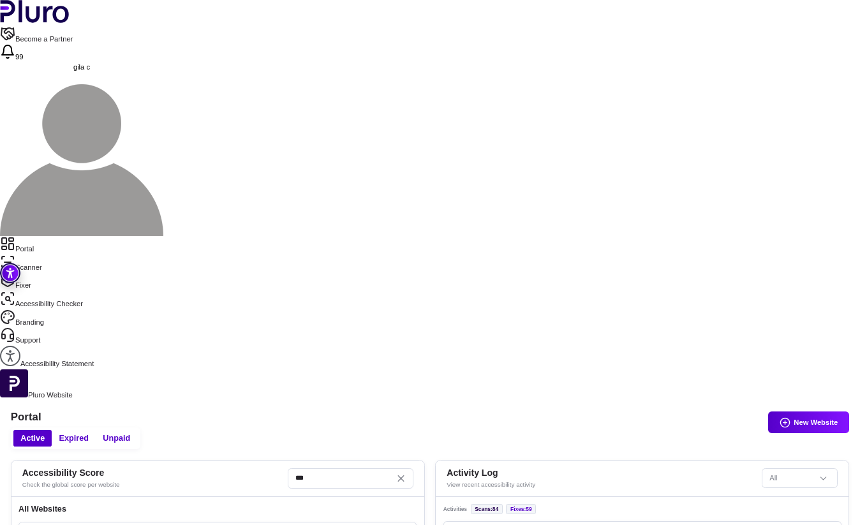
click at [54, 272] on link "Fixer" at bounding box center [430, 281] width 860 height 18
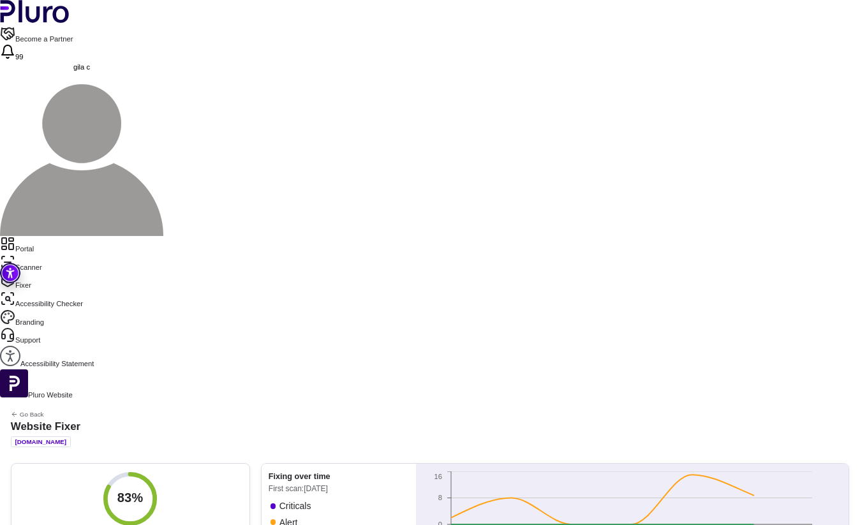
click at [45, 255] on link "Scanner" at bounding box center [430, 264] width 860 height 18
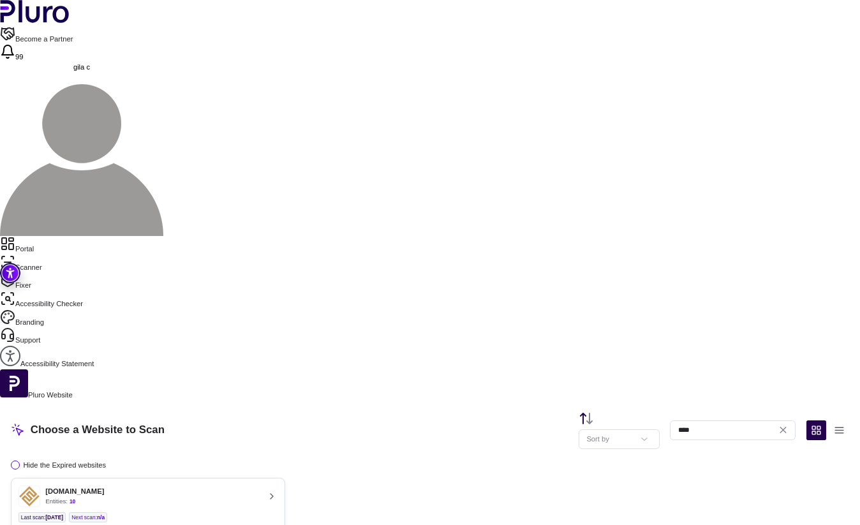
click at [234, 485] on div "fortune-fa.co.il Entities: 10" at bounding box center [138, 496] width 241 height 22
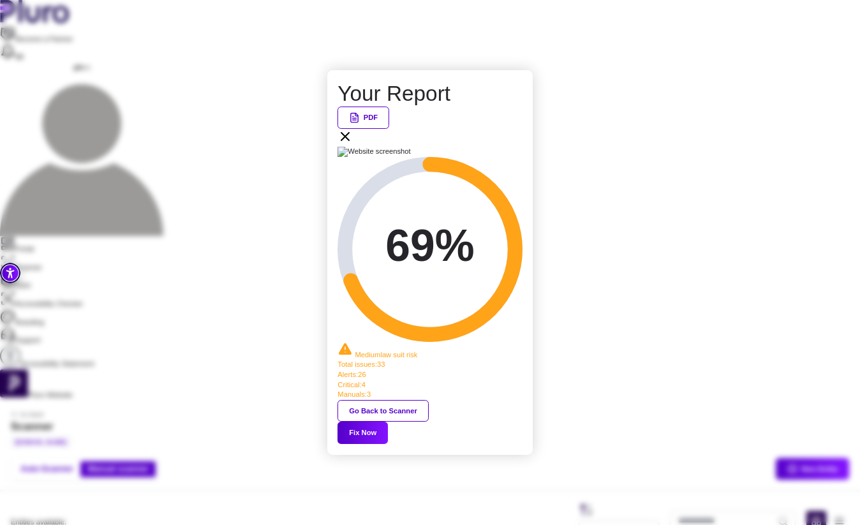
click at [388, 422] on button "Fix Now" at bounding box center [362, 433] width 50 height 22
click at [349, 140] on icon at bounding box center [345, 137] width 8 height 8
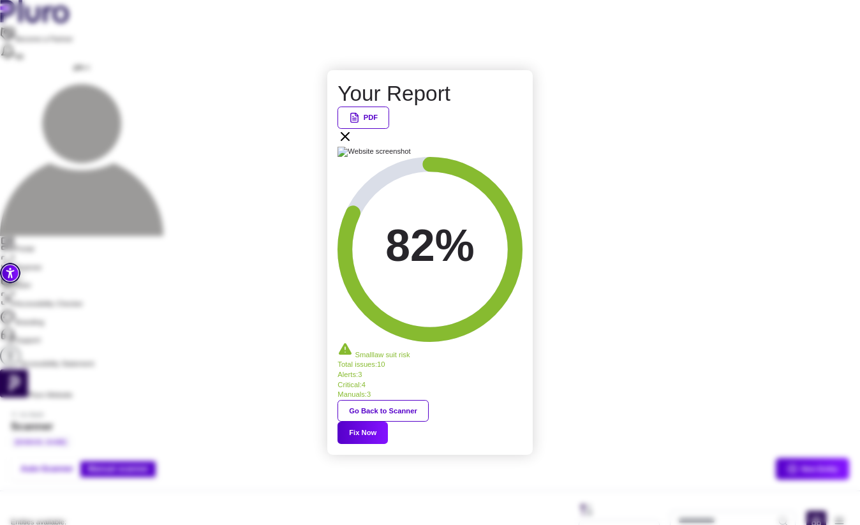
click at [436, 337] on div "Your Report PDF 82% Small law suit risk Total issues : 10 Alerts : 3 Critical :…" at bounding box center [429, 262] width 184 height 362
click at [439, 360] on ul "Total issues : 10 Alerts : 3 Critical : 4 Manuals : 3" at bounding box center [429, 380] width 184 height 40
click at [496, 353] on div "Your Report PDF 82% Small law suit risk Total issues : 10 Alerts : 3 Critical :…" at bounding box center [429, 262] width 184 height 362
click at [388, 422] on button "Fix Now" at bounding box center [362, 433] width 50 height 22
click at [353, 144] on icon at bounding box center [344, 136] width 15 height 15
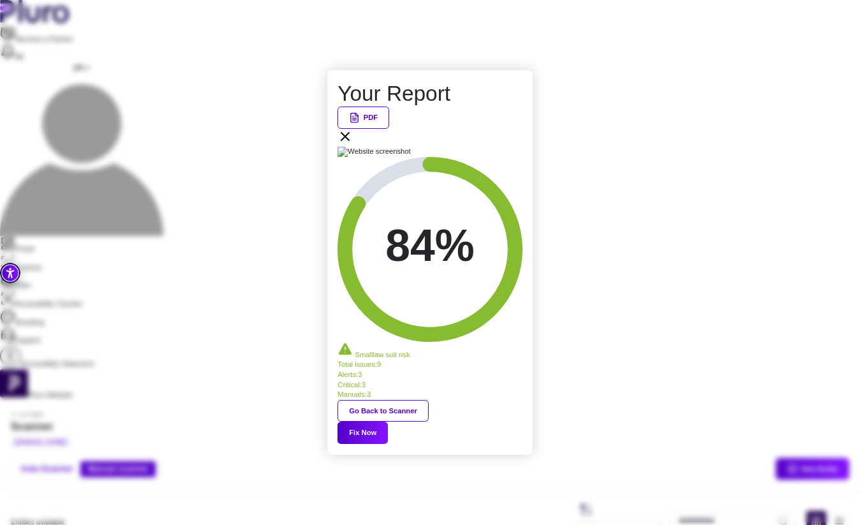
click at [353, 144] on icon at bounding box center [344, 136] width 15 height 15
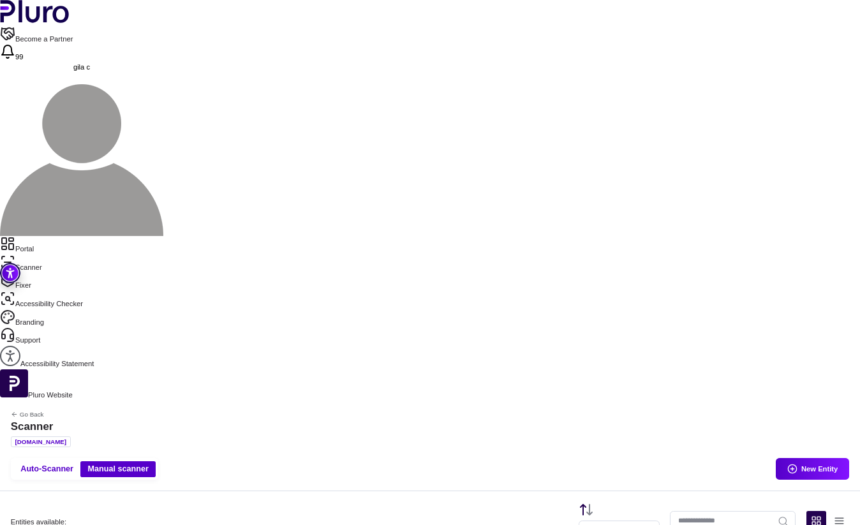
click at [55, 255] on link "Scanner" at bounding box center [430, 264] width 860 height 18
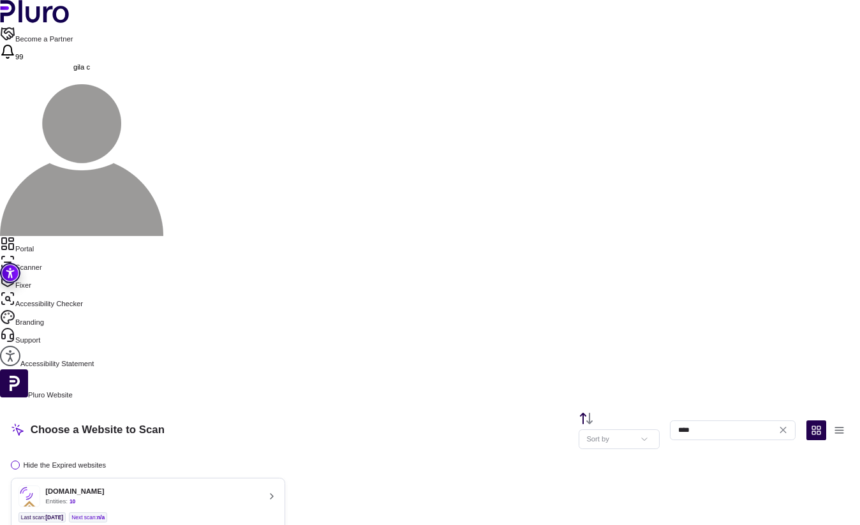
click at [83, 236] on link "Portal" at bounding box center [430, 245] width 860 height 18
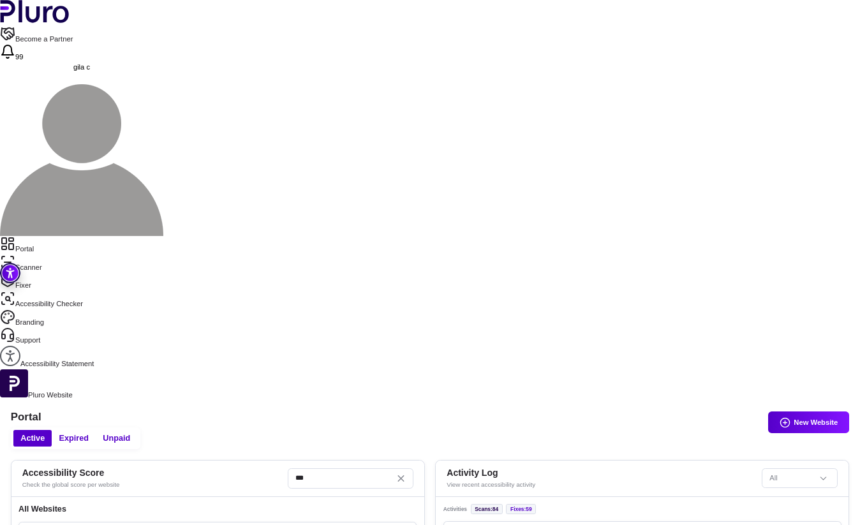
click at [47, 272] on link "Fixer" at bounding box center [430, 281] width 860 height 18
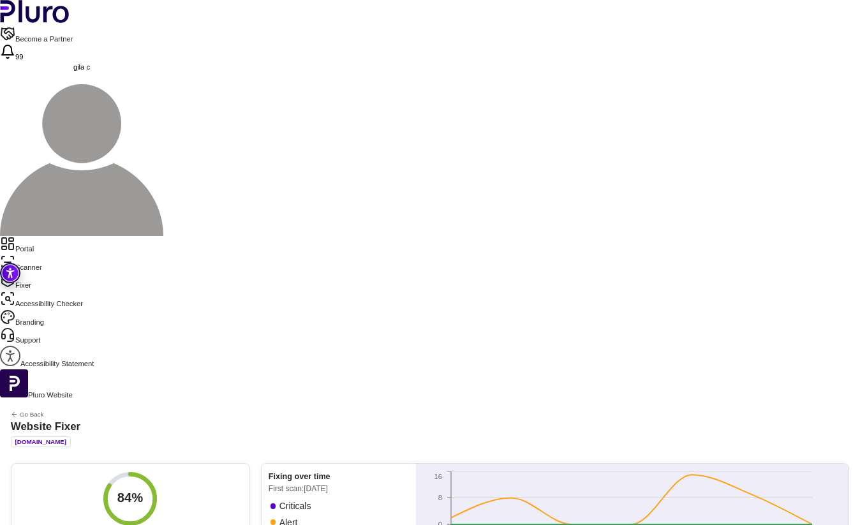
click at [0, 0] on div "Become a Partner 99 gila c Portal Scanner Fixer Accessibility Checker Branding …" at bounding box center [430, 426] width 860 height 853
click at [63, 255] on link "Scanner" at bounding box center [430, 264] width 860 height 18
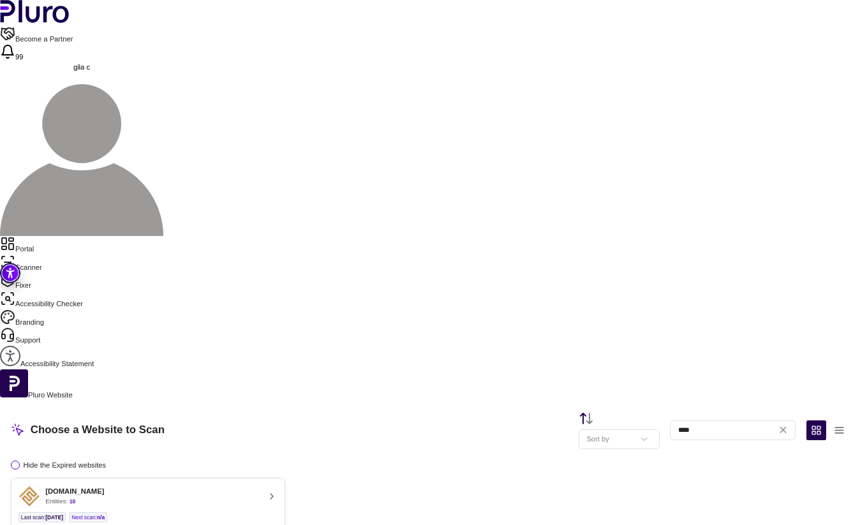
click at [260, 485] on div "fortune-fa.co.il Entities: 10" at bounding box center [138, 496] width 241 height 22
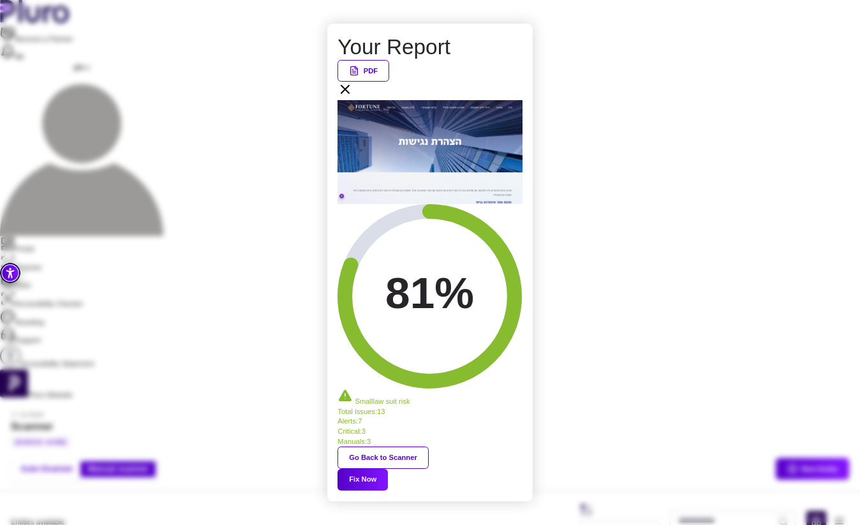
click at [353, 97] on icon at bounding box center [344, 89] width 15 height 15
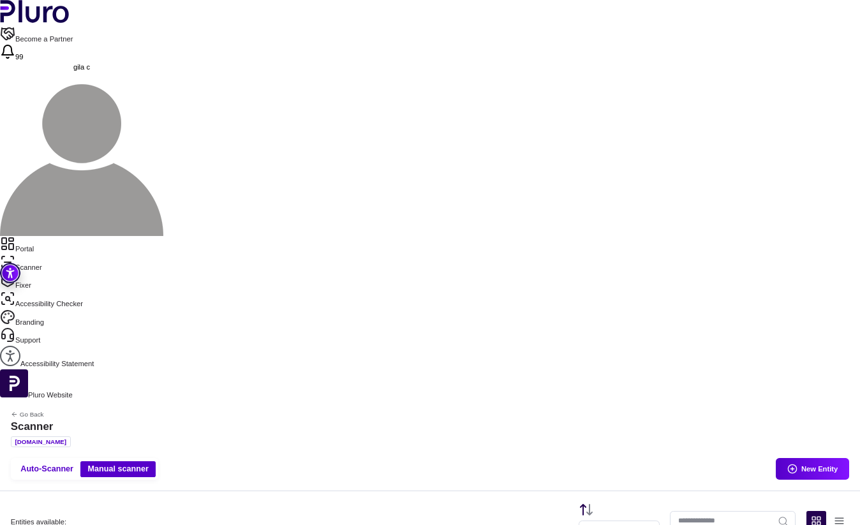
click at [49, 236] on link "Portal" at bounding box center [430, 245] width 860 height 18
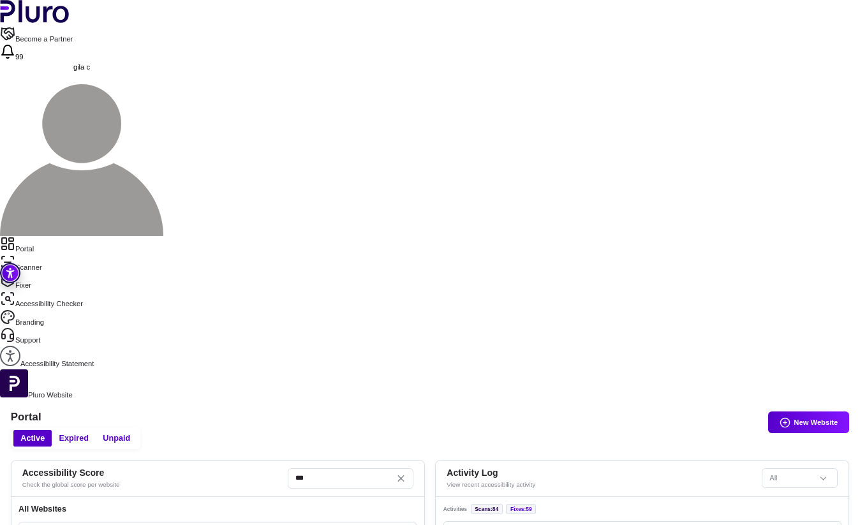
click at [42, 255] on link "Scanner" at bounding box center [430, 264] width 860 height 18
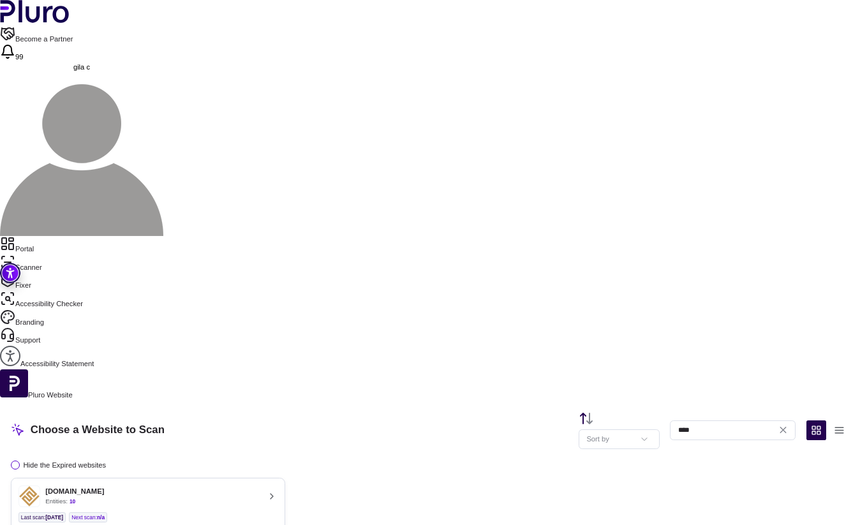
click at [24, 255] on link "Scanner" at bounding box center [430, 264] width 860 height 18
click at [29, 272] on link "Fixer" at bounding box center [430, 281] width 860 height 18
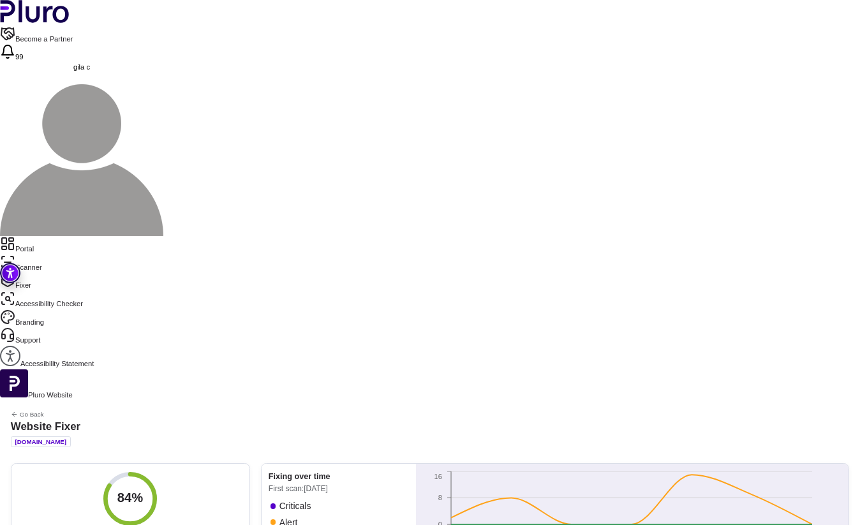
click at [36, 255] on link "Scanner" at bounding box center [430, 264] width 860 height 18
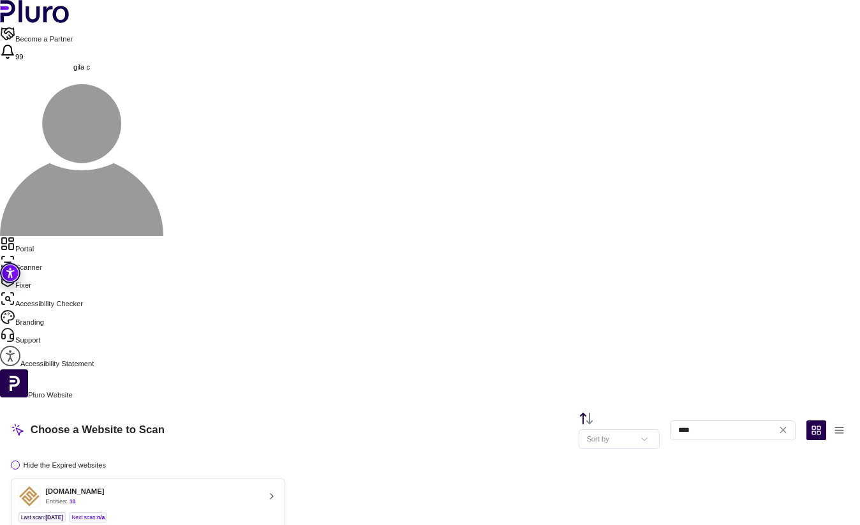
click at [286, 478] on button "[DOMAIN_NAME] Entities: 10 Last scan : [DATE] Next scan : n/a Entities Availabl…" at bounding box center [148, 512] width 275 height 69
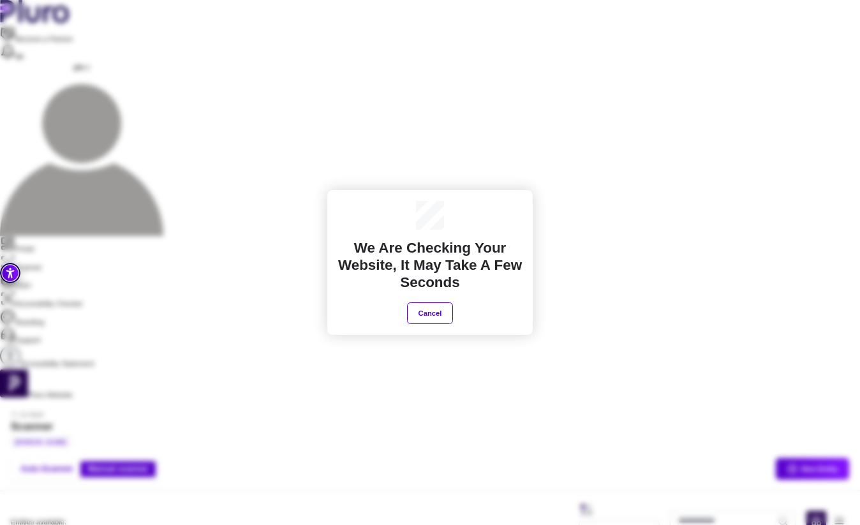
click at [437, 314] on button "Cancel" at bounding box center [430, 313] width 46 height 22
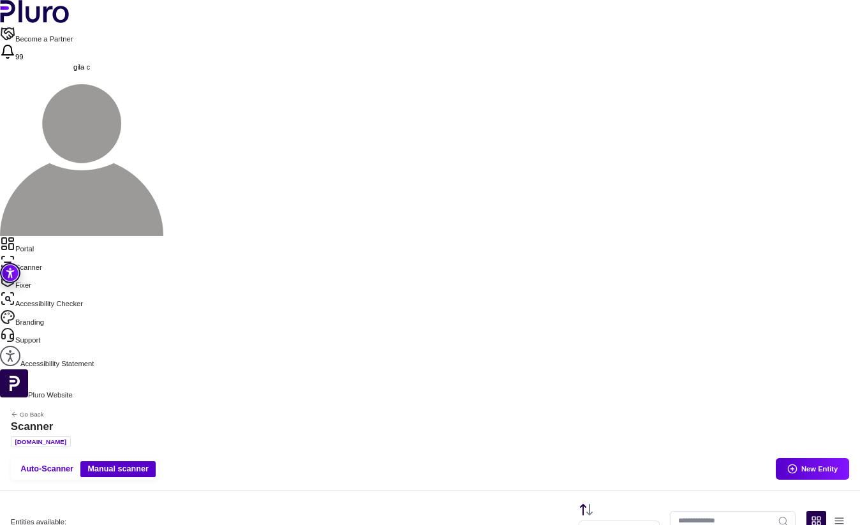
click at [83, 236] on link "Portal" at bounding box center [430, 245] width 860 height 18
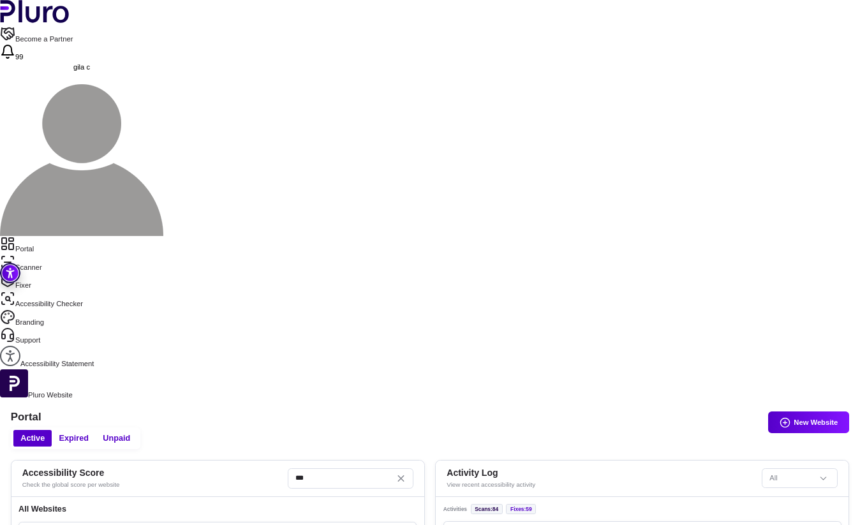
click at [67, 272] on link "Fixer" at bounding box center [430, 281] width 860 height 18
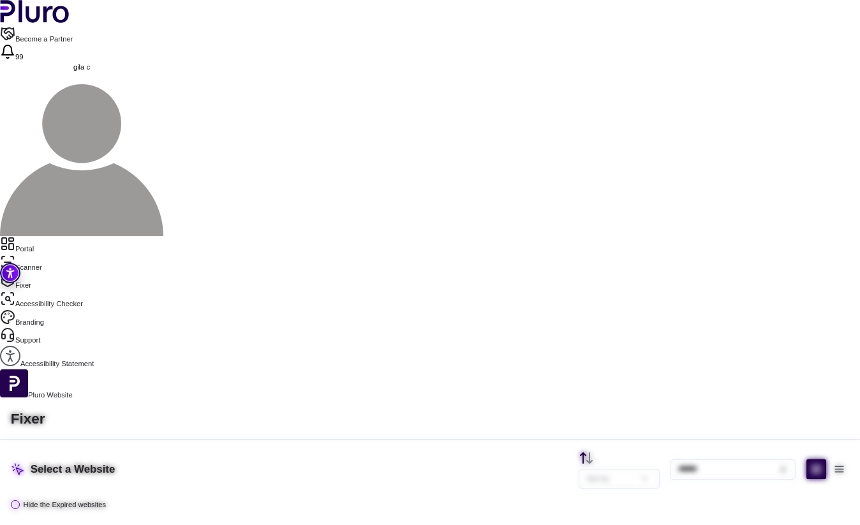
click at [66, 291] on link "Accessibility Checker" at bounding box center [430, 300] width 860 height 18
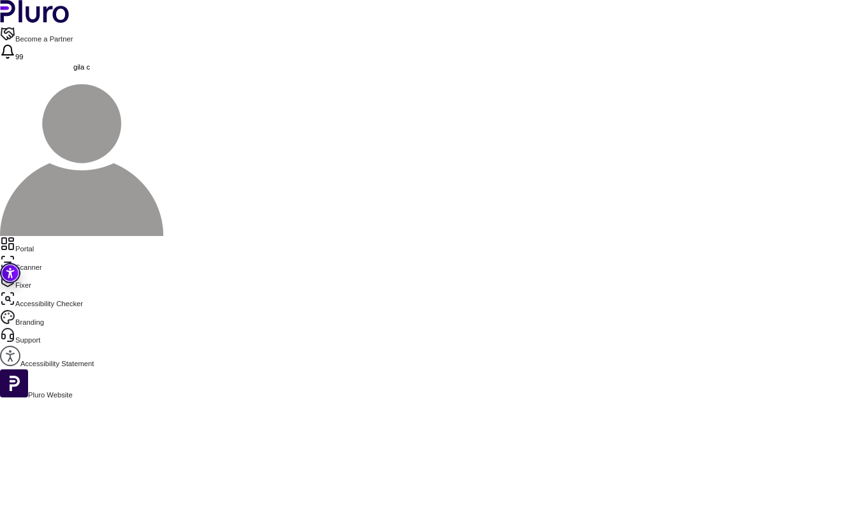
click at [61, 255] on link "Scanner" at bounding box center [430, 264] width 860 height 18
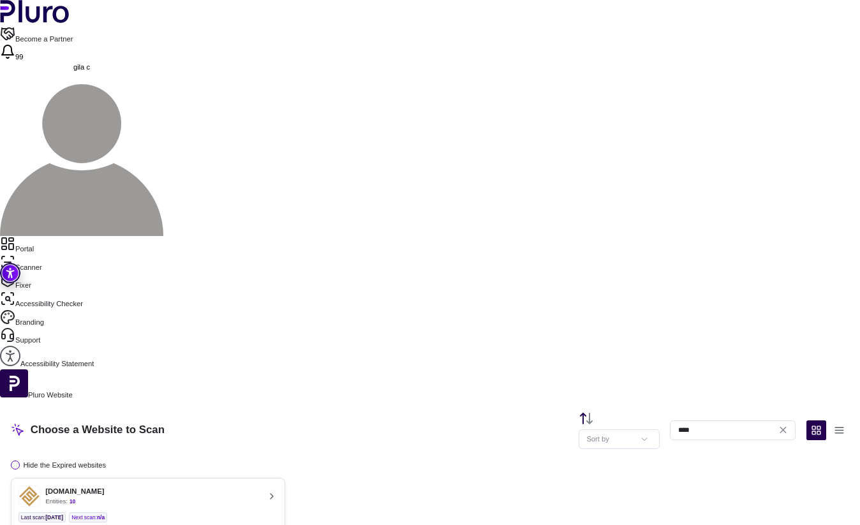
click at [277, 512] on ul "Last scan : [DATE] Next scan : n/a" at bounding box center [147, 517] width 259 height 10
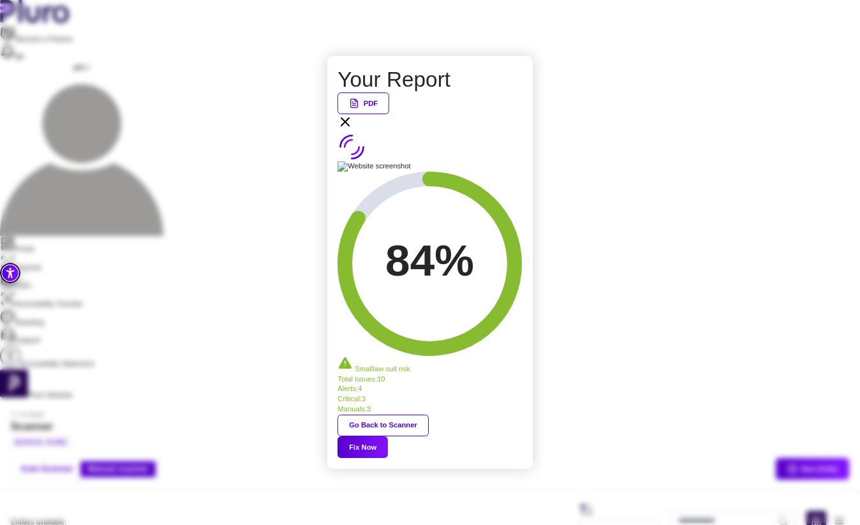
click at [506, 170] on div "Your Report PDF 84% Small law suit risk Total issues : 10 Alerts : 4 Critical :…" at bounding box center [429, 262] width 184 height 391
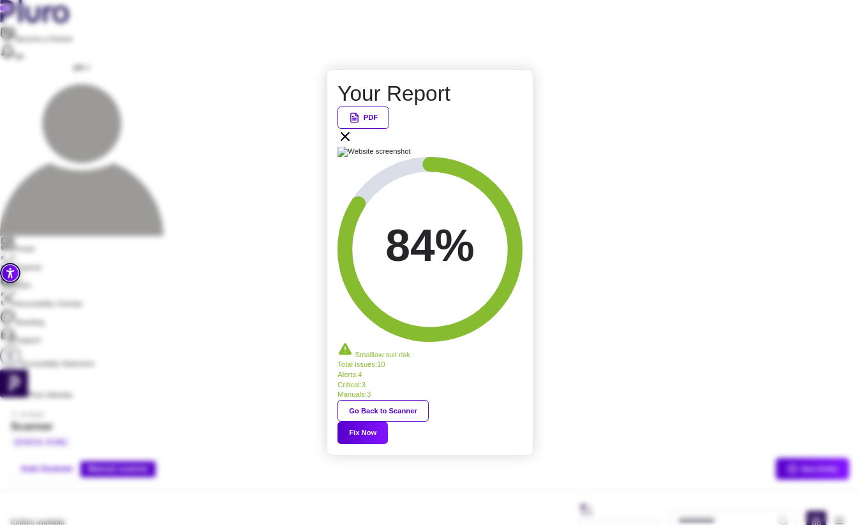
click at [353, 144] on icon at bounding box center [344, 136] width 15 height 15
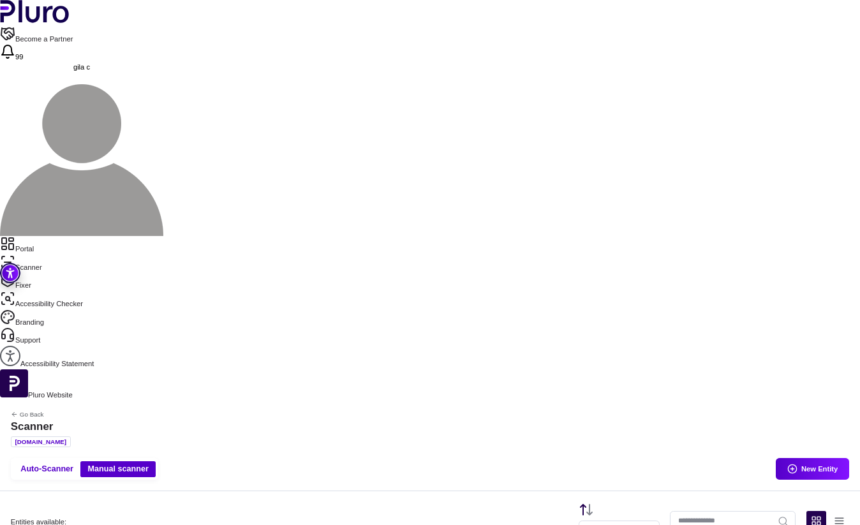
click at [38, 236] on aside "Portal Scanner Fixer Accessibility Checker Branding Support Accessibility State…" at bounding box center [430, 318] width 860 height 165
click at [38, 236] on link "Portal" at bounding box center [430, 245] width 860 height 18
